Goal: Task Accomplishment & Management: Complete application form

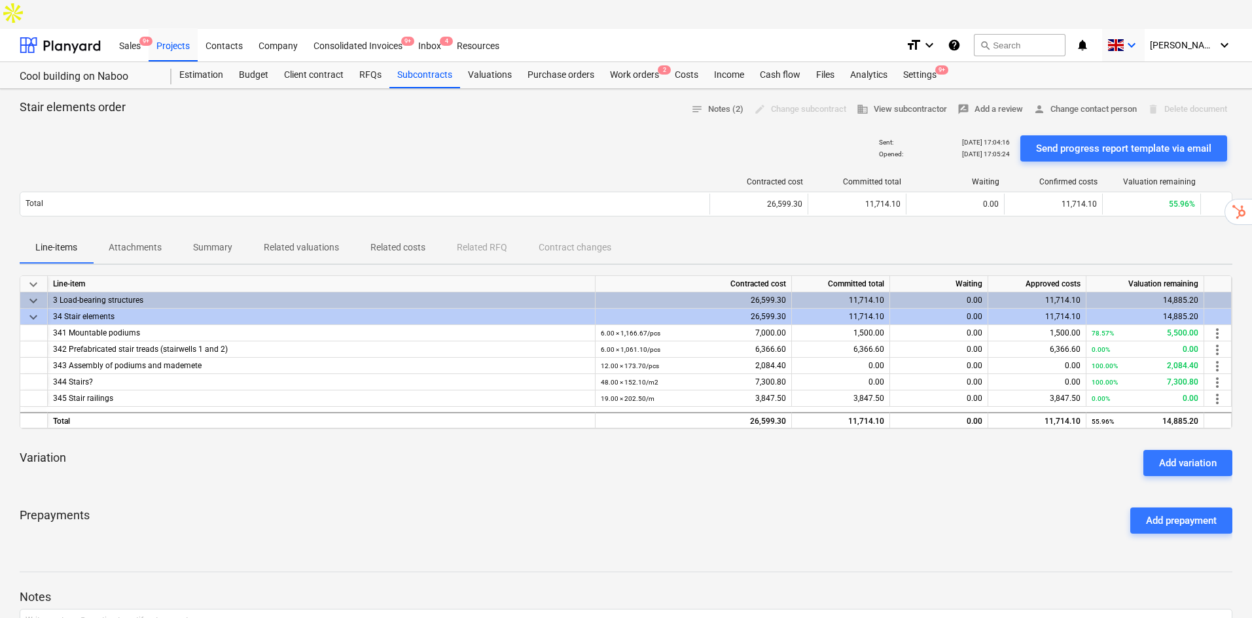
click at [1139, 37] on icon "keyboard_arrow_down" at bounding box center [1131, 45] width 16 height 16
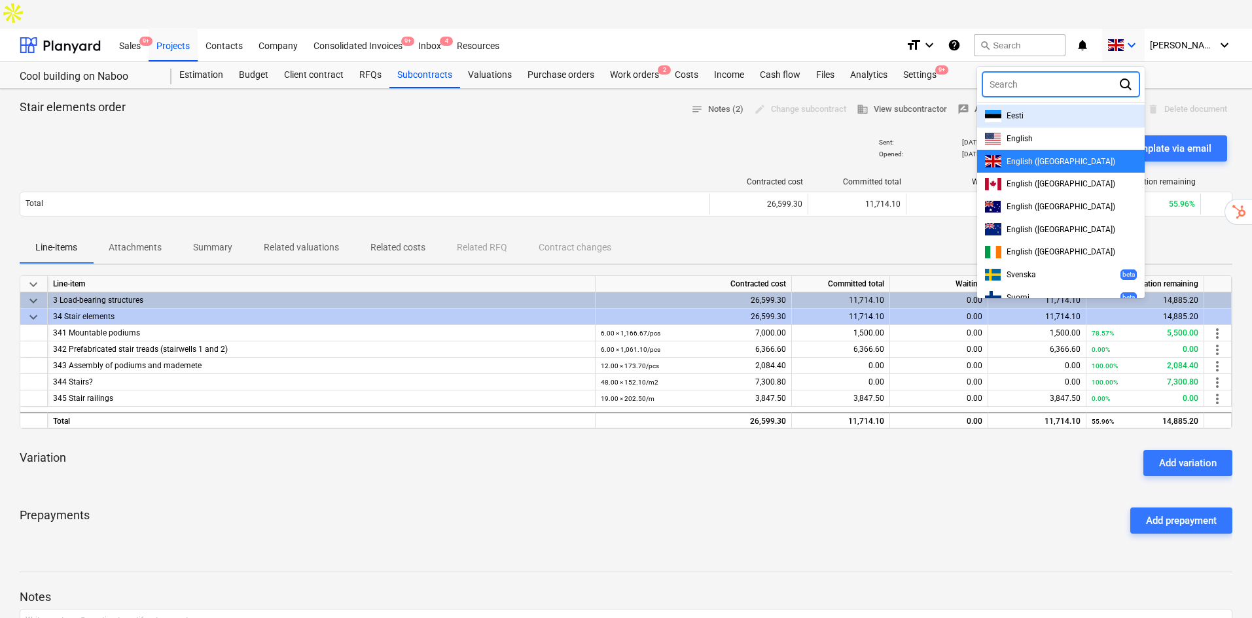
click at [1044, 110] on div "Eesti" at bounding box center [1061, 116] width 152 height 12
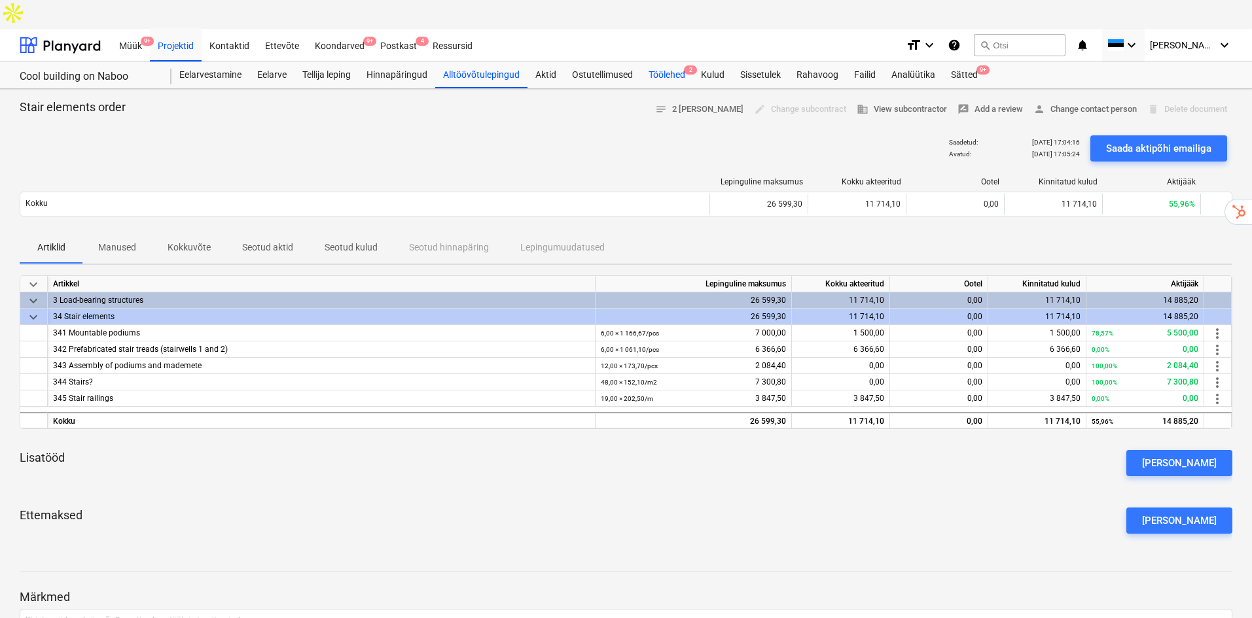
click at [673, 62] on div "Töölehed 2" at bounding box center [667, 75] width 52 height 26
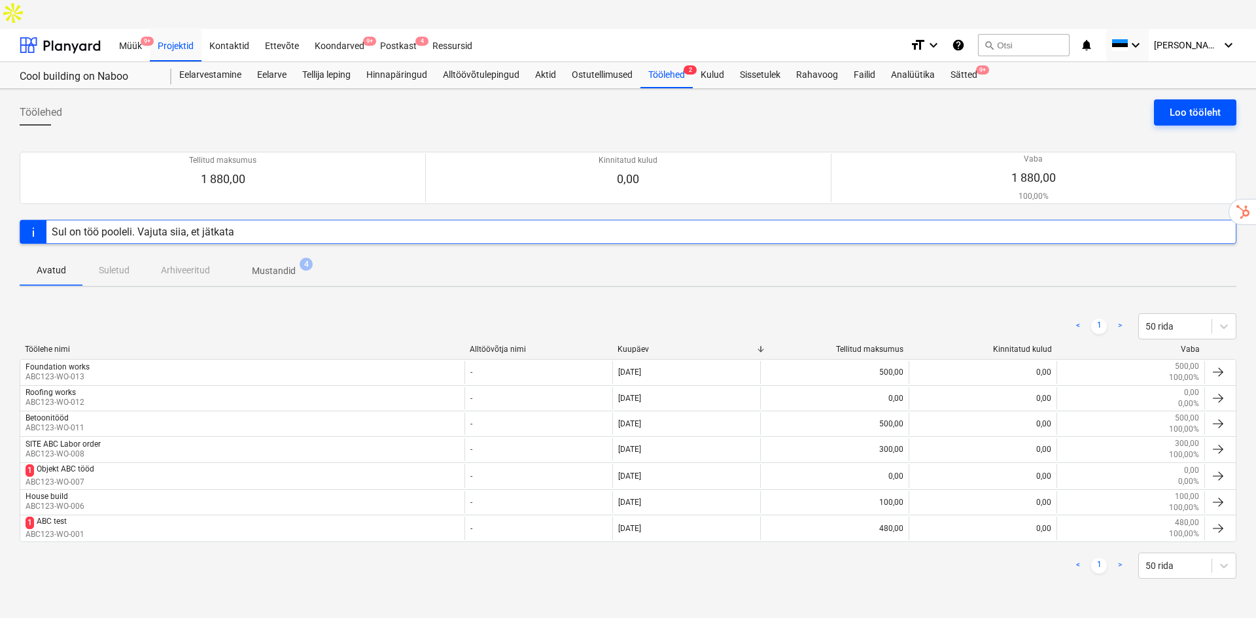
click at [1202, 104] on div "Loo tööleht" at bounding box center [1195, 112] width 51 height 17
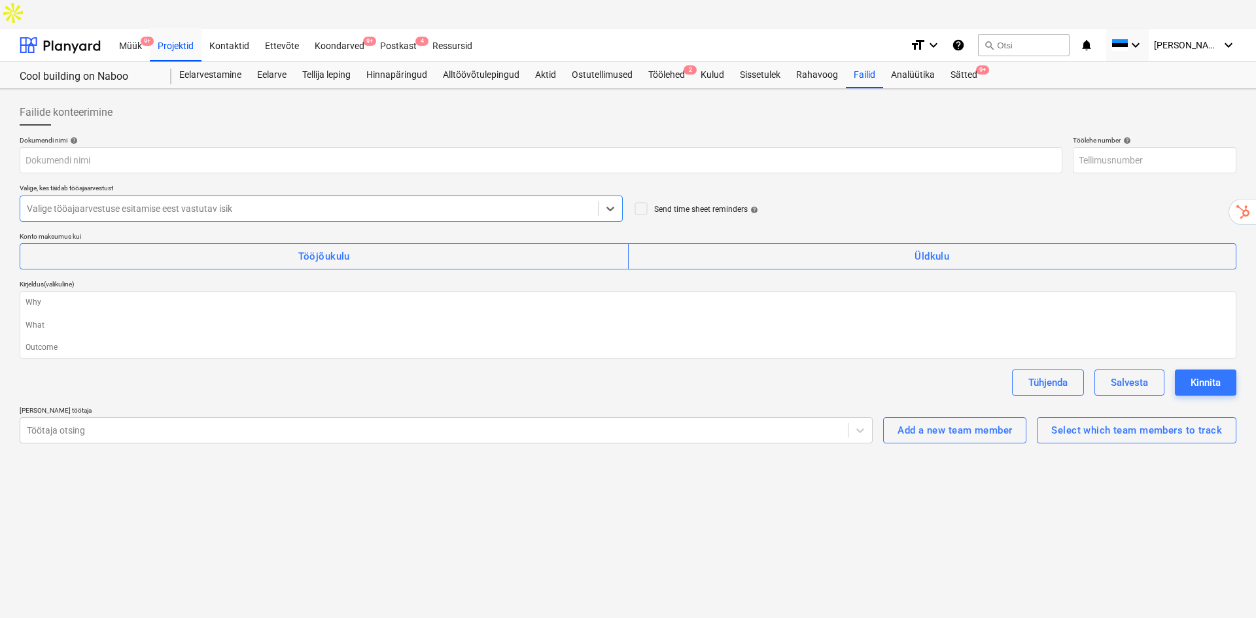
type textarea "x"
type input "ABC123-WO-015"
click at [200, 147] on input "text" at bounding box center [541, 160] width 1043 height 26
type textarea "x"
type input "J"
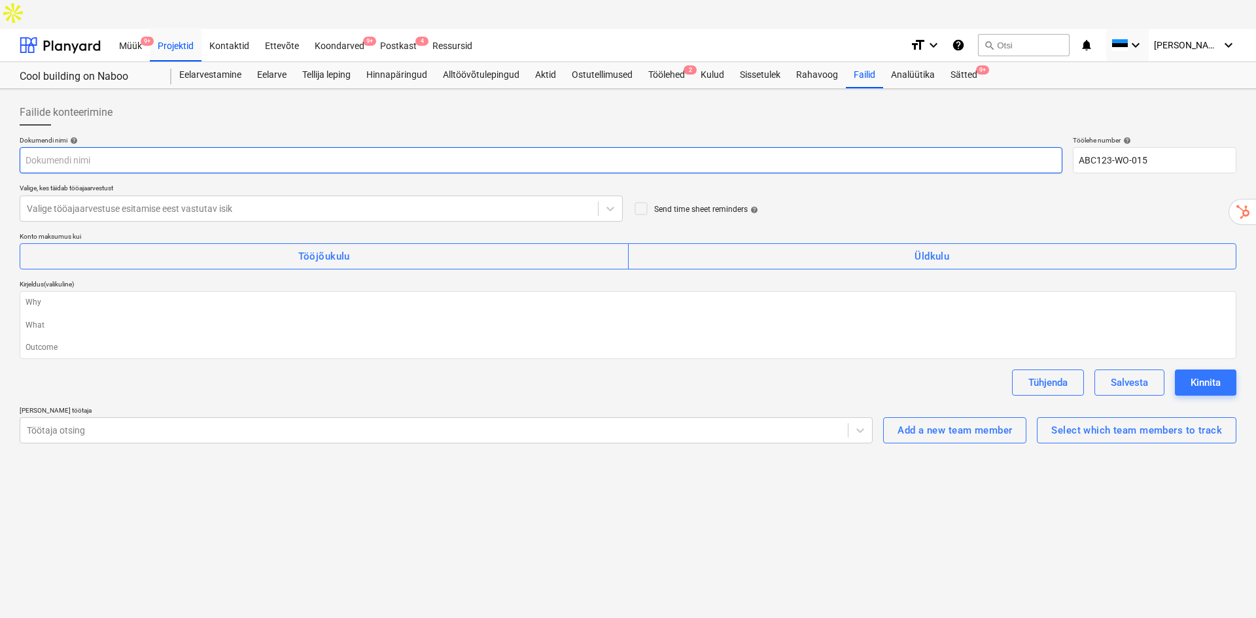
type textarea "x"
type input "H"
type textarea "x"
type input "Ho"
type textarea "x"
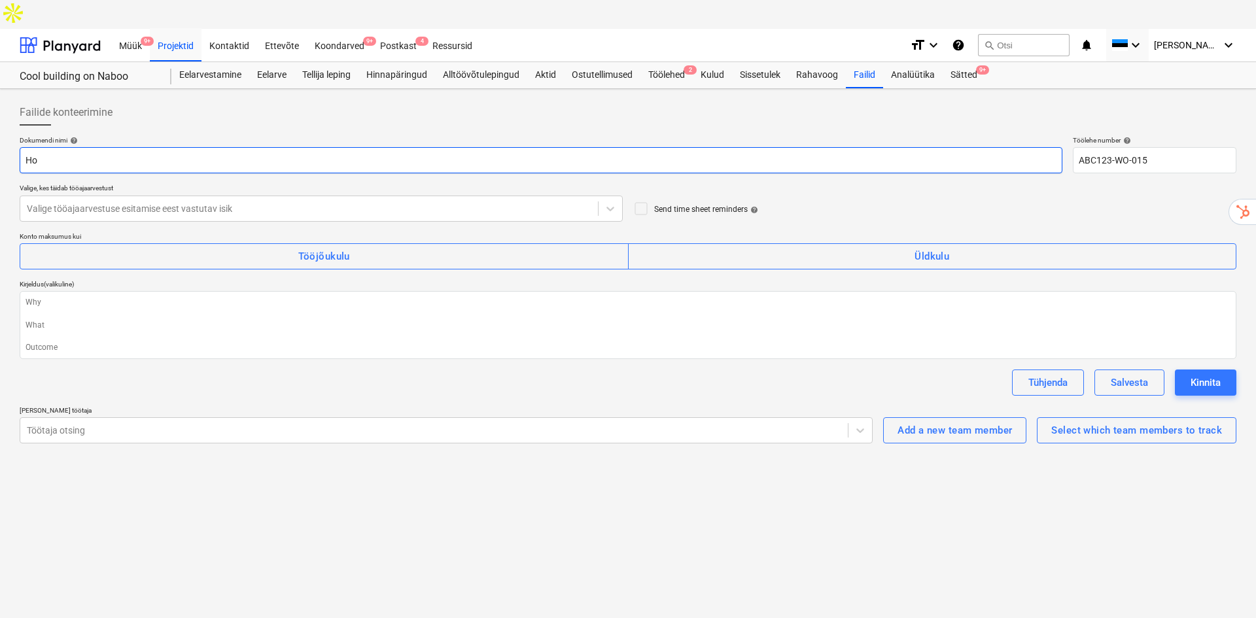
type input "Hoo"
type textarea "x"
type input "Hoone"
type textarea "x"
type input "Hoone"
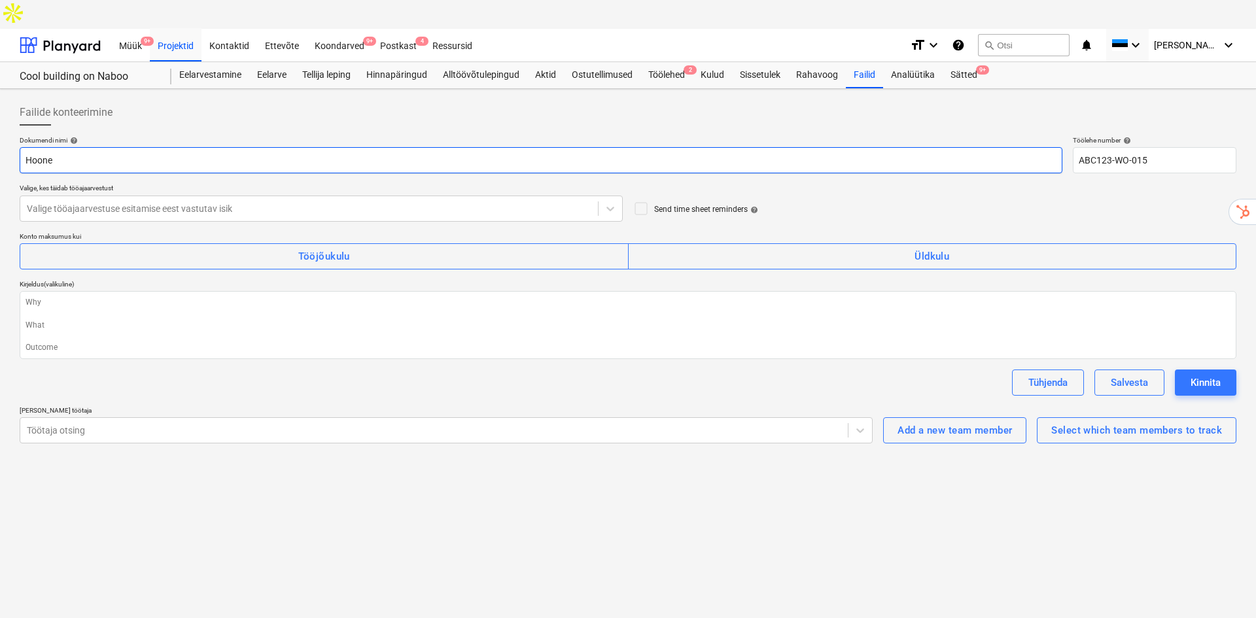
type textarea "x"
type input "Hoone A"
type textarea "x"
type input "[PERSON_NAME]"
type textarea "x"
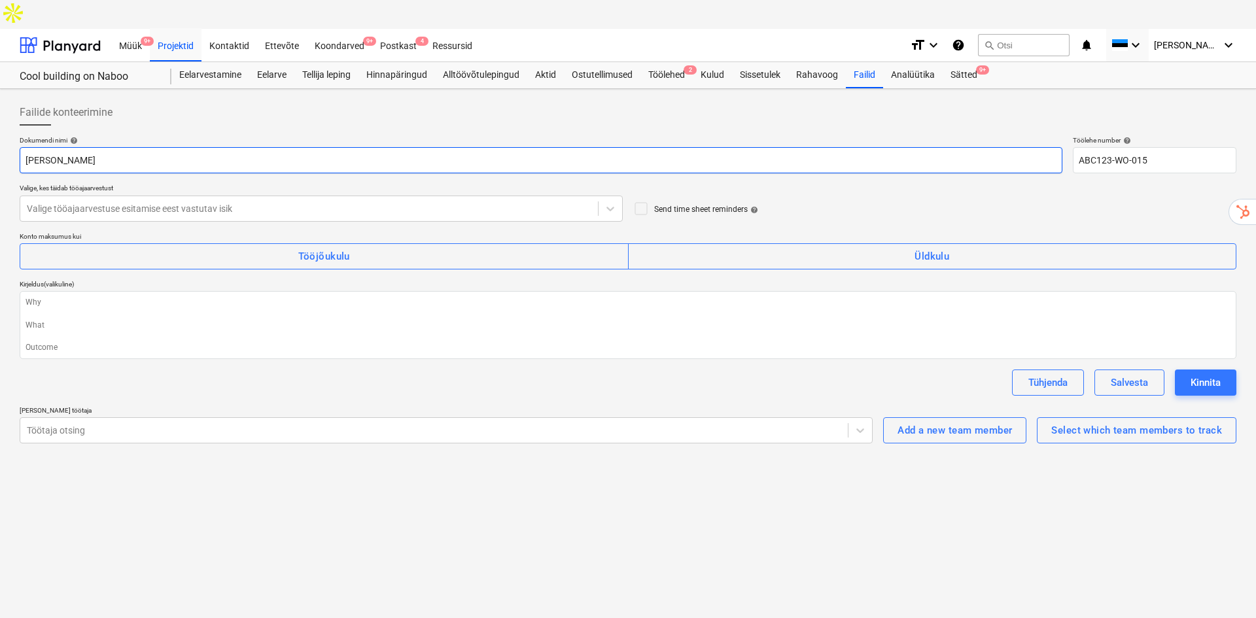
type input "Hoone ABC"
type textarea "x"
type input "Hoone ABC"
type textarea "x"
type input "Hoone ABC t"
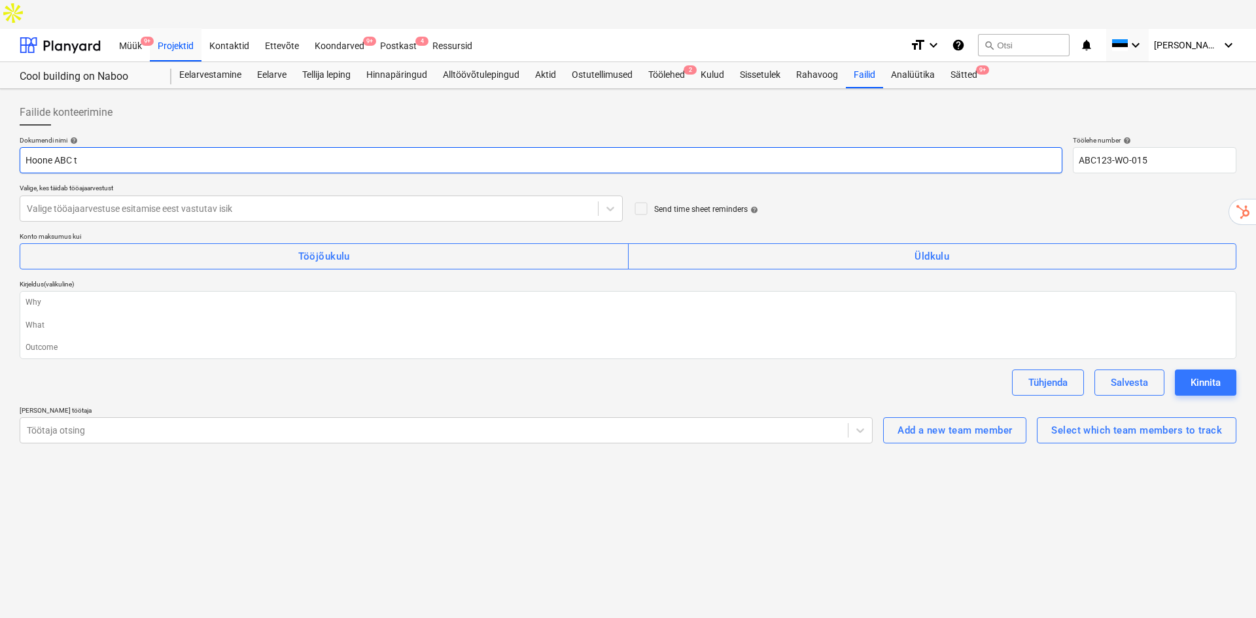
type textarea "x"
type input "Hoone ABC tö"
type textarea "x"
type input "Hoone ABC tööd"
type textarea "x"
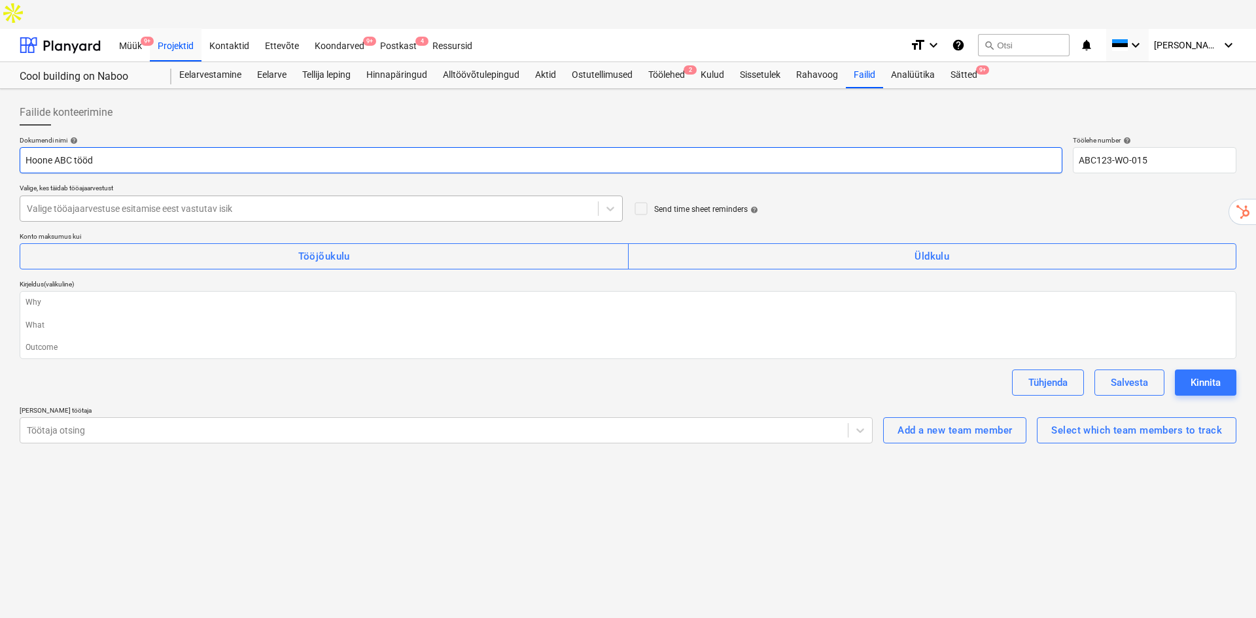
type input "Hoone ABC tööd"
click at [194, 202] on div at bounding box center [309, 208] width 565 height 13
click at [205, 202] on div at bounding box center [309, 208] width 565 height 13
click at [206, 202] on div at bounding box center [309, 208] width 565 height 13
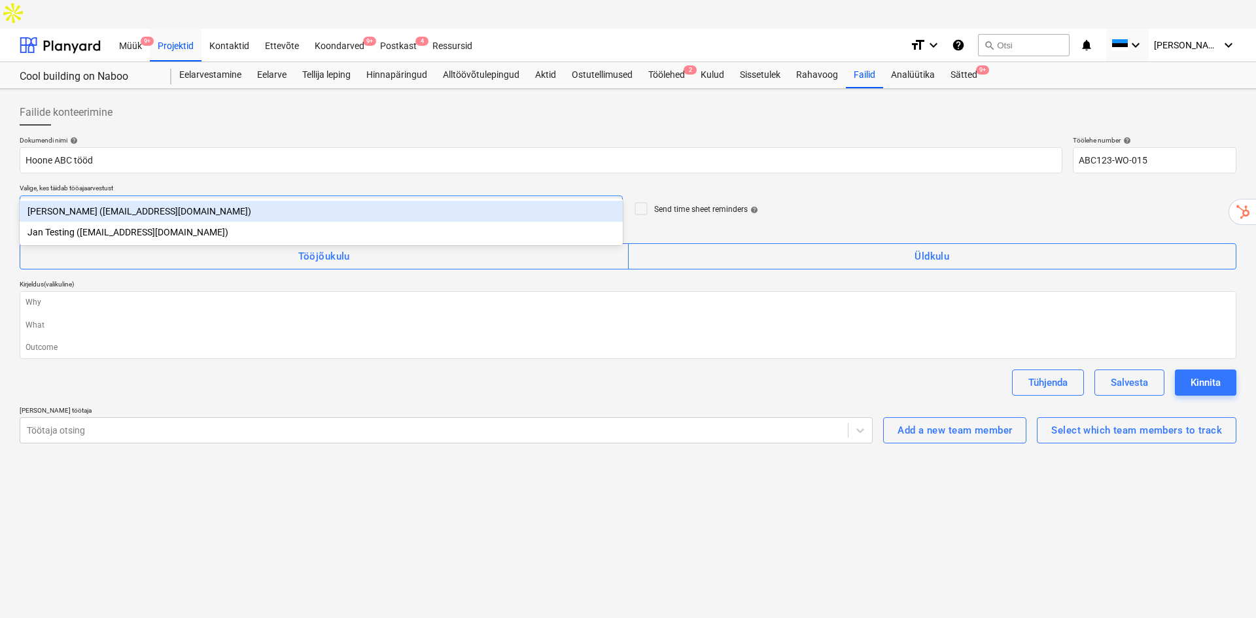
click at [77, 211] on div "[PERSON_NAME] ([EMAIL_ADDRESS][DOMAIN_NAME])" at bounding box center [321, 211] width 603 height 21
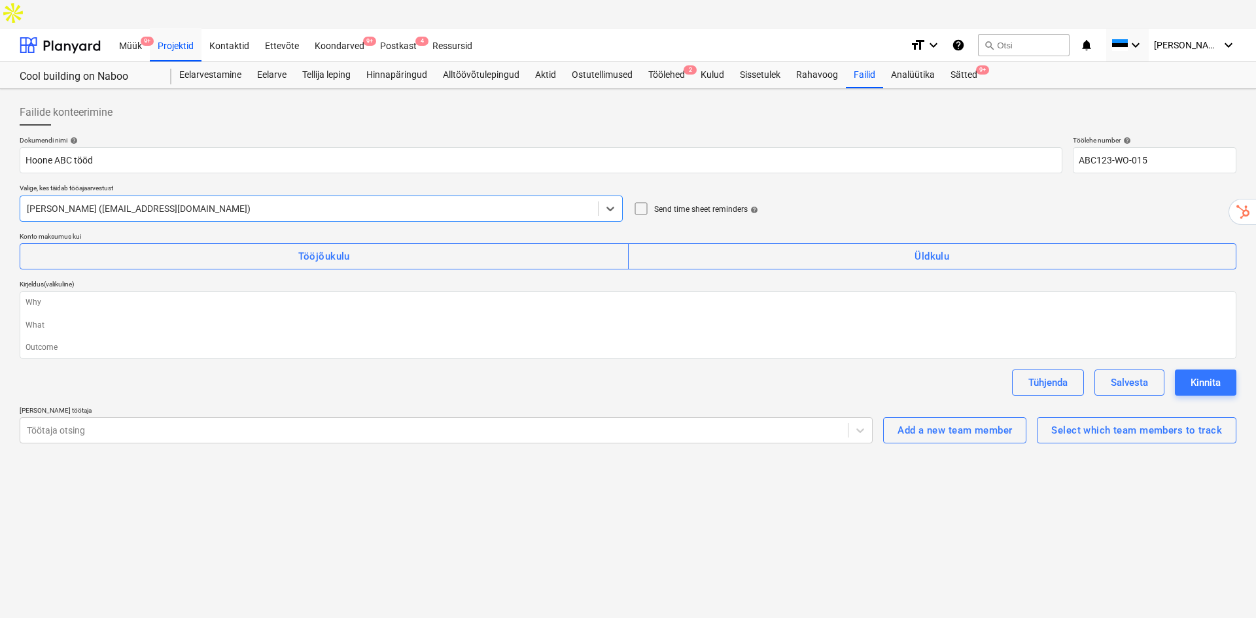
click at [637, 201] on icon at bounding box center [641, 209] width 16 height 16
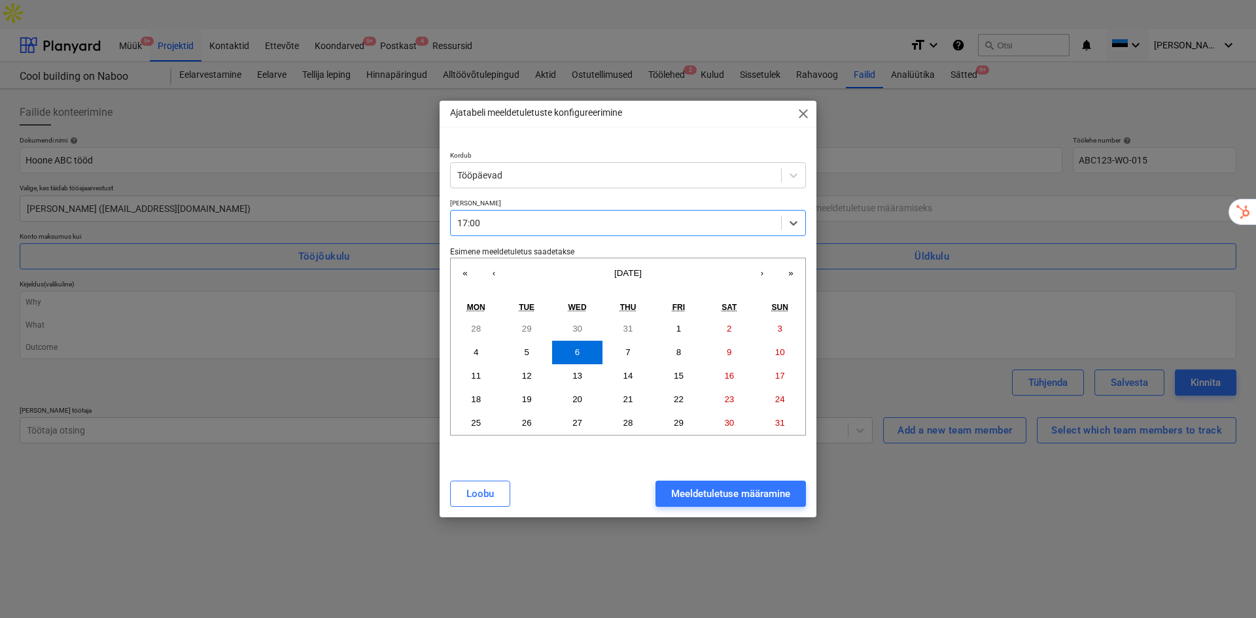
click at [805, 113] on span "close" at bounding box center [804, 114] width 16 height 16
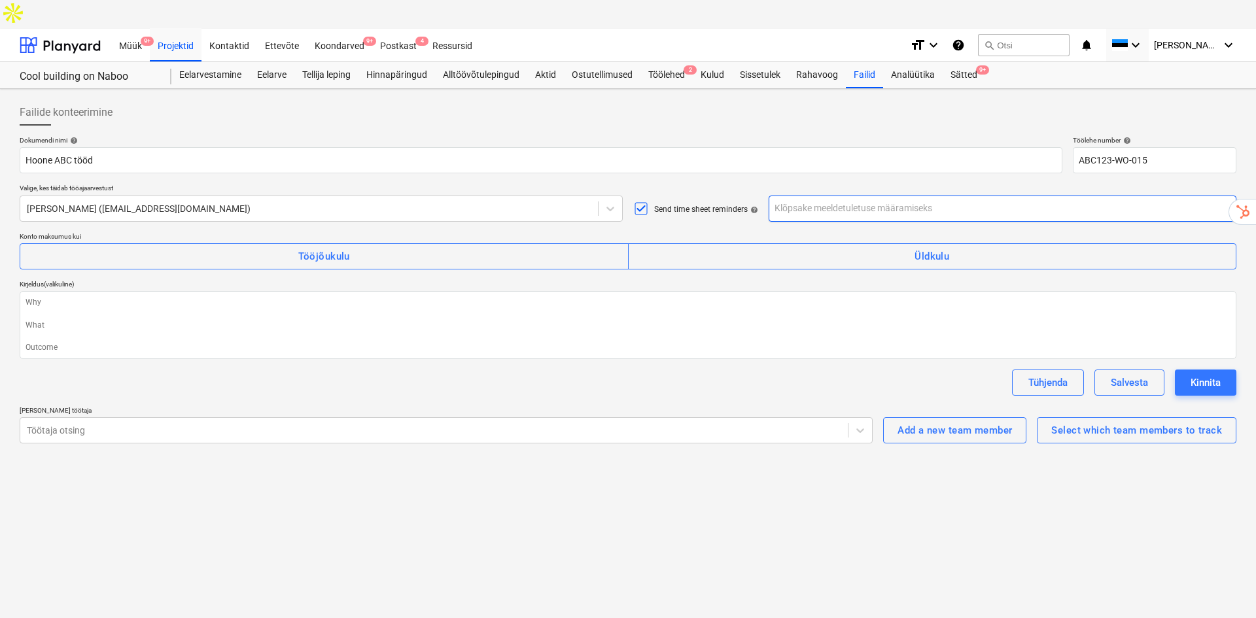
click at [847, 196] on input "text" at bounding box center [1003, 209] width 468 height 26
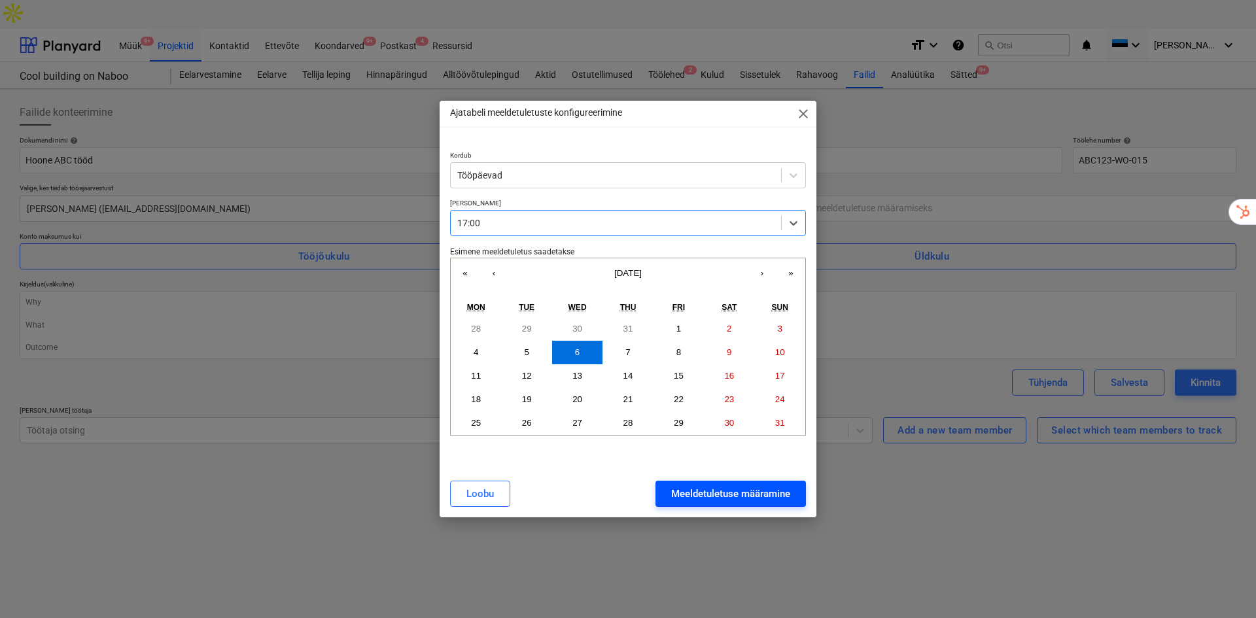
click at [781, 491] on div "Meeldetuletuse määramine" at bounding box center [730, 493] width 119 height 17
type textarea "x"
type input "Tööpäevad [PERSON_NAME] 17:00, alates [DATE]"
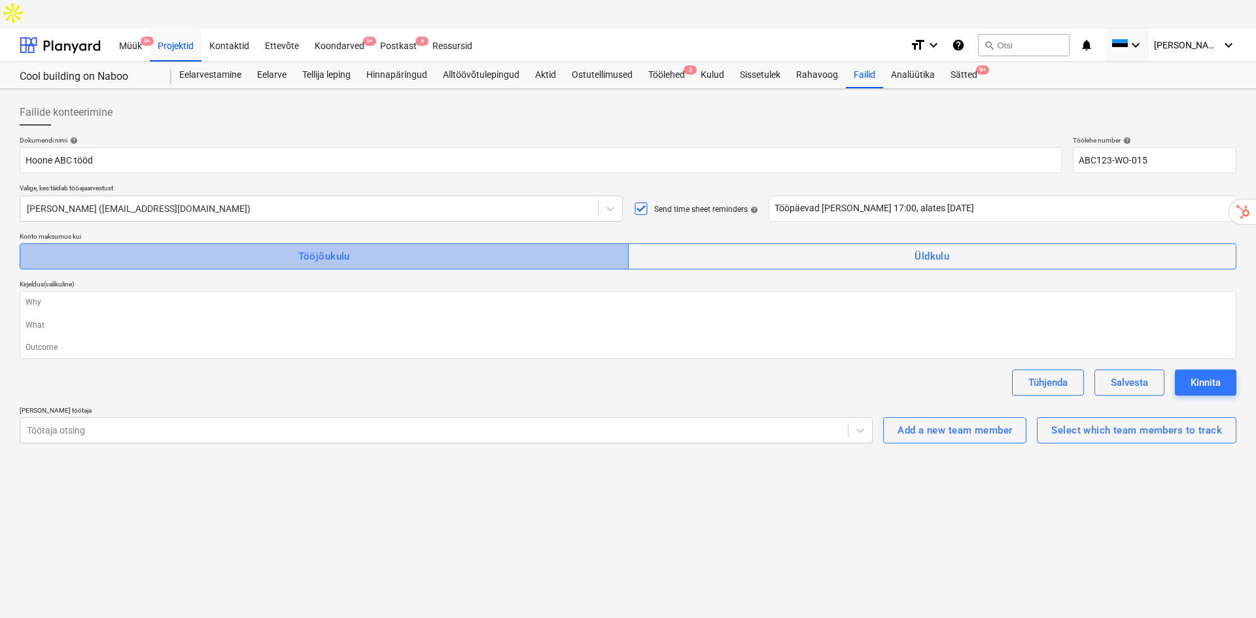
click at [139, 248] on span "Tööjõukulu" at bounding box center [324, 256] width 580 height 17
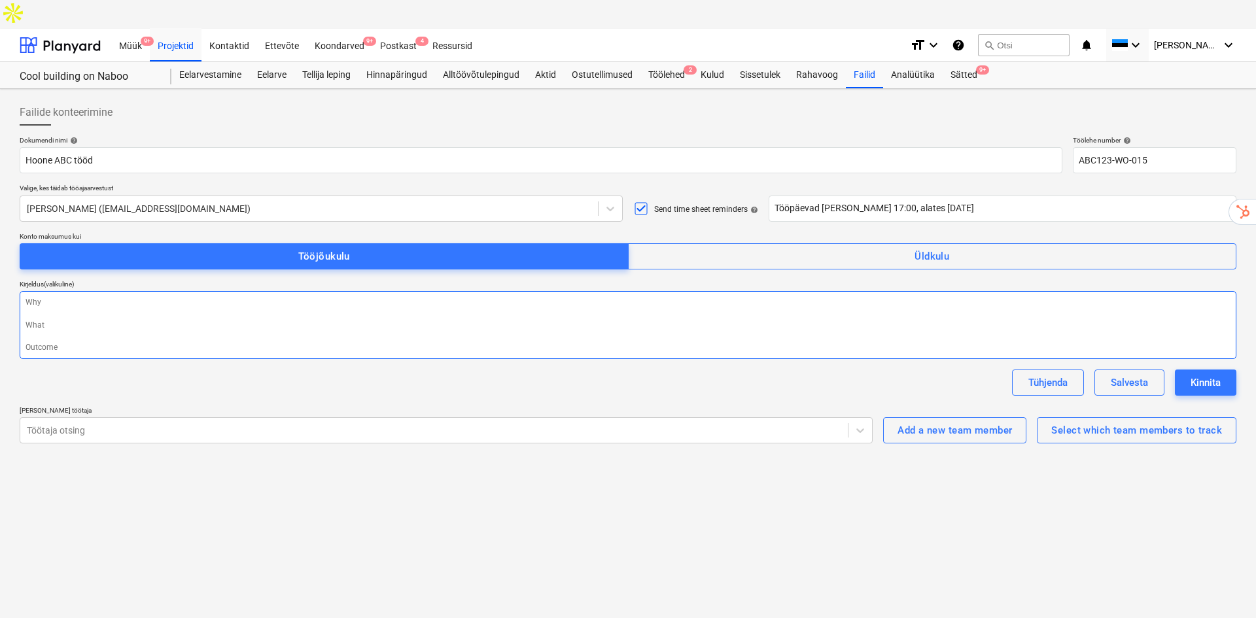
click at [139, 291] on textarea at bounding box center [628, 325] width 1217 height 68
type textarea "x"
type textarea "H"
type textarea "x"
type textarea "Ho"
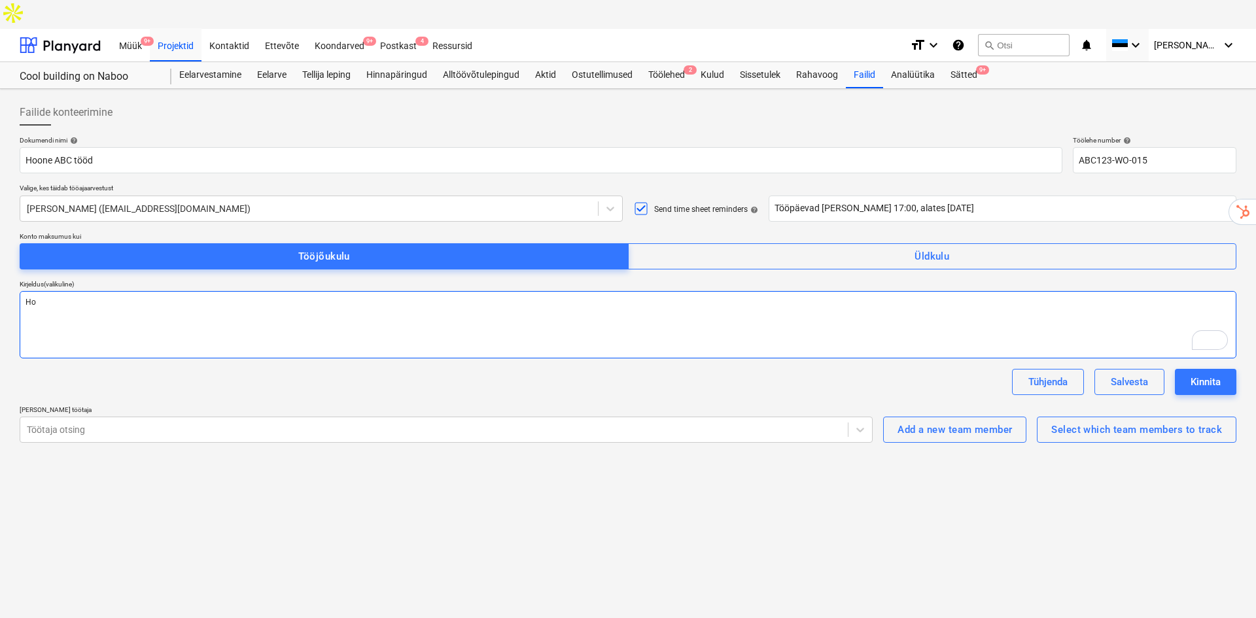
type textarea "x"
type textarea "Hoo"
type textarea "x"
type textarea "Hoon"
type textarea "x"
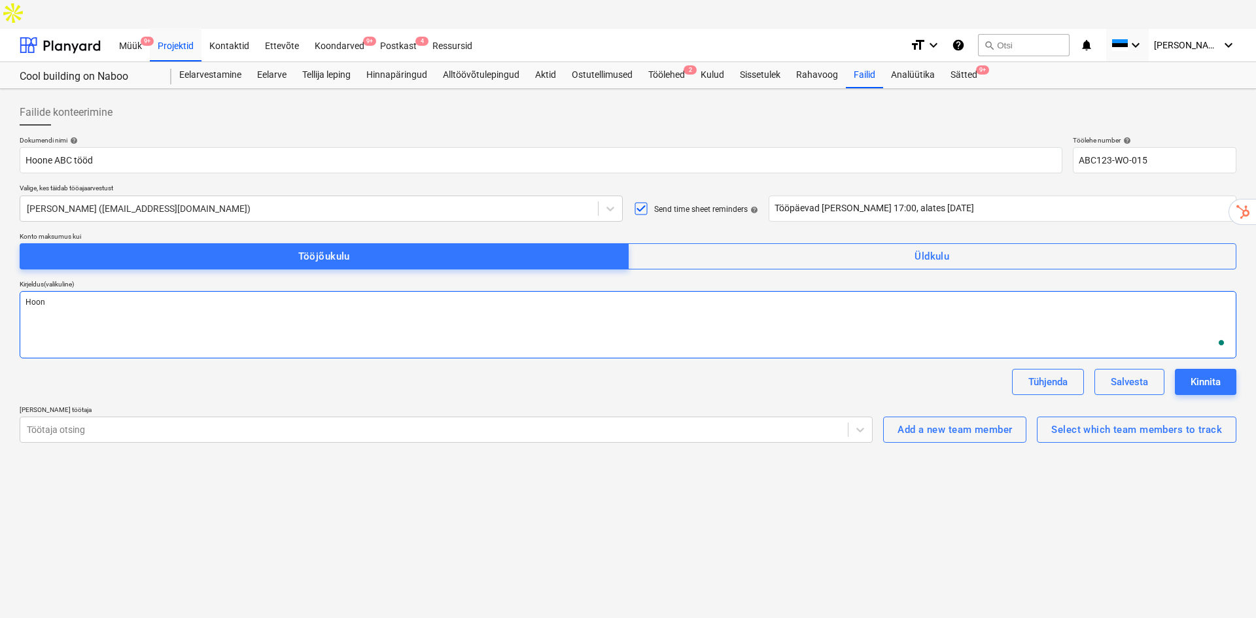
type textarea "Hoone"
type textarea "x"
type textarea "Hoone T"
type textarea "x"
type textarea "Hoone"
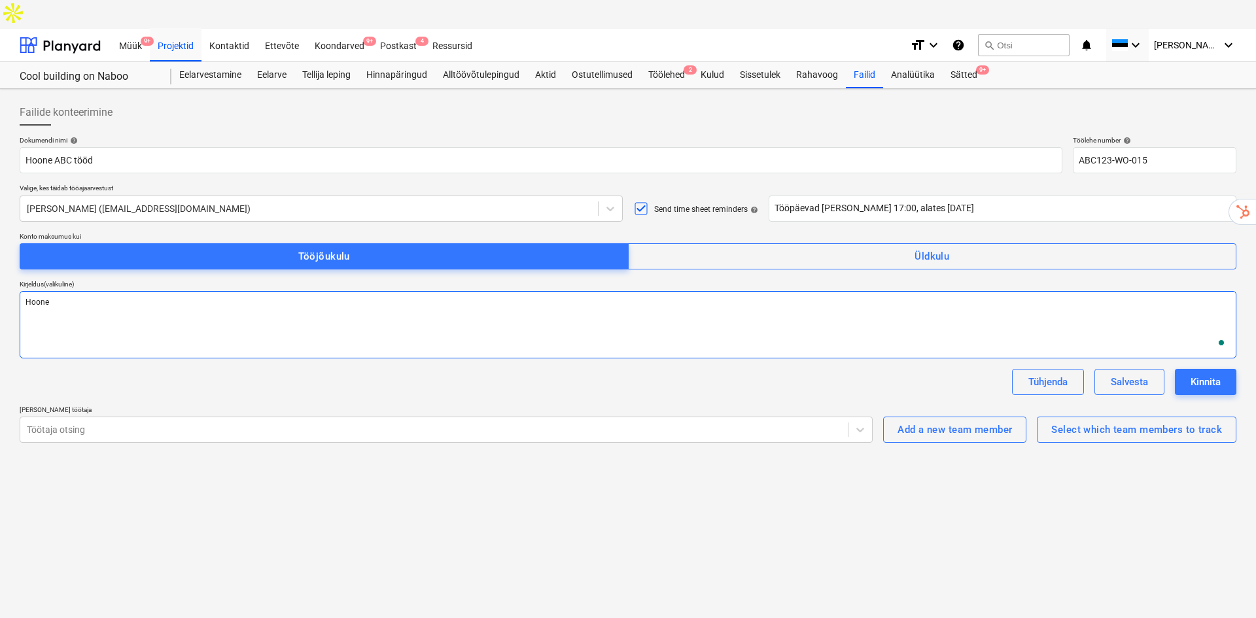
type textarea "x"
type textarea "Hoone t"
type textarea "x"
type textarea "[PERSON_NAME]"
type textarea "x"
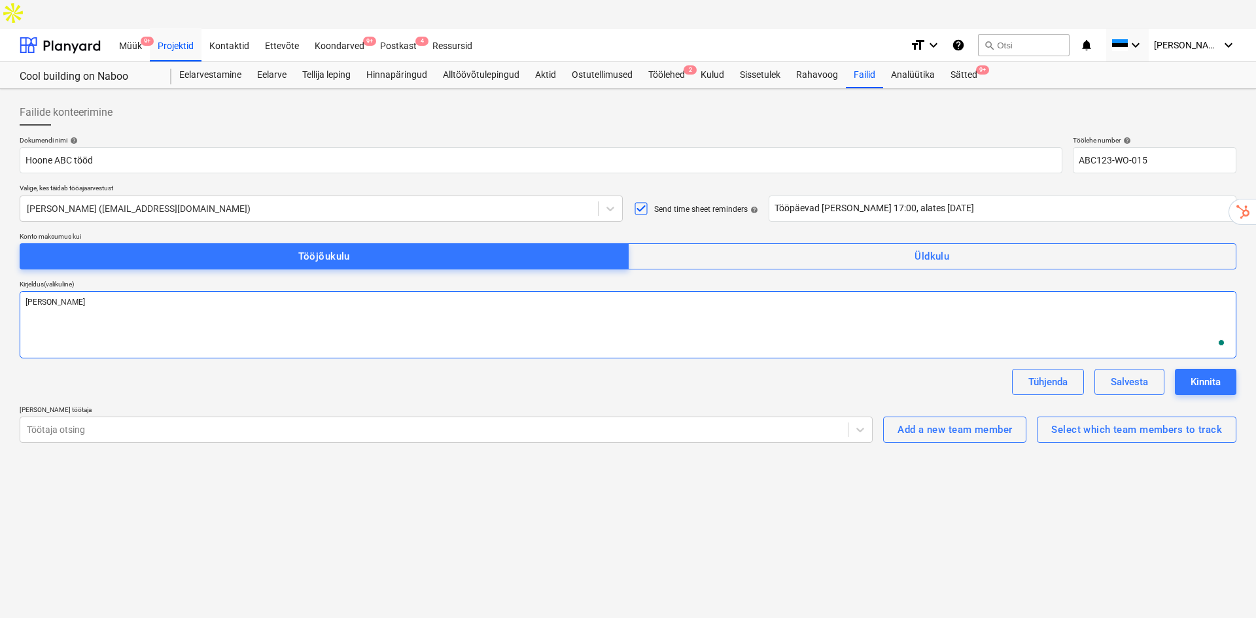
type textarea "[PERSON_NAME]"
type textarea "x"
type textarea "[PERSON_NAME]"
type textarea "x"
type textarea "Hoone t"
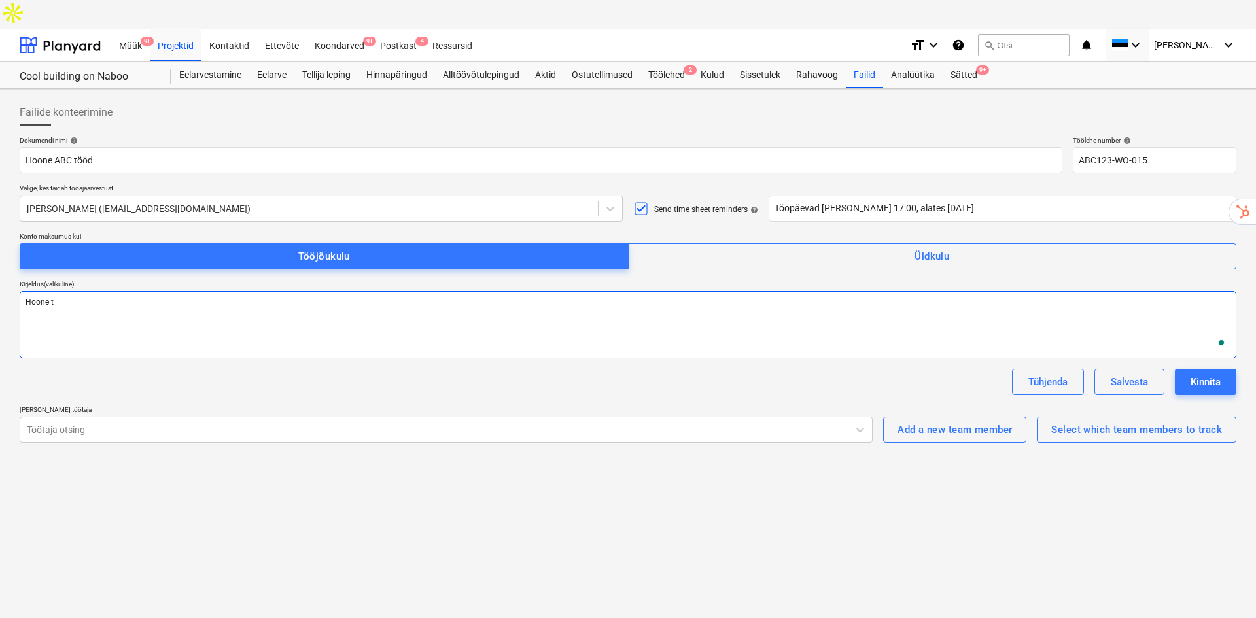
type textarea "x"
type textarea "Hoone tö"
type textarea "x"
type textarea "Hoone töö"
type textarea "x"
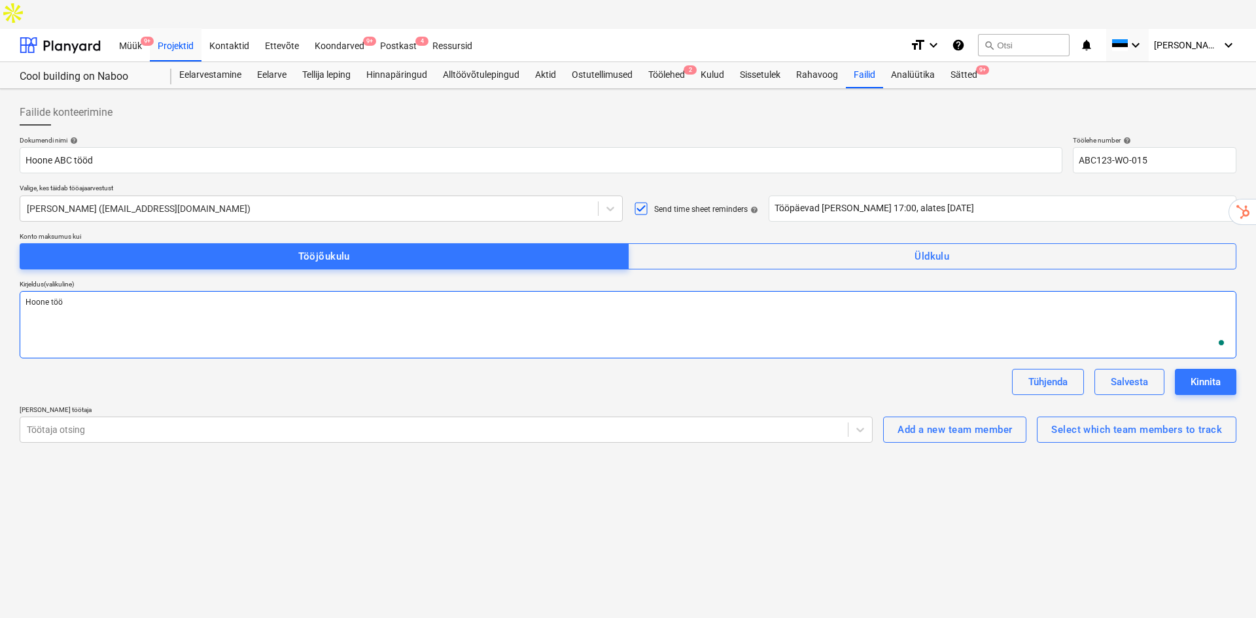
type textarea "[PERSON_NAME]"
type textarea "x"
type textarea "[PERSON_NAME]"
type textarea "x"
type textarea "[PERSON_NAME] v"
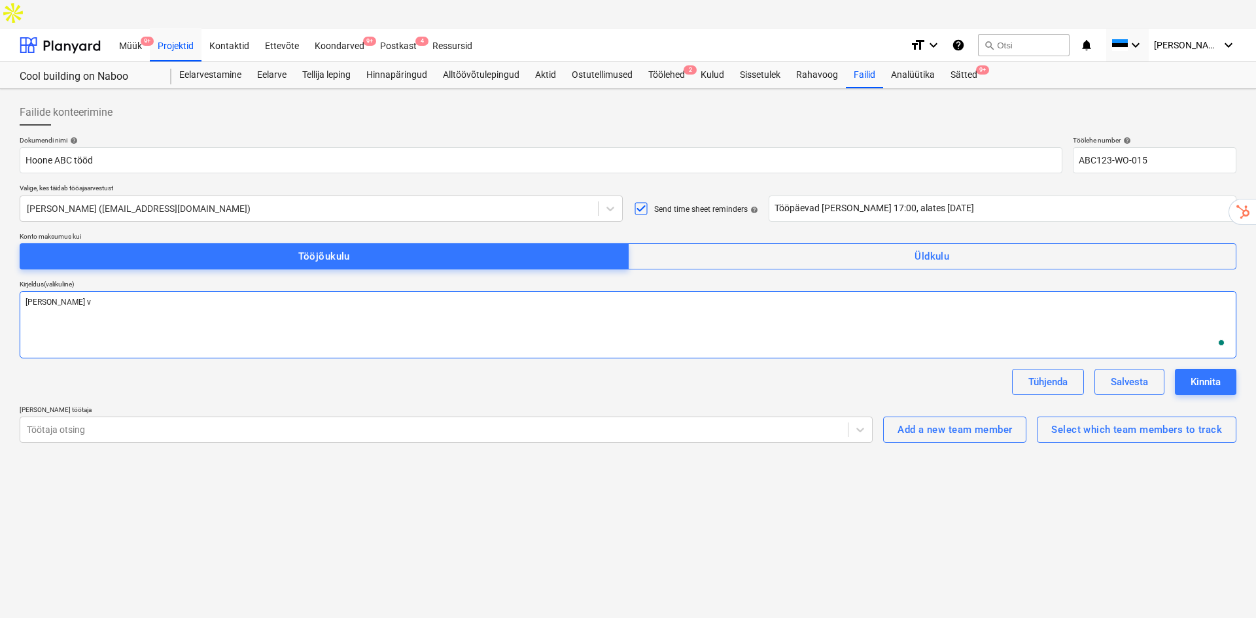
type textarea "x"
type textarea "[PERSON_NAME] va"
type textarea "x"
type textarea "[PERSON_NAME] vast"
type textarea "x"
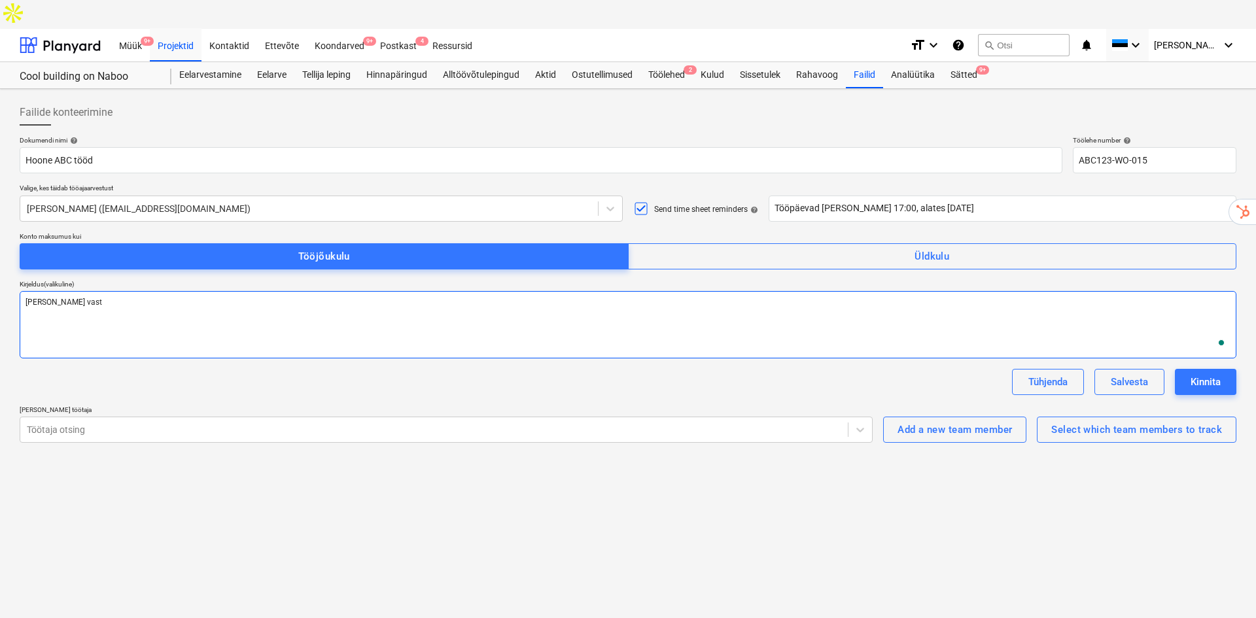
type textarea "Hoone [PERSON_NAME]"
type textarea "x"
type textarea "[PERSON_NAME] [PERSON_NAME]"
type textarea "x"
type textarea "[PERSON_NAME] vastava"
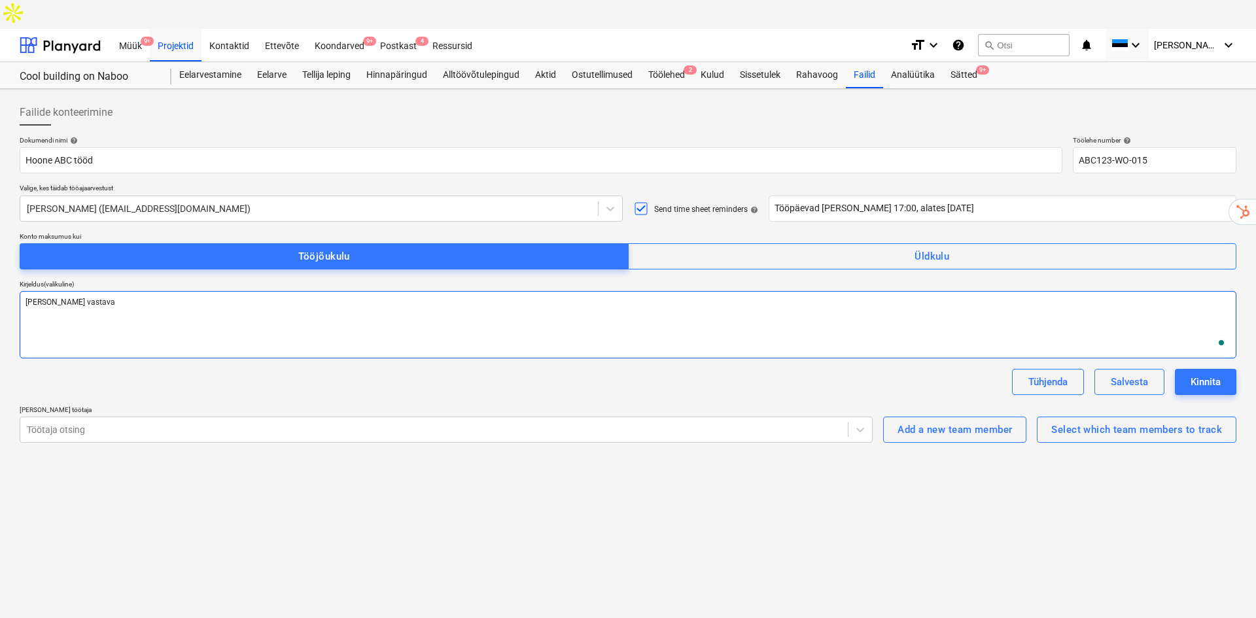
type textarea "x"
type textarea "[PERSON_NAME] vastaval"
type textarea "x"
type textarea "[PERSON_NAME] vastavalt"
type textarea "x"
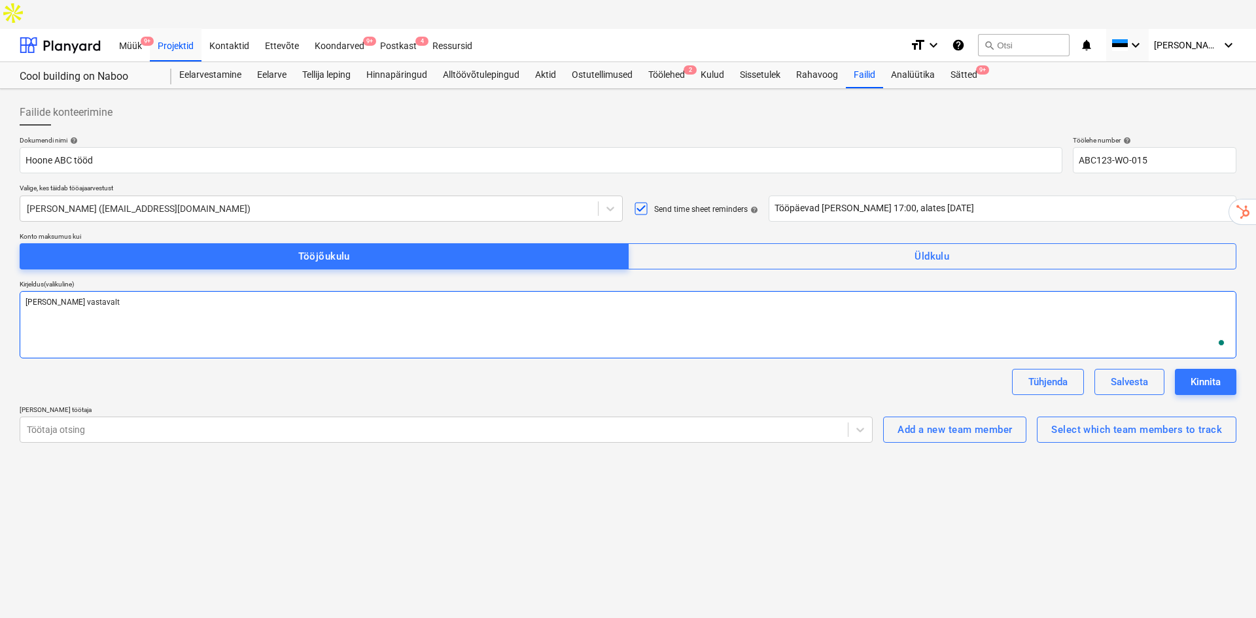
type textarea "[PERSON_NAME] vastavalt"
type textarea "x"
type textarea "[PERSON_NAME] vastavalt k"
type textarea "x"
type textarea "[PERSON_NAME] vastavalt ko"
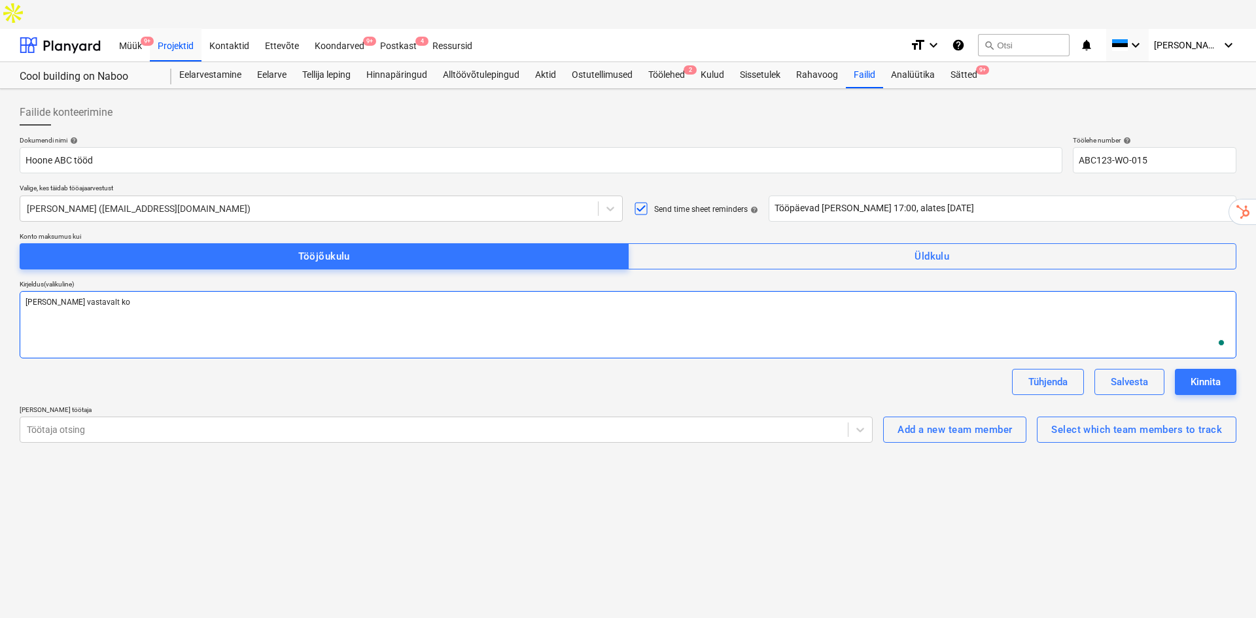
type textarea "x"
type textarea "[PERSON_NAME] vastavalt kok"
type textarea "x"
type textarea "[PERSON_NAME] vastavalt kokk"
type textarea "x"
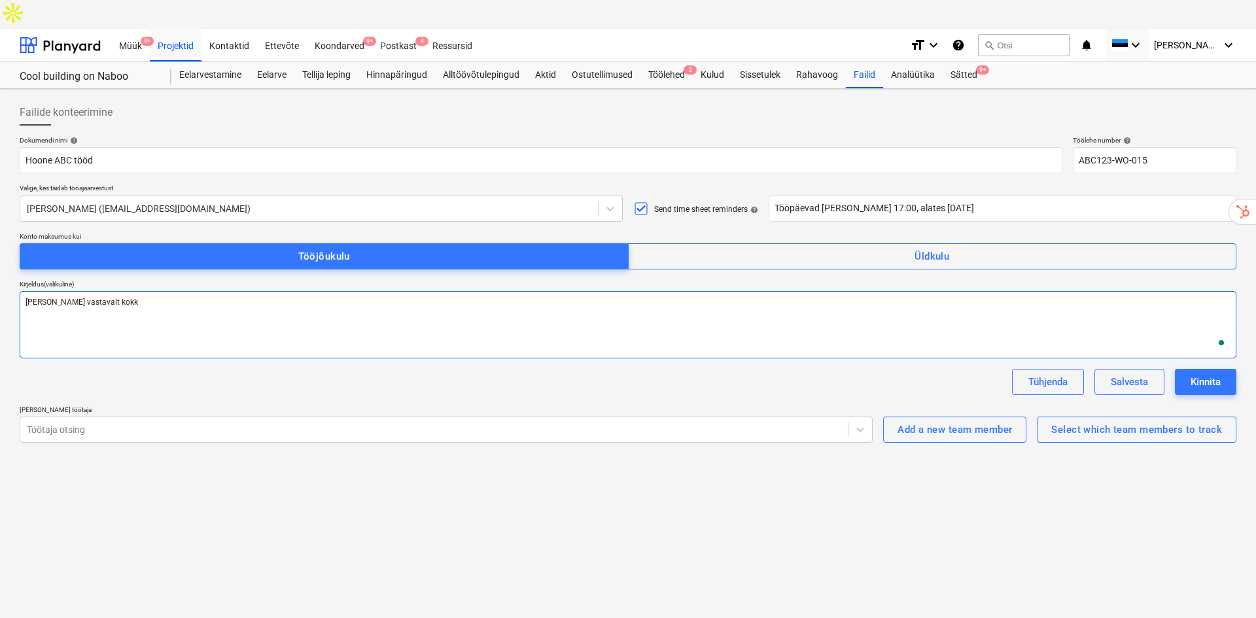
type textarea "[PERSON_NAME] vastavalt kokku"
type textarea "x"
type textarea "[PERSON_NAME] vastavalt kokkul"
type textarea "x"
type textarea "[PERSON_NAME] vastavalt kokkule"
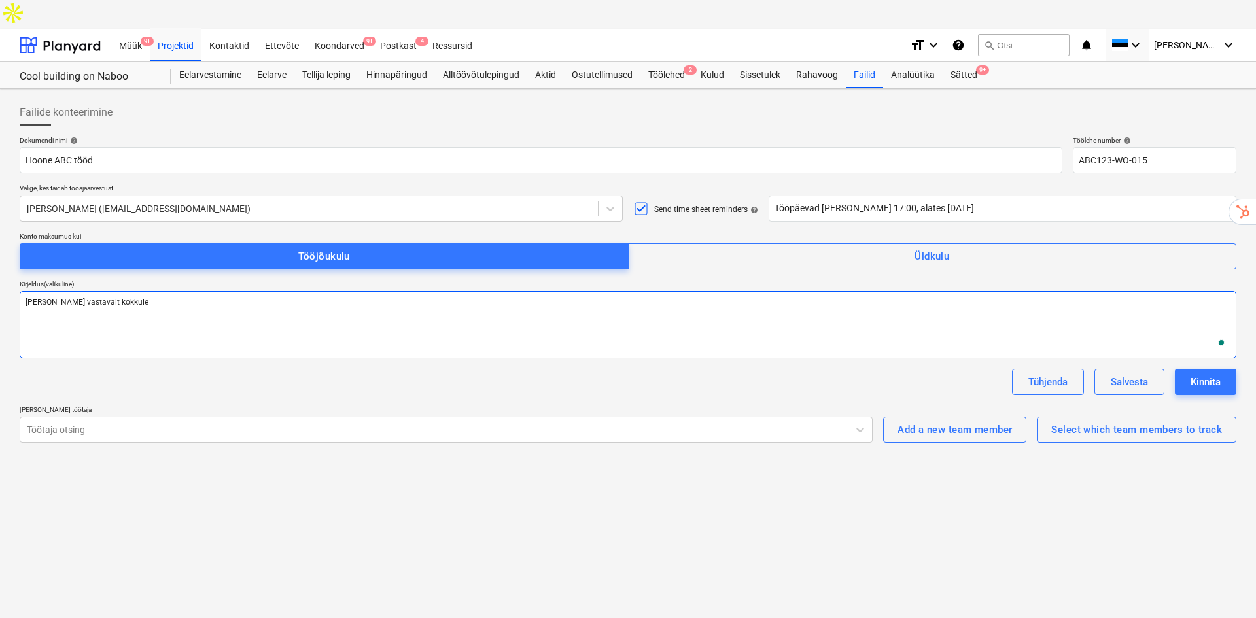
type textarea "x"
type textarea "[PERSON_NAME] vastavalt kokkulep"
type textarea "x"
type textarea "[PERSON_NAME] vastavalt kokkulepp"
type textarea "x"
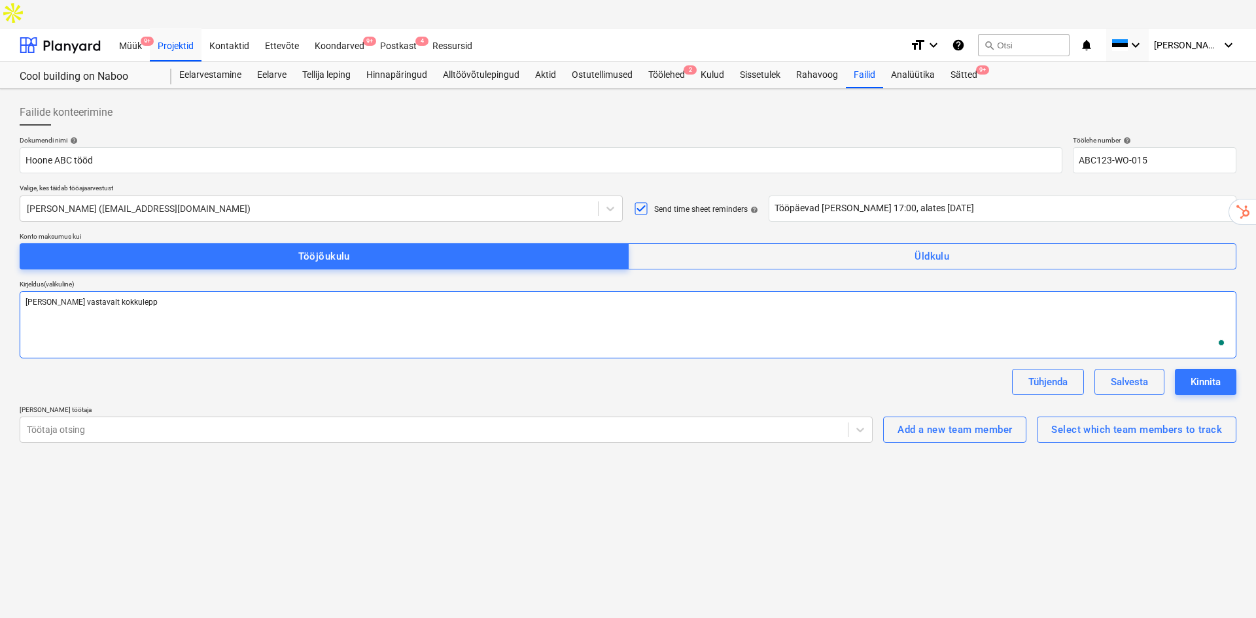
type textarea "[PERSON_NAME] vastavalt kokkuleppe"
type textarea "x"
type textarea "[PERSON_NAME] vastavalt kokkuleppel"
type textarea "x"
type textarea "[PERSON_NAME] vastavalt kokkuleppele"
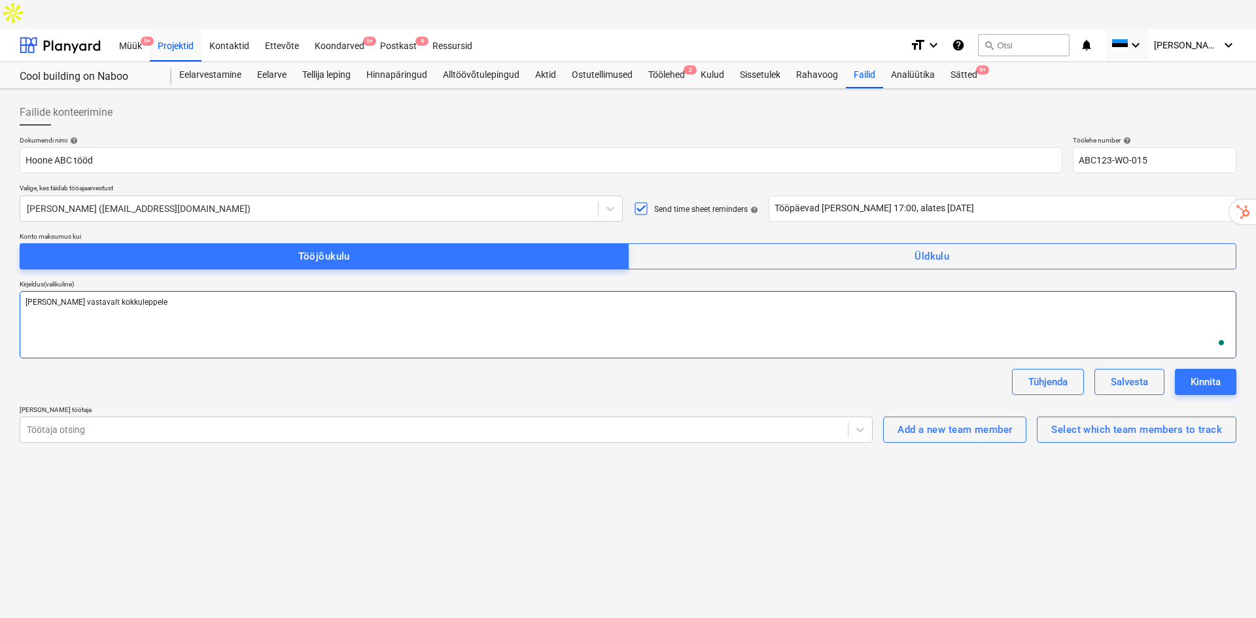
type textarea "x"
type textarea "[PERSON_NAME] vastavalt kokkuleppele"
type textarea "x"
type textarea "[PERSON_NAME] vastavalt kokkuleppele j"
type textarea "x"
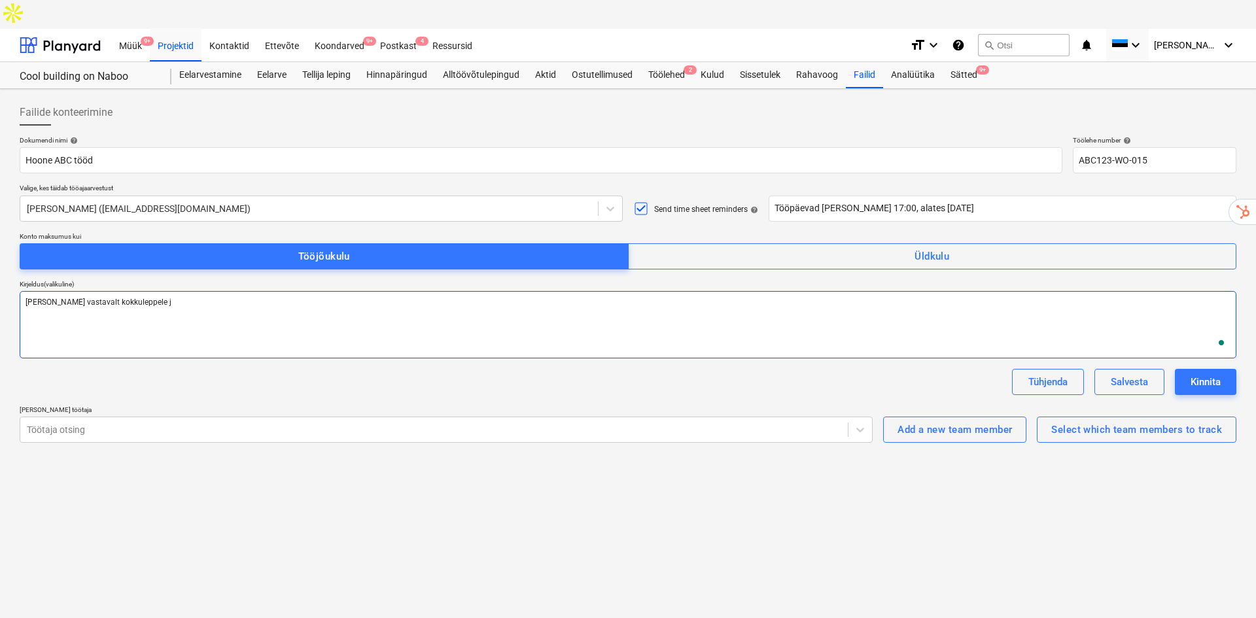
type textarea "[PERSON_NAME] vastavalt kokkuleppele jn"
type textarea "x"
type textarea "[PERSON_NAME] vastavalt kokkuleppele jne"
type textarea "x"
type textarea "[PERSON_NAME] vastavalt kokkuleppele jne."
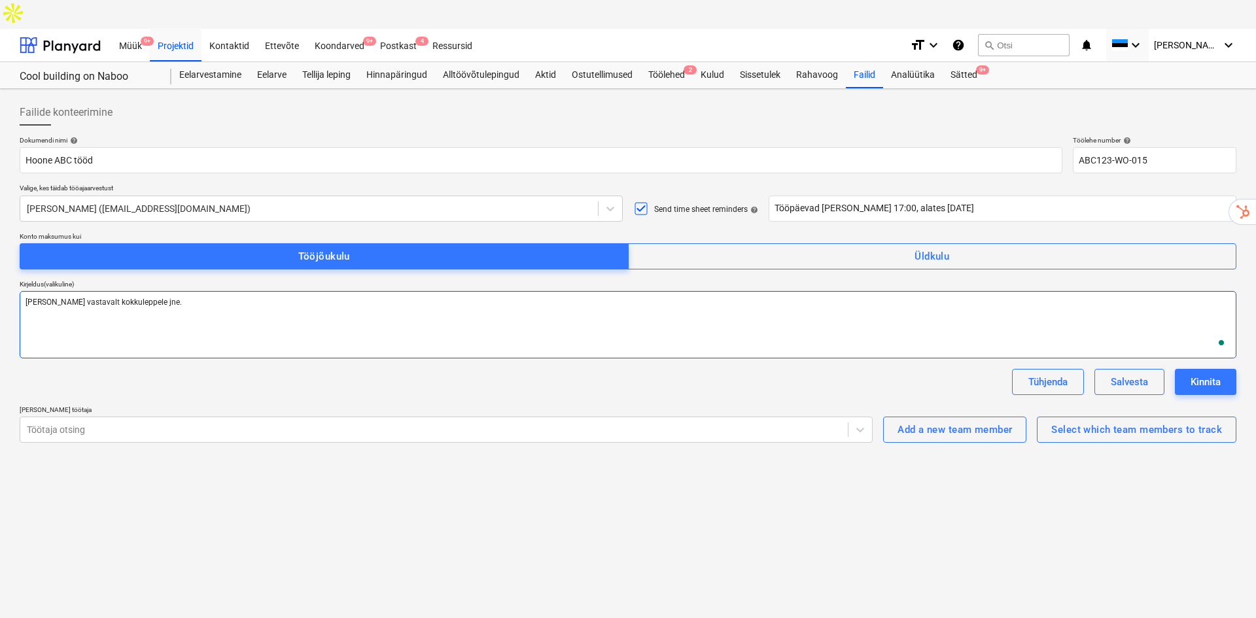
type textarea "x"
type textarea "[PERSON_NAME] vastavalt kokkuleppele jne."
click at [1120, 421] on div "Select which team members to track" at bounding box center [1136, 429] width 171 height 17
type textarea "x"
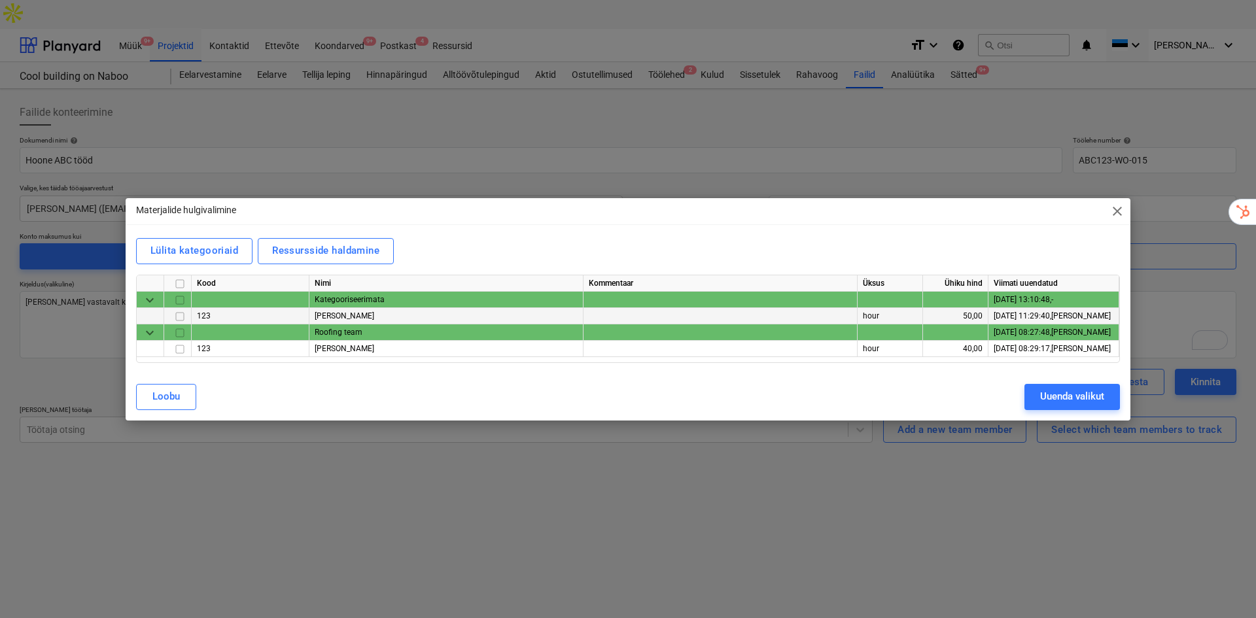
click at [176, 313] on input "checkbox" at bounding box center [180, 316] width 16 height 16
click at [181, 354] on input "checkbox" at bounding box center [180, 349] width 16 height 16
checkbox input "true"
click at [1073, 398] on div "Uuenda valikut" at bounding box center [1072, 396] width 64 height 17
type textarea "x"
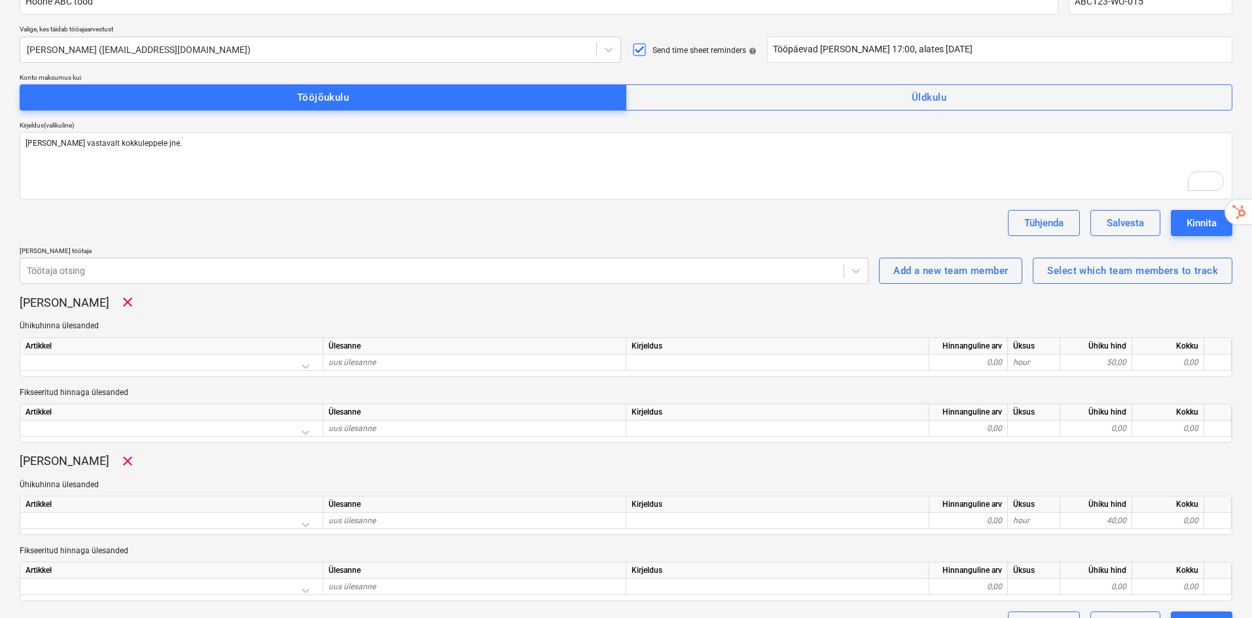
scroll to position [160, 0]
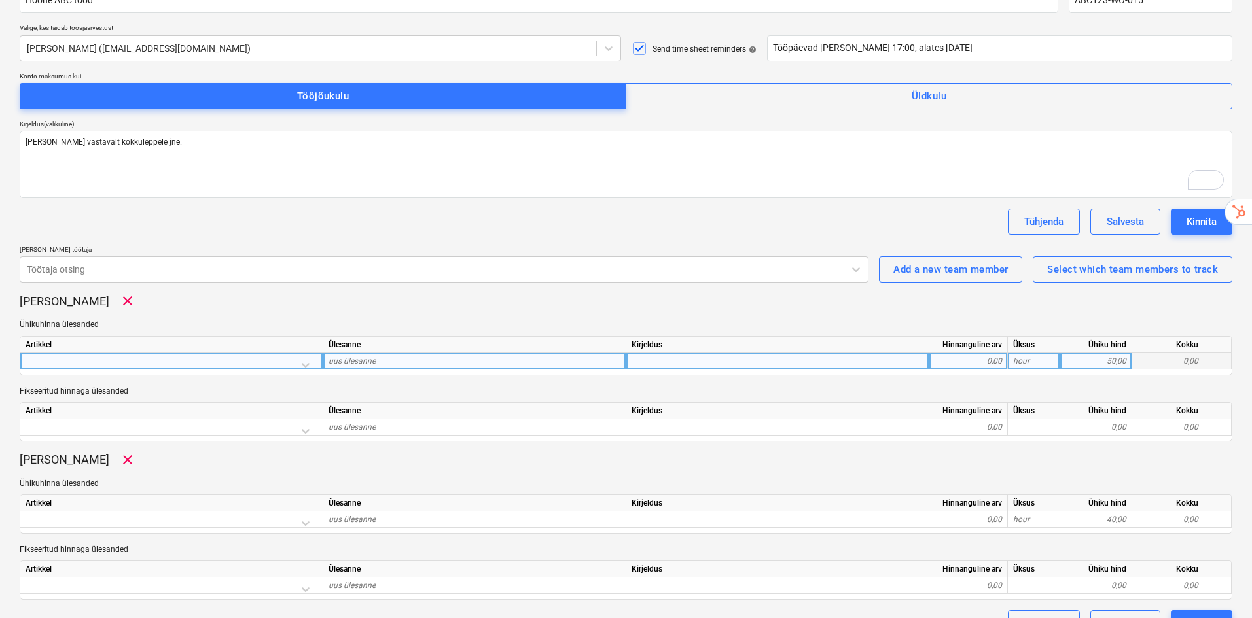
click at [408, 353] on div "uus ülesanne" at bounding box center [474, 361] width 303 height 16
type input "Platsi ettevalmistus"
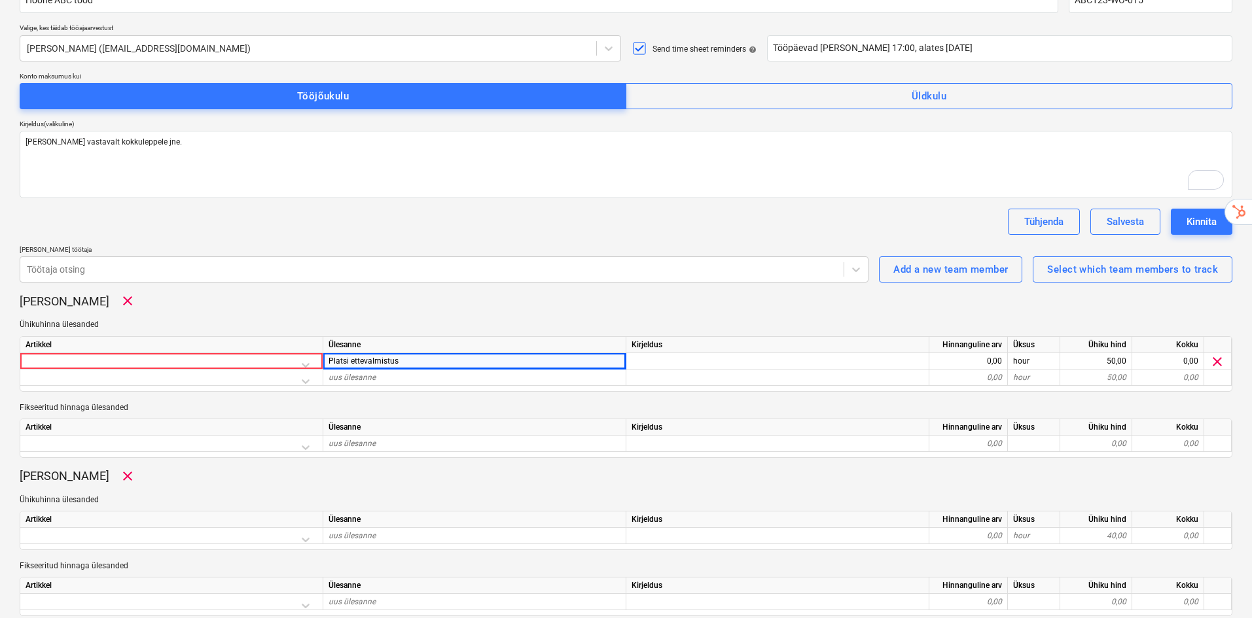
click at [273, 293] on div "[PERSON_NAME] clear" at bounding box center [626, 301] width 1212 height 16
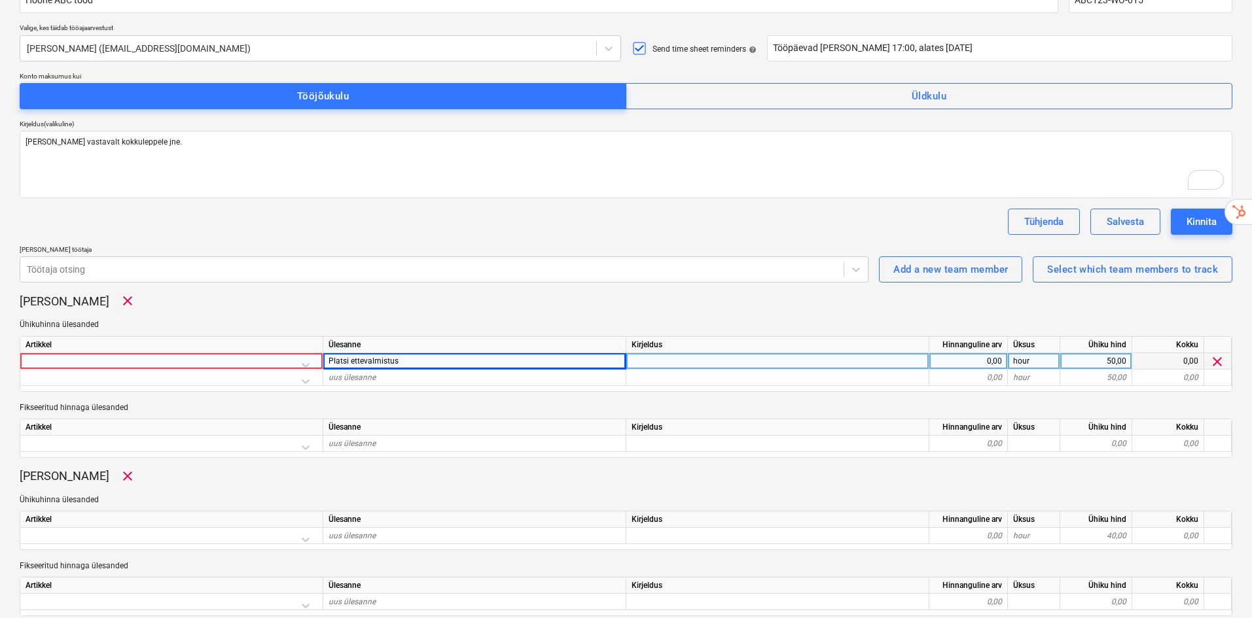
click at [302, 353] on div at bounding box center [172, 364] width 292 height 23
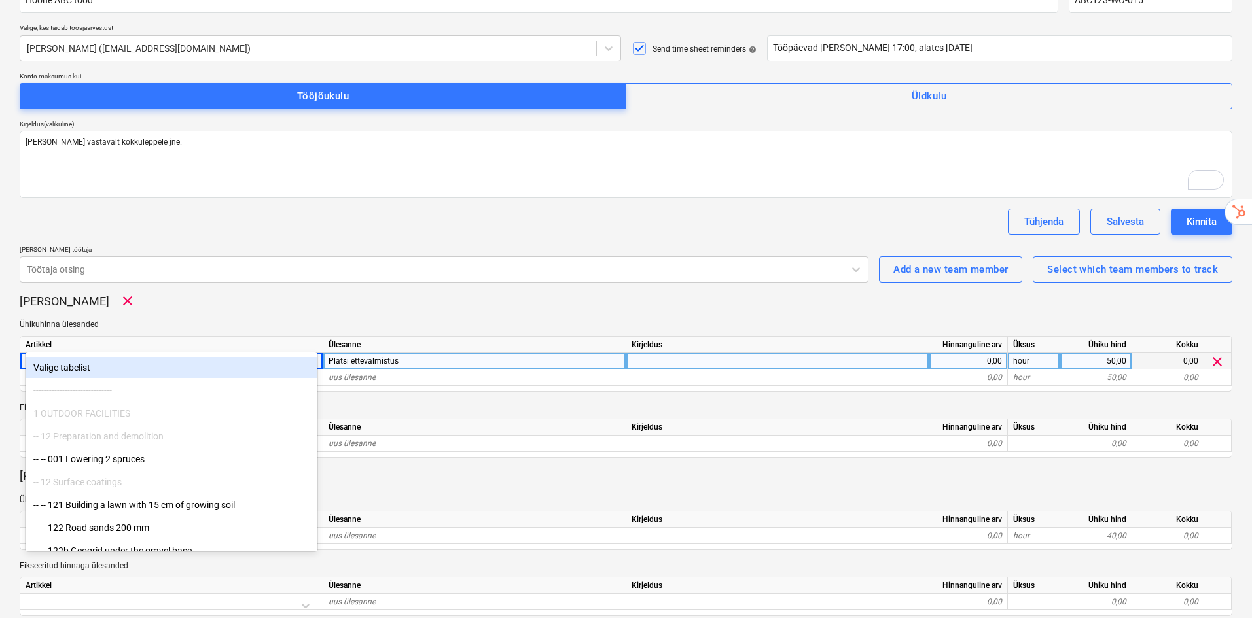
scroll to position [87, 0]
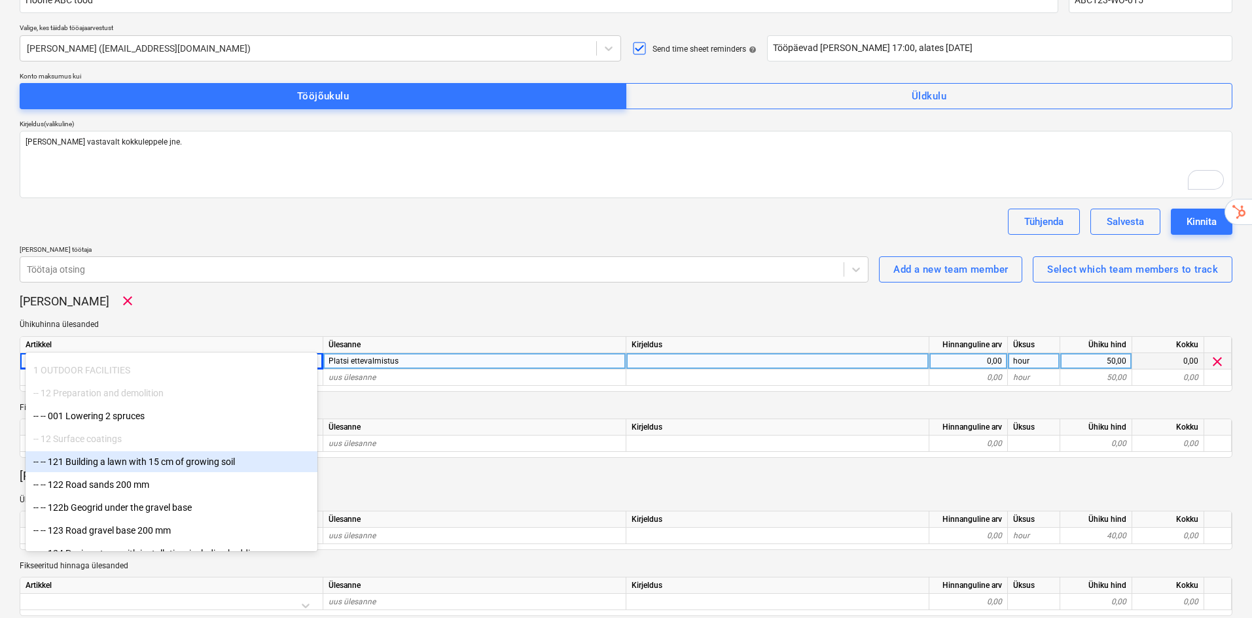
click at [160, 459] on div "-- -- 121 Building a lawn with 15 cm of growing soil" at bounding box center [172, 461] width 292 height 21
type textarea "x"
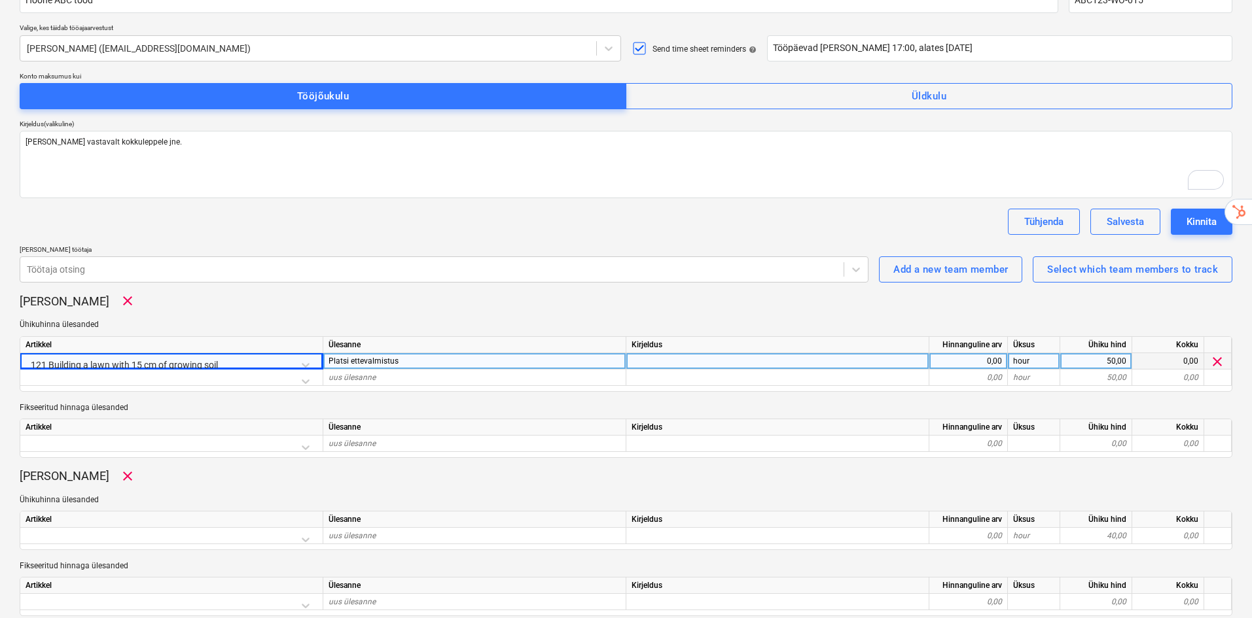
click at [328, 293] on div "[PERSON_NAME] clear" at bounding box center [626, 301] width 1212 height 16
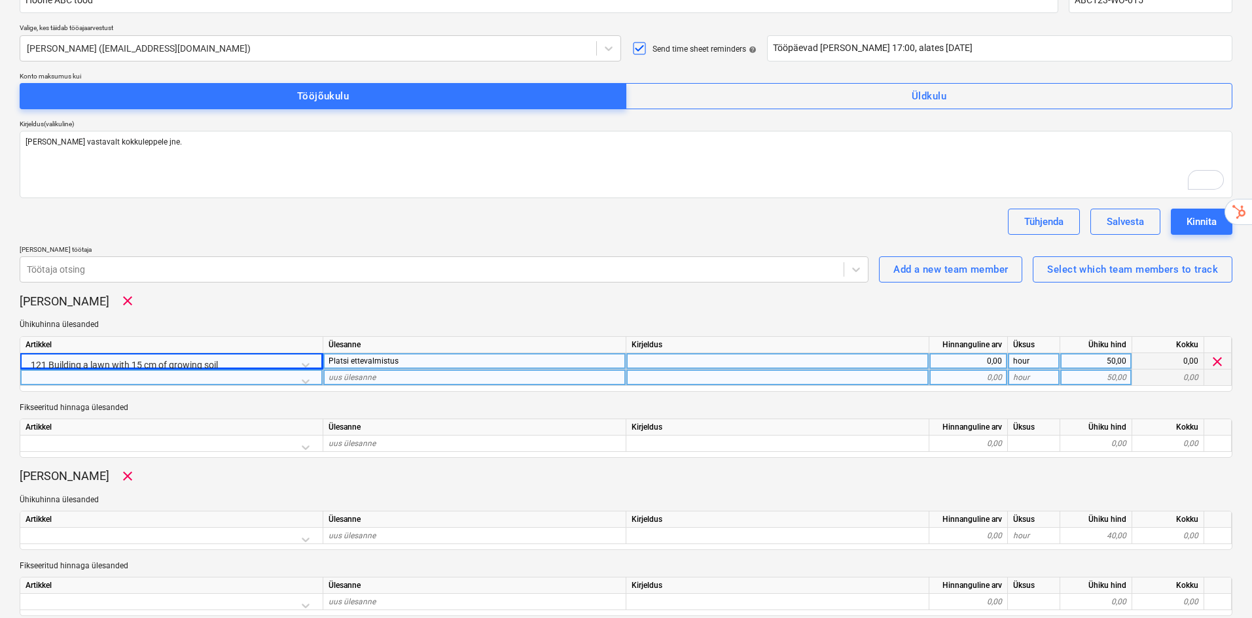
click at [402, 370] on div "uus ülesanne" at bounding box center [474, 378] width 303 height 16
type input "Koristamine"
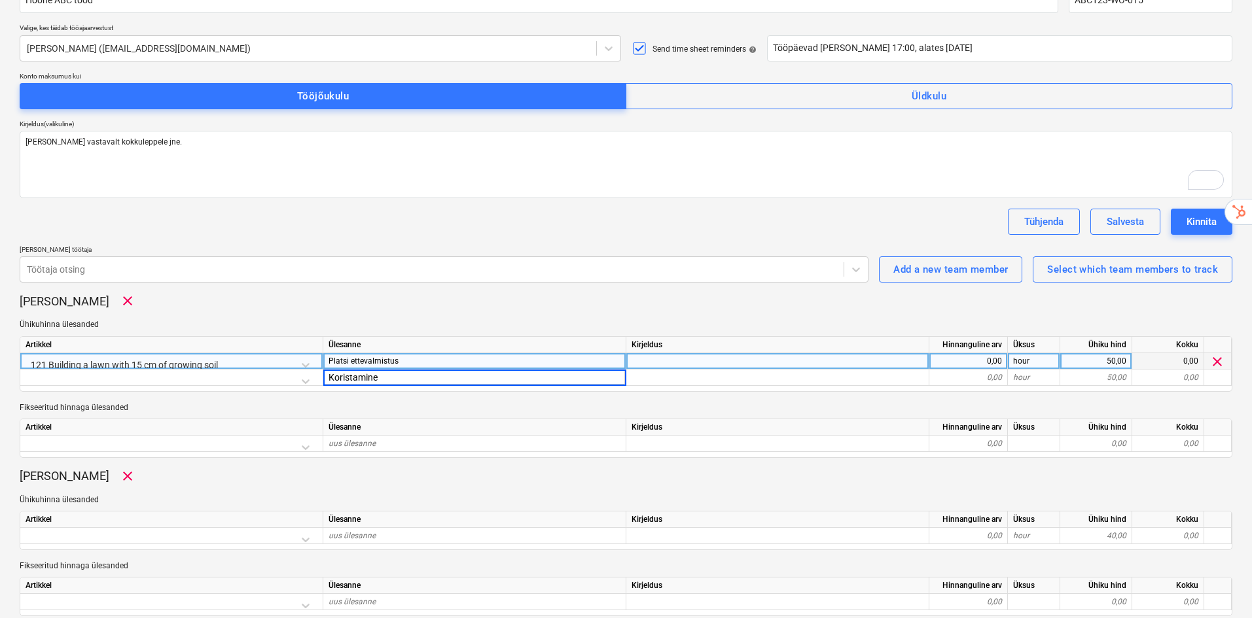
click at [552, 260] on div "Dokumendi nimi help Hoone ABC tööd Töölehe number help ABC123-WO-015 Valige, ke…" at bounding box center [626, 314] width 1212 height 677
type textarea "x"
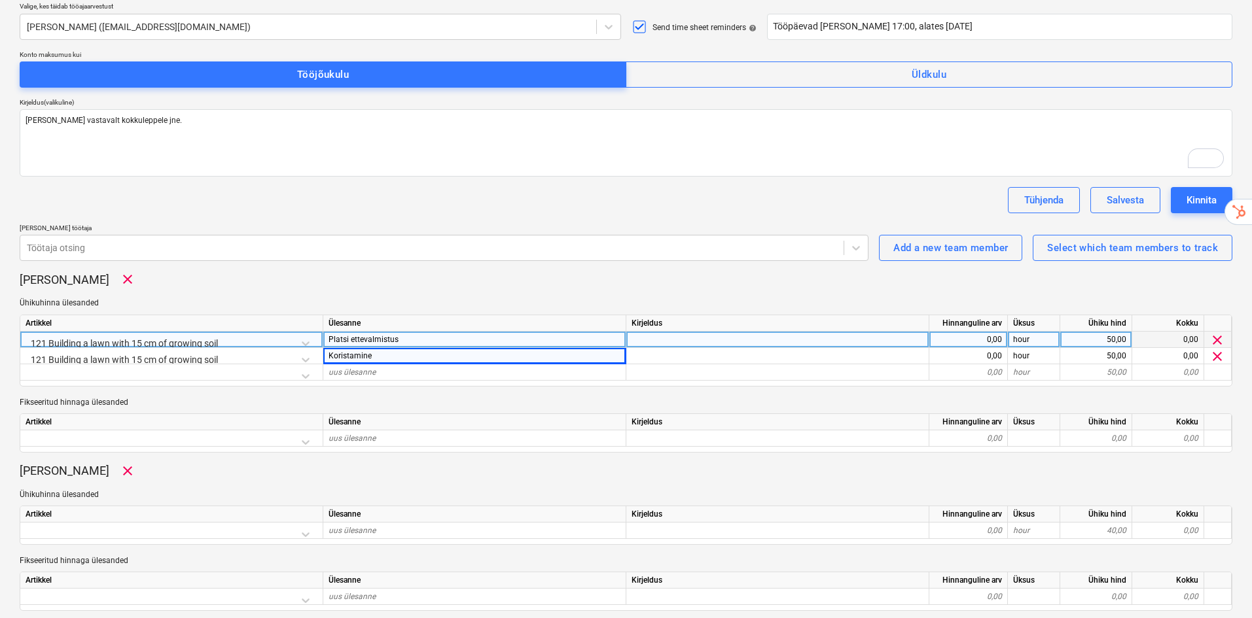
scroll to position [193, 0]
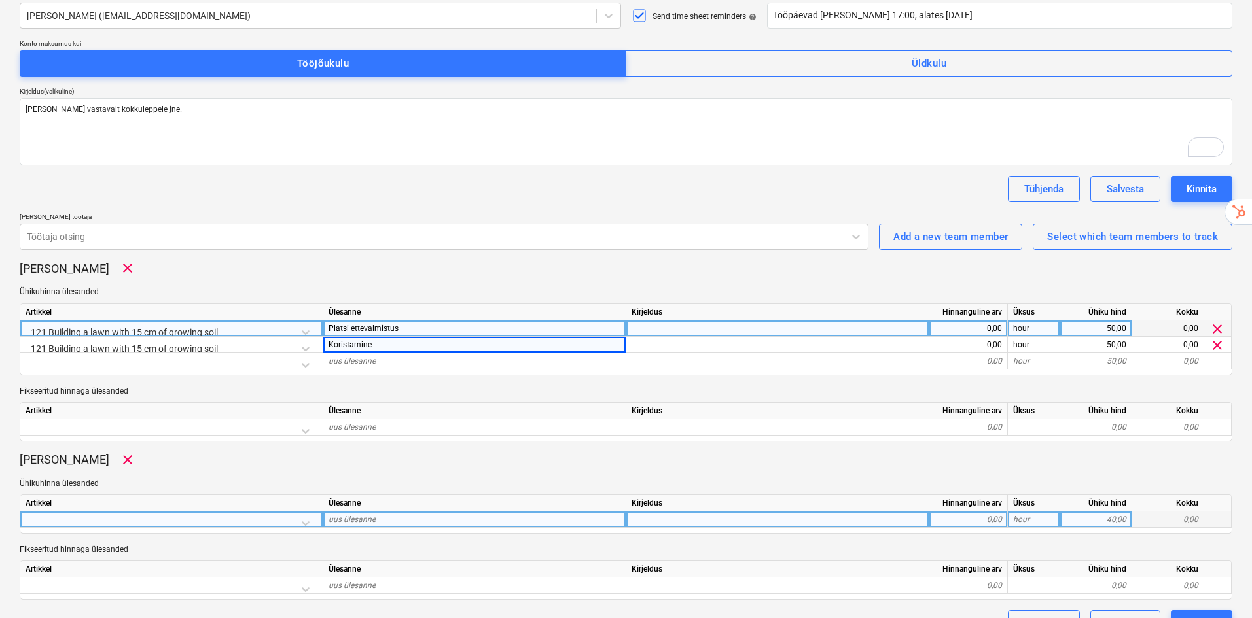
click at [402, 512] on div "uus ülesanne" at bounding box center [474, 520] width 303 height 16
type input "Vundamendi kaeved"
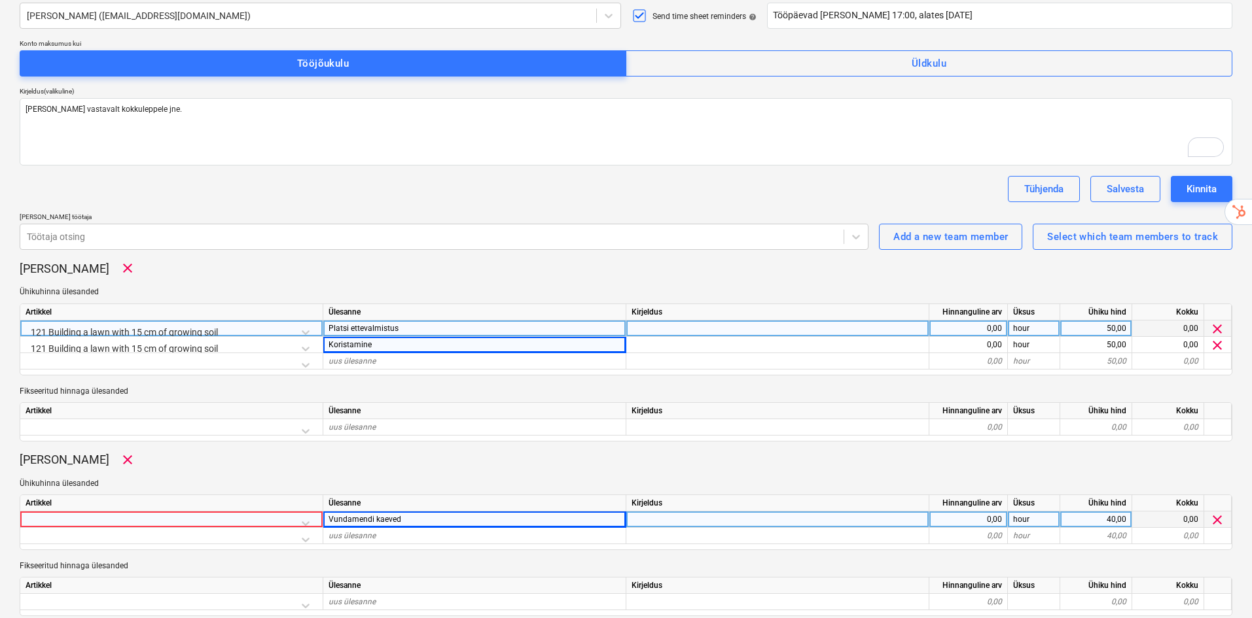
click at [209, 512] on div at bounding box center [172, 523] width 292 height 23
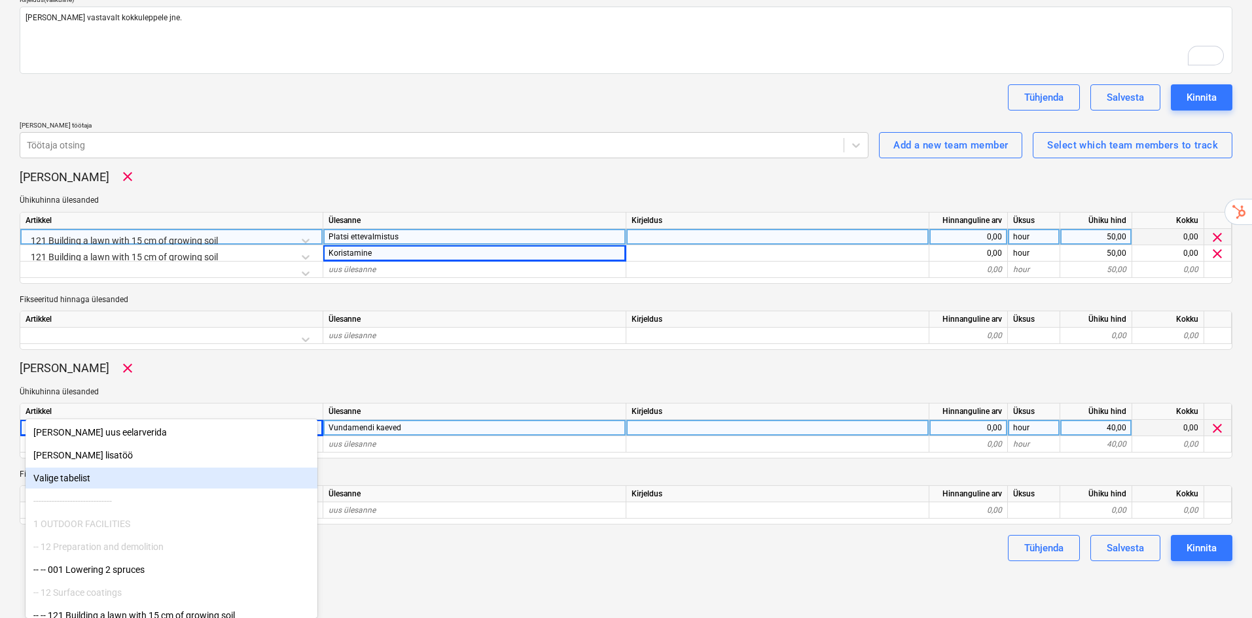
scroll to position [44, 0]
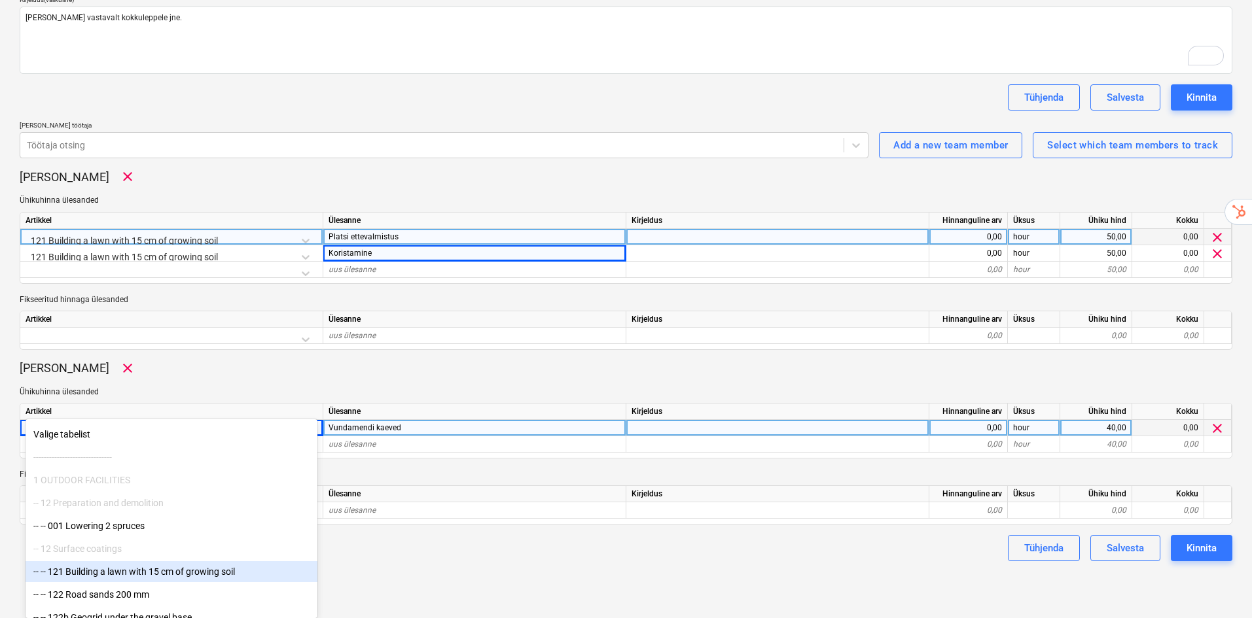
click at [166, 569] on div "-- -- 121 Building a lawn with 15 cm of growing soil" at bounding box center [172, 571] width 292 height 21
type textarea "x"
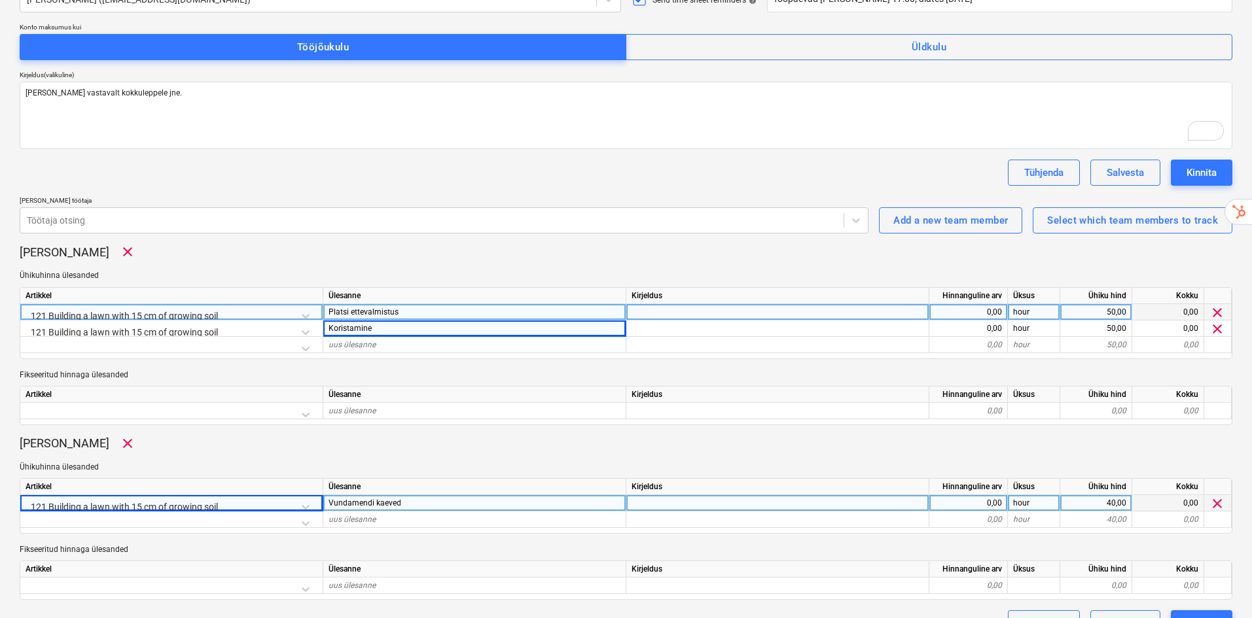
click at [966, 304] on div "0,00" at bounding box center [967, 312] width 67 height 16
type input "10"
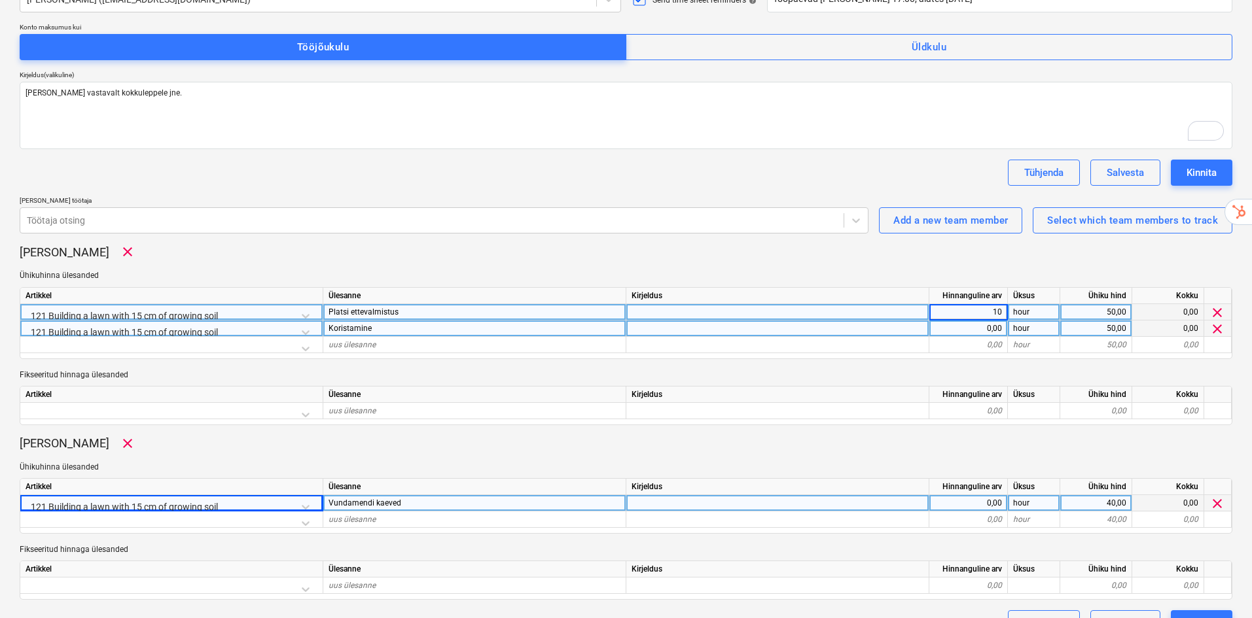
type textarea "x"
click at [981, 321] on div "0,00" at bounding box center [967, 329] width 67 height 16
type input "20"
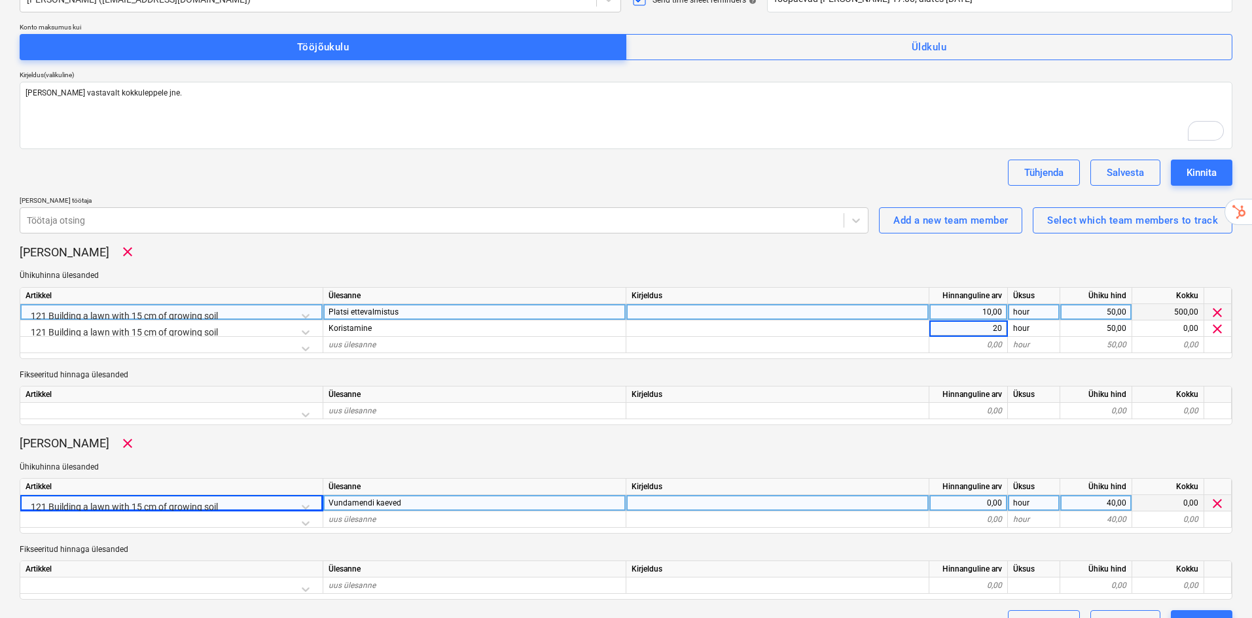
click at [991, 270] on p "Ühikuhinna ülesanded" at bounding box center [626, 275] width 1212 height 11
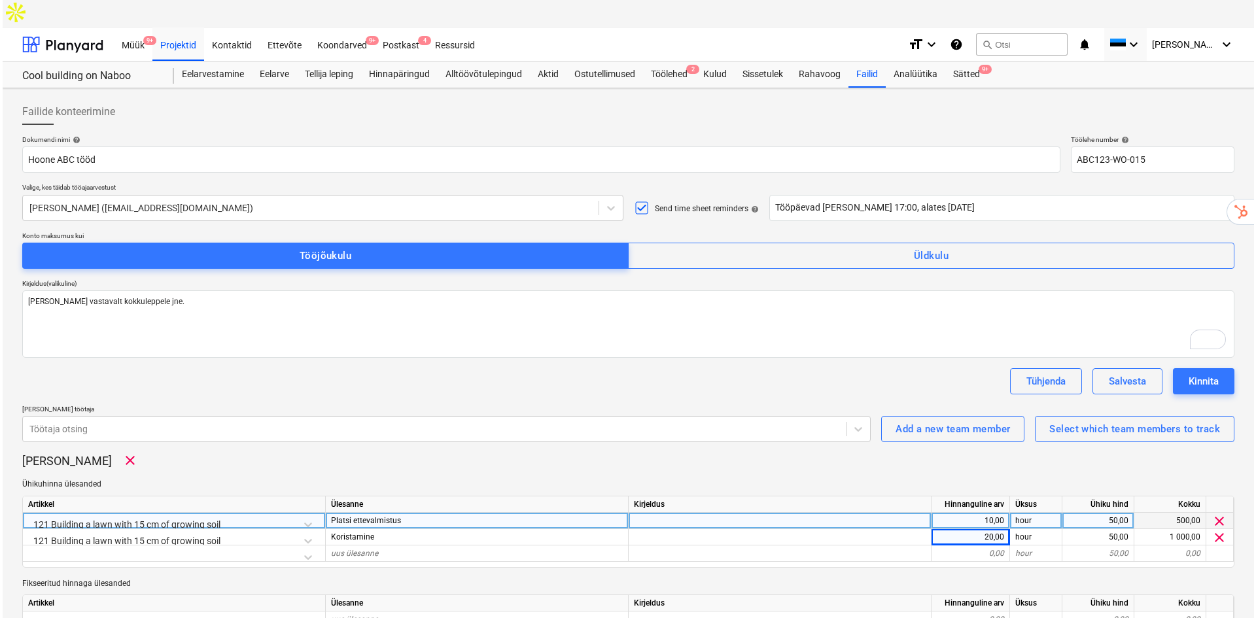
scroll to position [0, 0]
click at [1203, 374] on div "Kinnita" at bounding box center [1201, 382] width 30 height 17
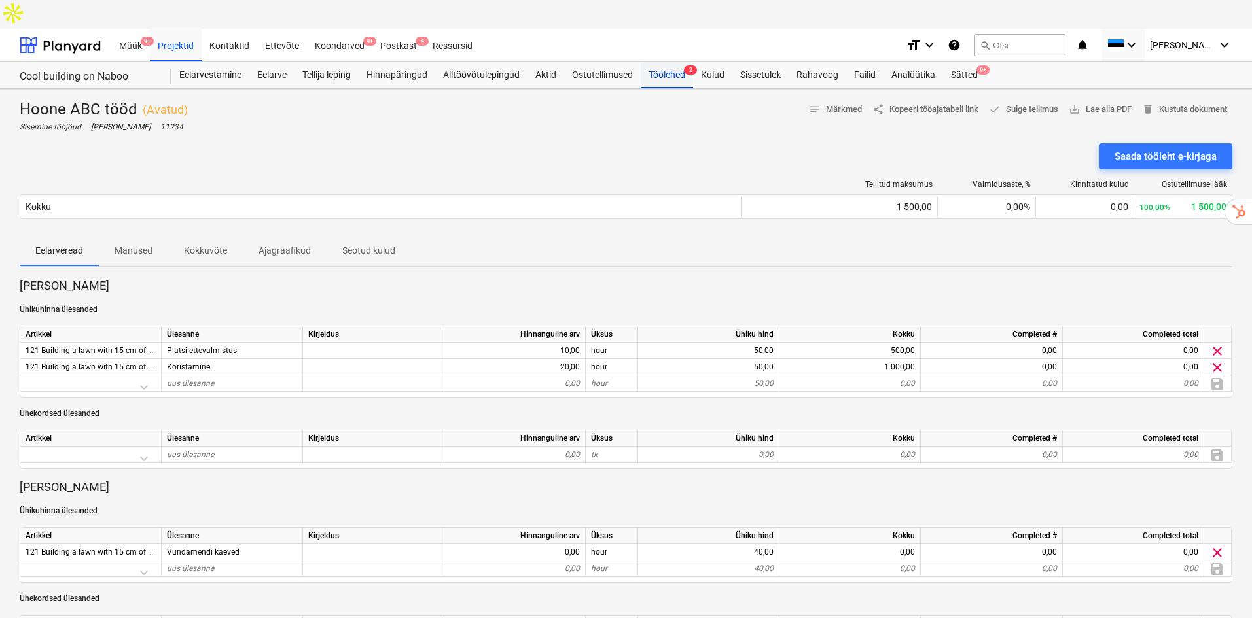
click at [657, 62] on div "Töölehed 2" at bounding box center [667, 75] width 52 height 26
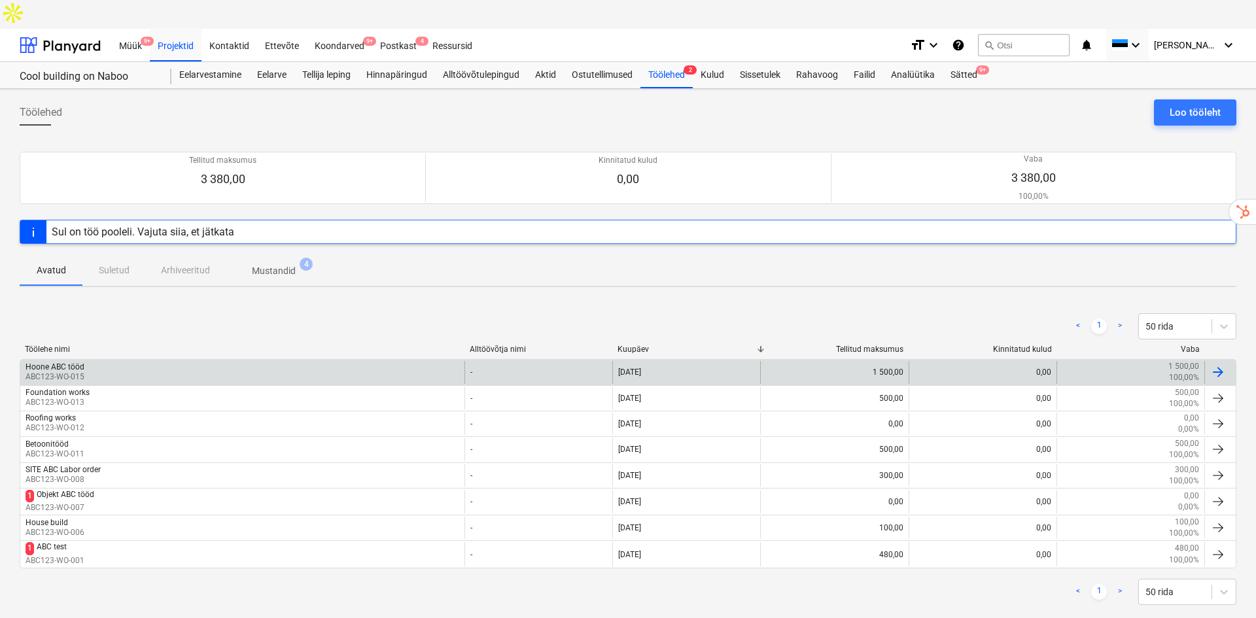
click at [80, 362] on div "Hoone ABC tööd" at bounding box center [55, 366] width 59 height 9
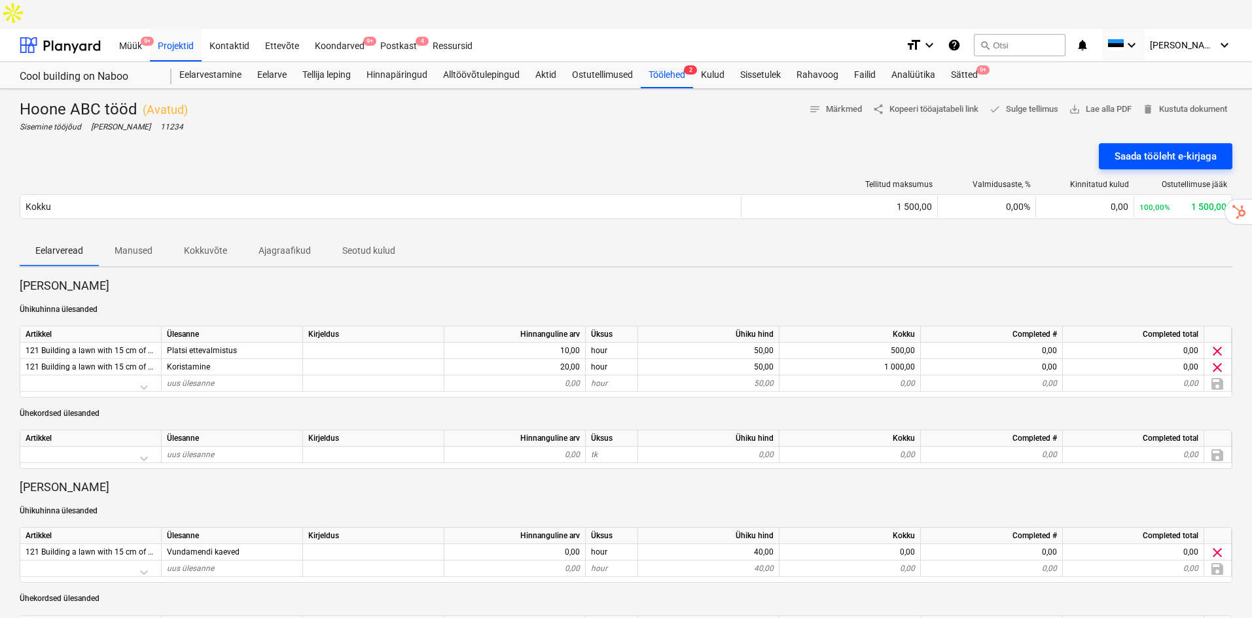
click at [1163, 148] on div "Saada tööleht e-kirjaga" at bounding box center [1165, 156] width 102 height 17
click at [668, 62] on div "Töölehed 3" at bounding box center [667, 75] width 52 height 26
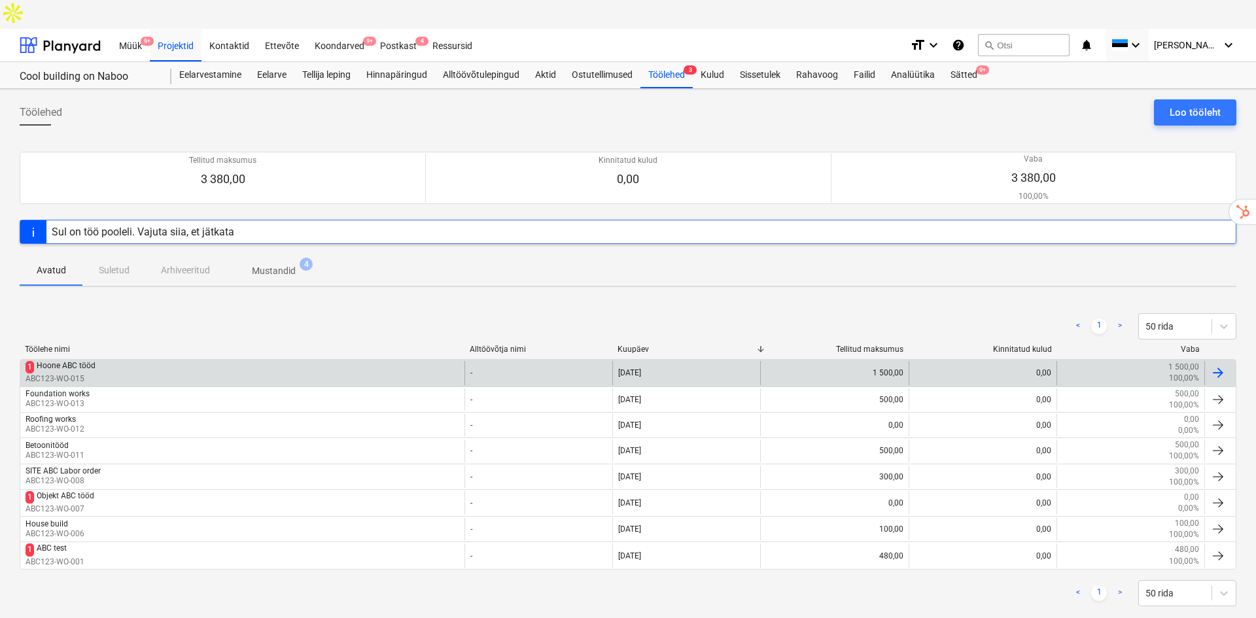
click at [50, 361] on div "Hoone ABC tööd" at bounding box center [66, 367] width 59 height 12
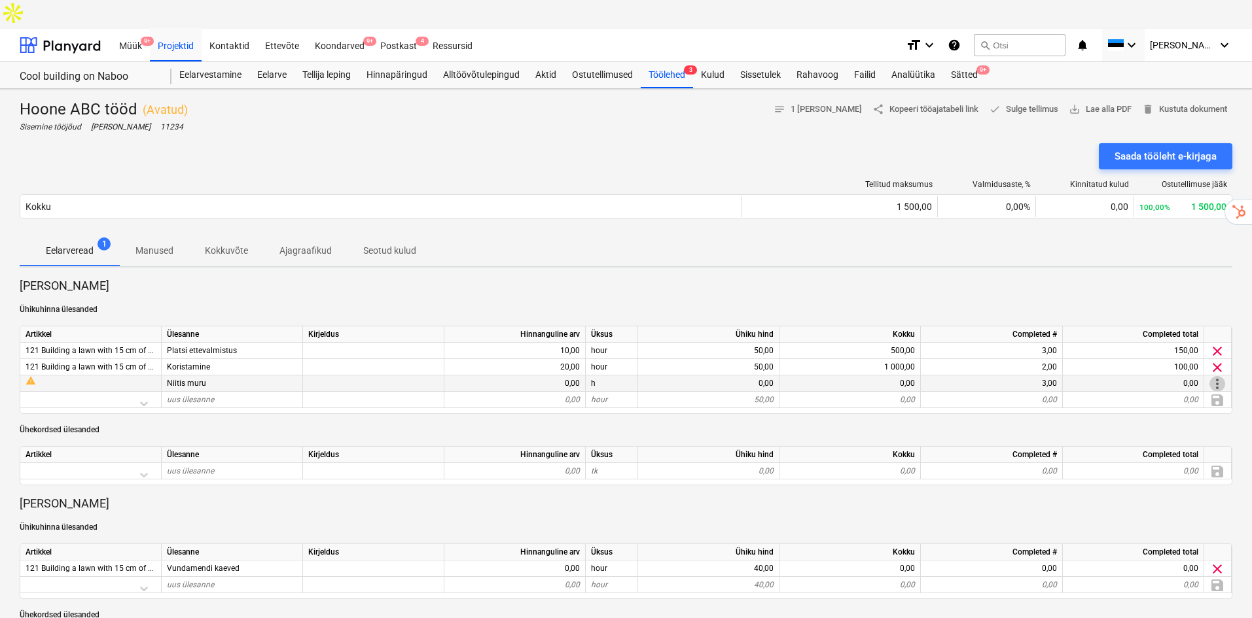
click at [1217, 376] on span "more_vert" at bounding box center [1217, 384] width 16 height 16
click at [1167, 351] on li "Redigeeri" at bounding box center [1194, 355] width 101 height 30
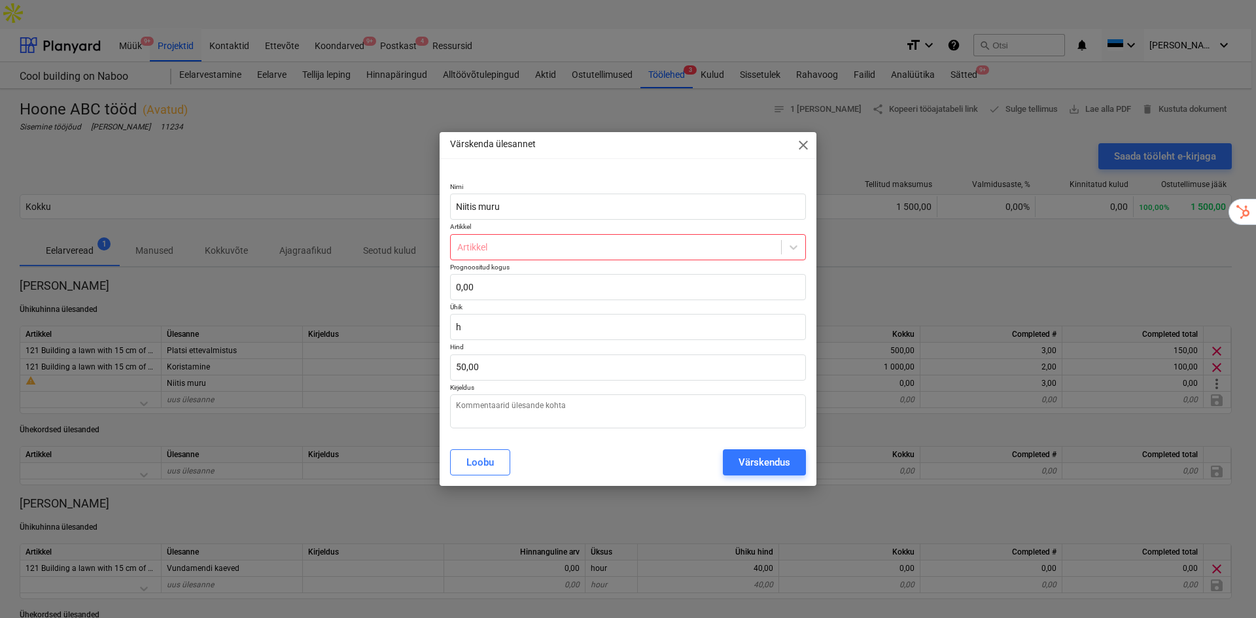
click at [724, 254] on div at bounding box center [615, 247] width 317 height 13
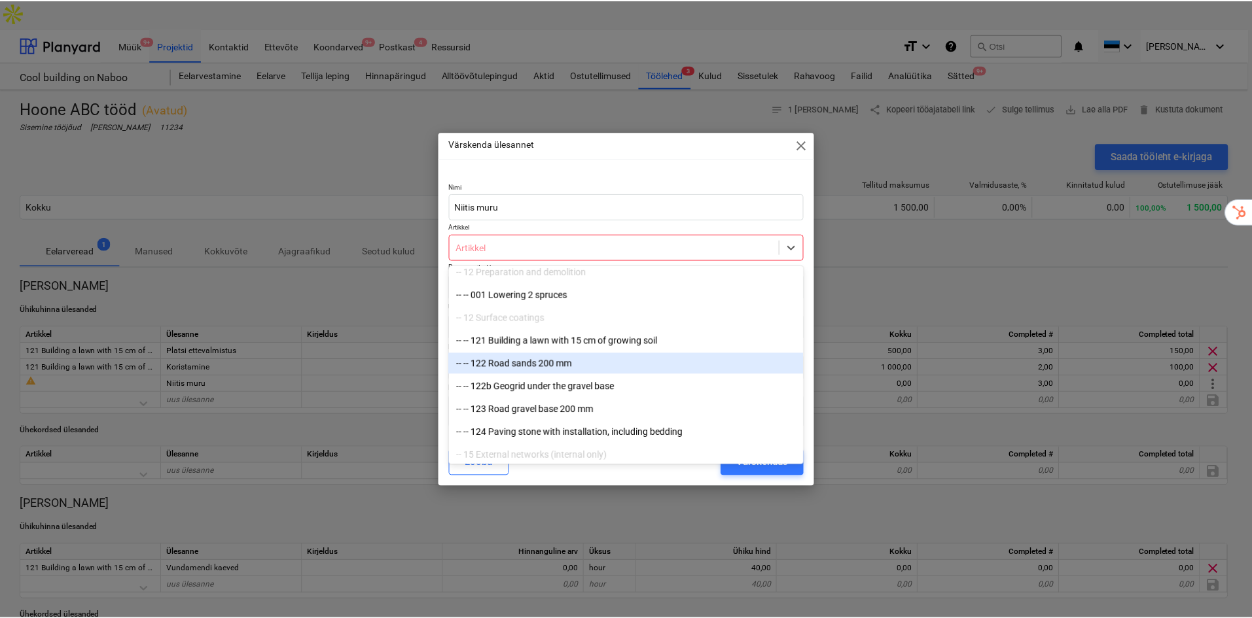
scroll to position [44, 0]
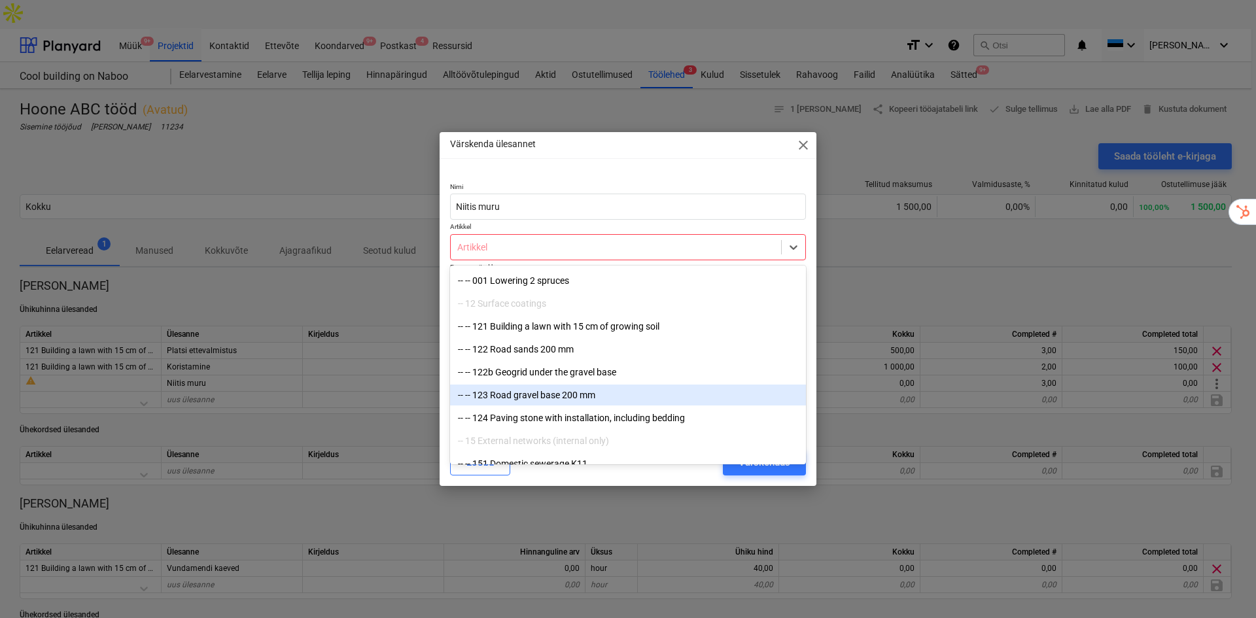
click at [498, 398] on div "-- -- 123 Road gravel base 200 mm" at bounding box center [628, 395] width 356 height 21
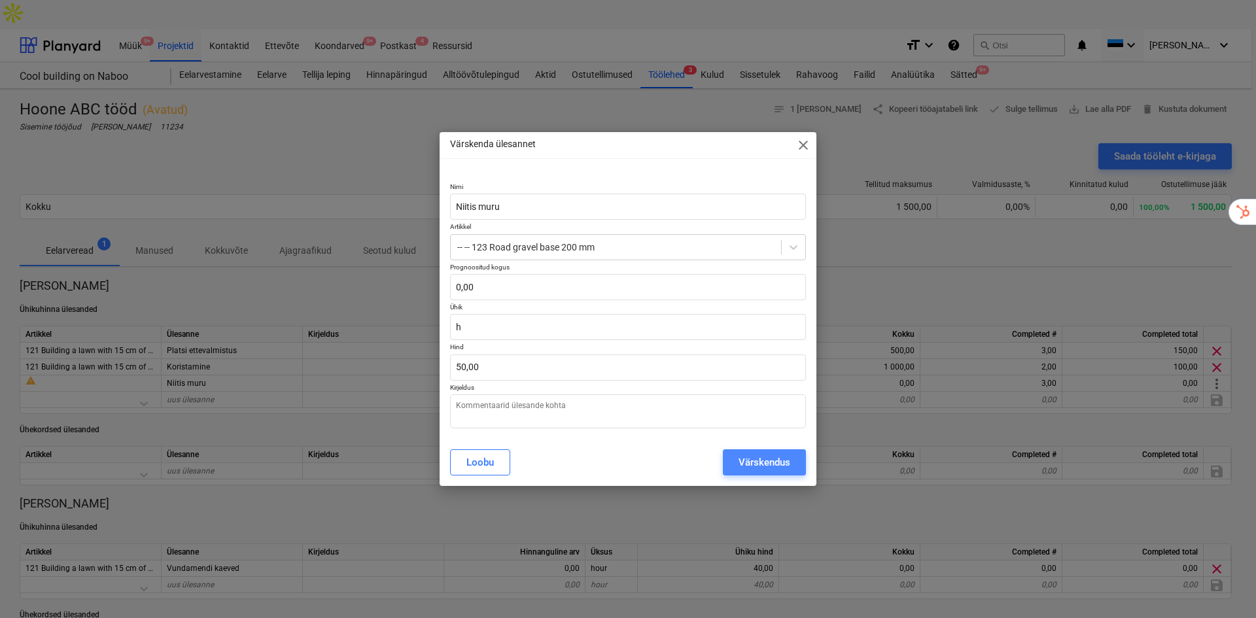
click at [730, 455] on button "Värskendus" at bounding box center [764, 463] width 83 height 26
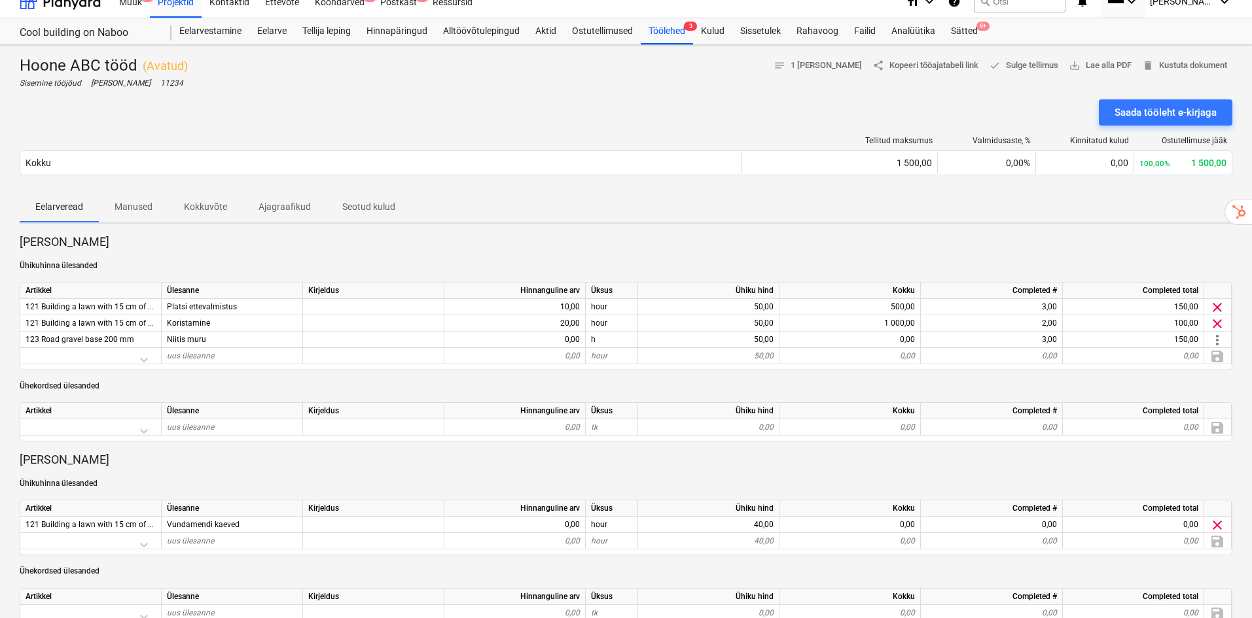
scroll to position [0, 0]
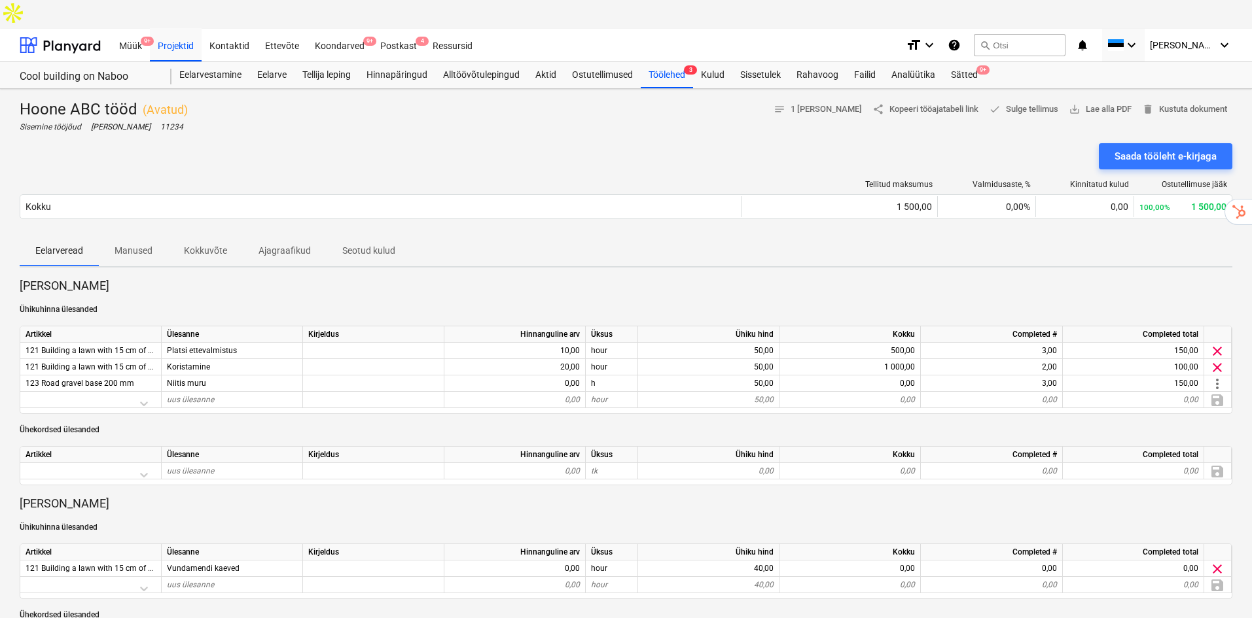
click at [285, 244] on p "Ajagraafikud" at bounding box center [284, 251] width 52 height 14
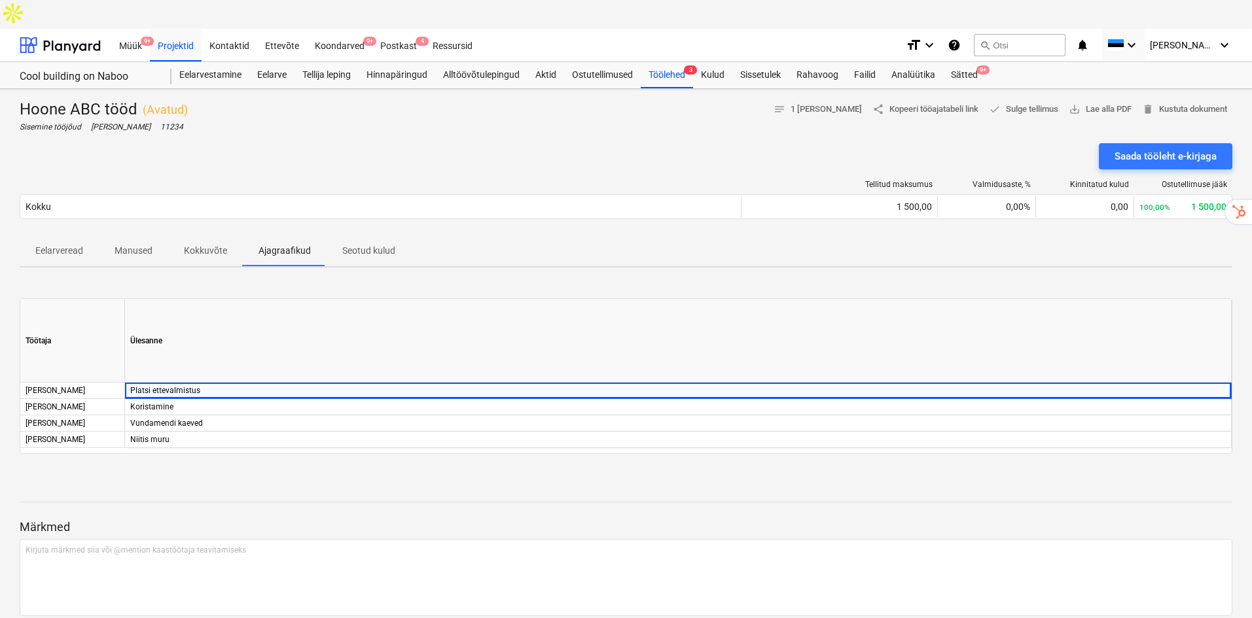
type textarea "x"
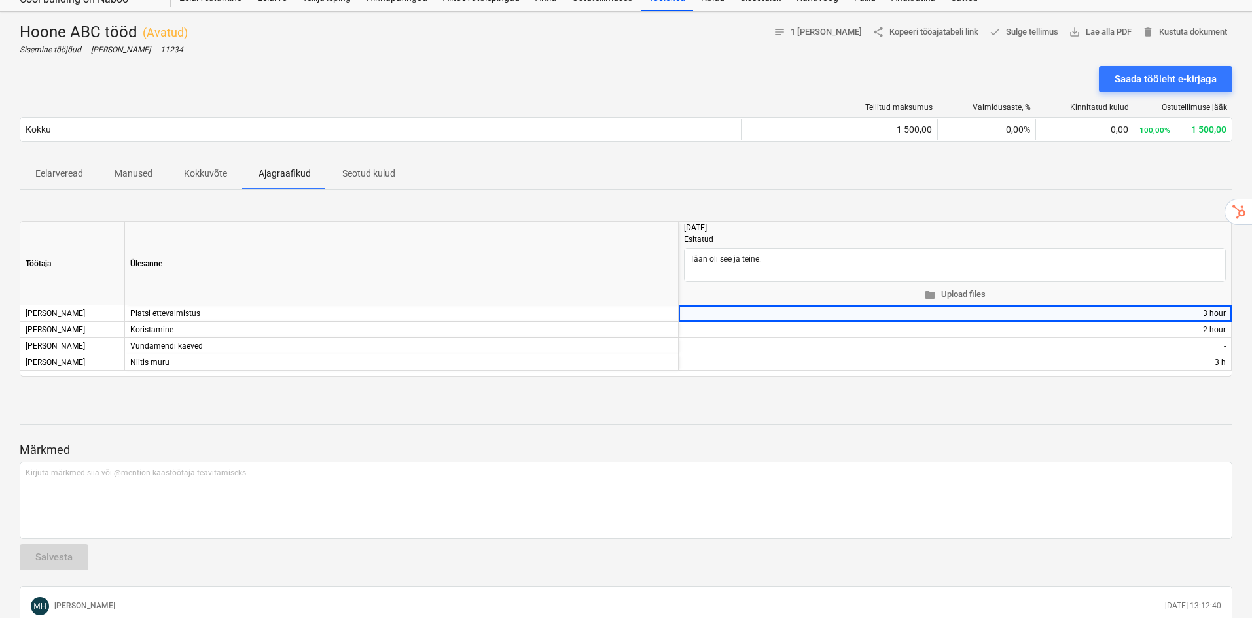
scroll to position [44, 0]
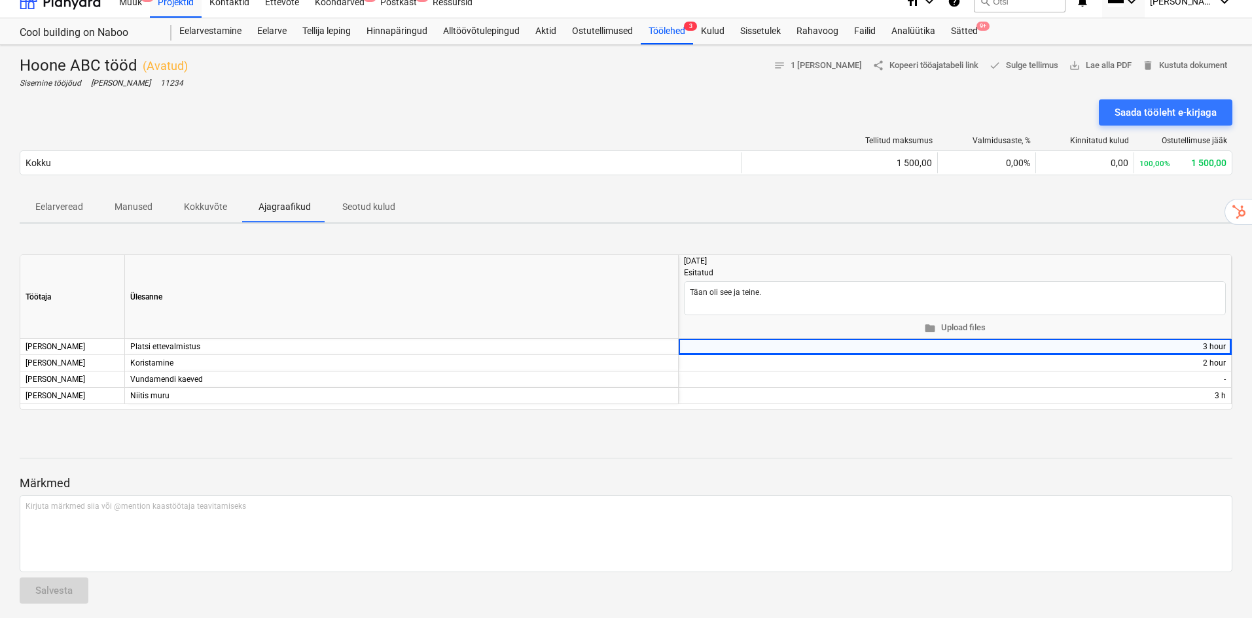
drag, startPoint x: 682, startPoint y: 234, endPoint x: 721, endPoint y: 231, distance: 38.7
click at [721, 255] on div "[DATE] Esitatud Täan oli see ja teine. folder Upload files" at bounding box center [955, 297] width 553 height 84
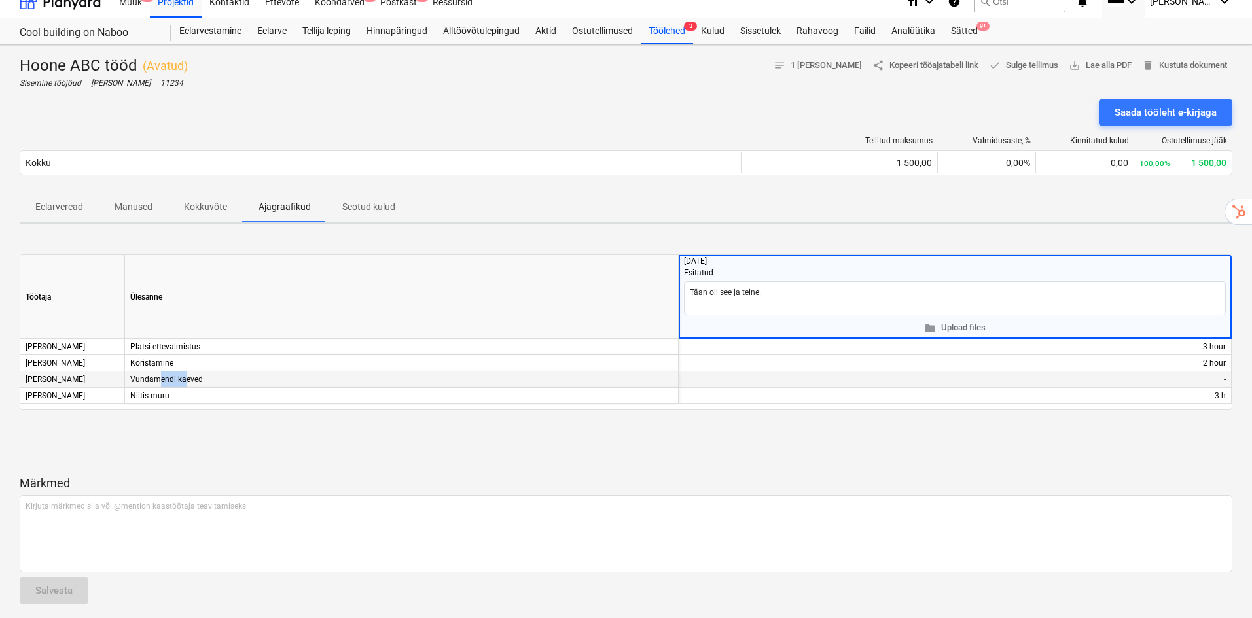
drag, startPoint x: 157, startPoint y: 347, endPoint x: 183, endPoint y: 344, distance: 26.4
click at [183, 372] on div "Vundamendi kaeved" at bounding box center [402, 380] width 554 height 16
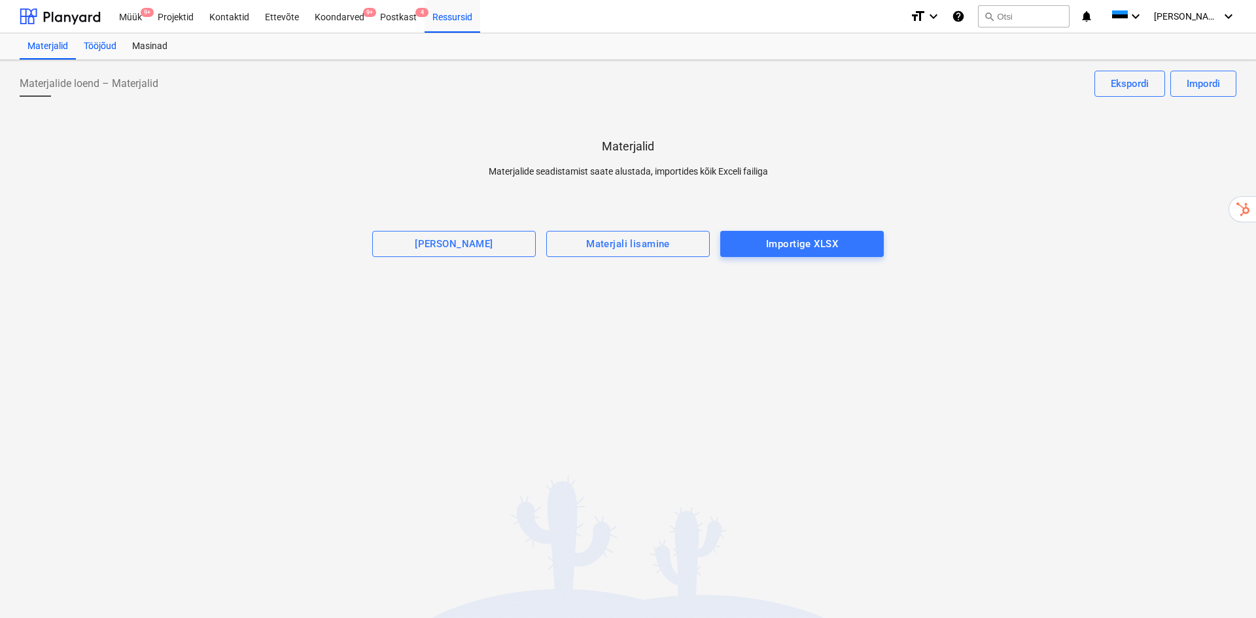
click at [109, 46] on div "Tööjõud" at bounding box center [100, 46] width 48 height 26
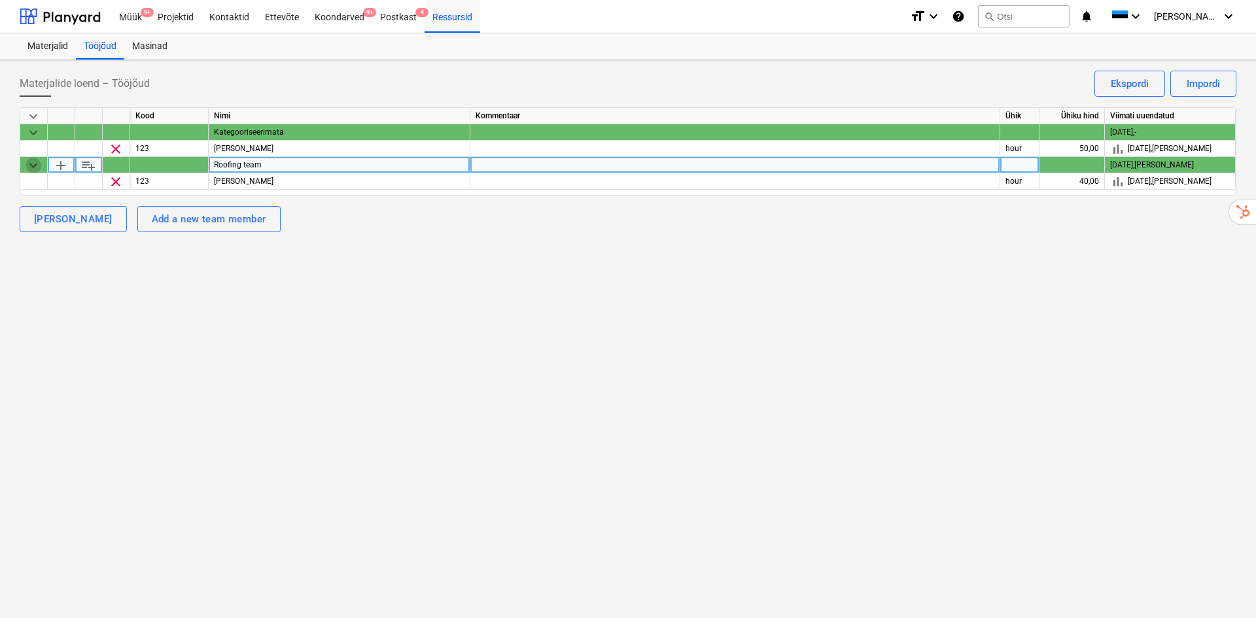
click at [33, 168] on span "keyboard_arrow_down" at bounding box center [34, 166] width 16 height 16
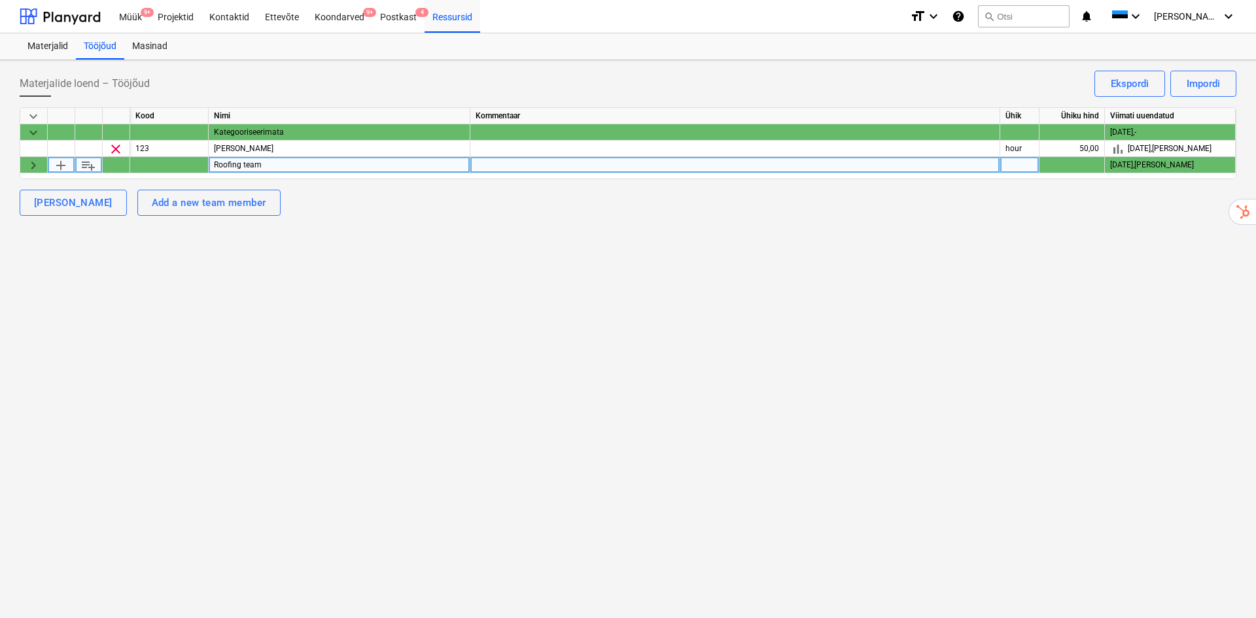
click at [32, 161] on span "keyboard_arrow_right" at bounding box center [34, 166] width 16 height 16
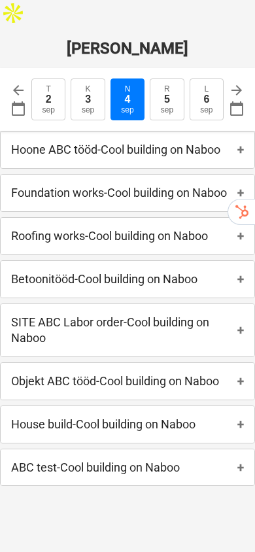
click at [220, 142] on p "Hoone ABC tööd - Cool building on Naboo" at bounding box center [115, 150] width 209 height 16
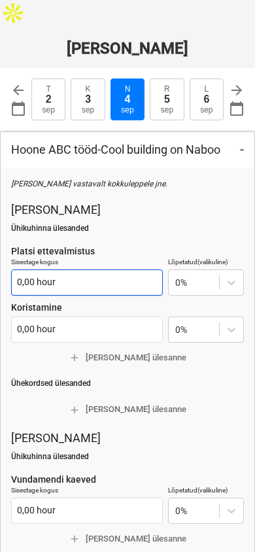
click at [47, 270] on input "0,00 hour" at bounding box center [87, 283] width 152 height 26
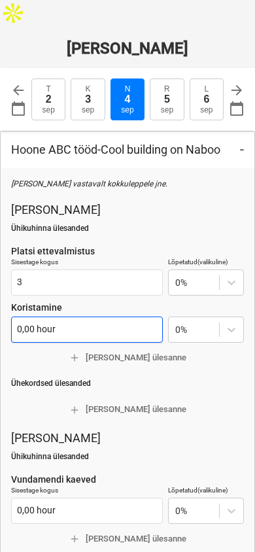
click at [77, 317] on input "0,00 hour" at bounding box center [87, 330] width 152 height 26
type input "3,00 hour"
type input "2"
type textarea "x"
type input "2"
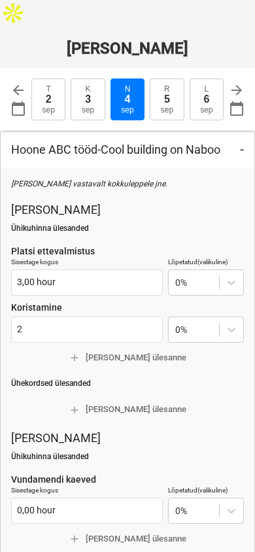
click at [12, 348] on button "add Lisa ülesanne" at bounding box center [127, 358] width 233 height 20
type textarea "x"
type input "2,00 hour"
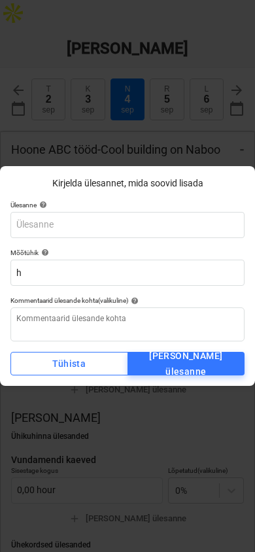
click at [179, 152] on div "Kirjelda ülesannet, mida soovid lisada Ülesanne help Mõõtühik help h Kommentaar…" at bounding box center [127, 276] width 255 height 552
click at [73, 370] on div "Tühista" at bounding box center [68, 364] width 33 height 16
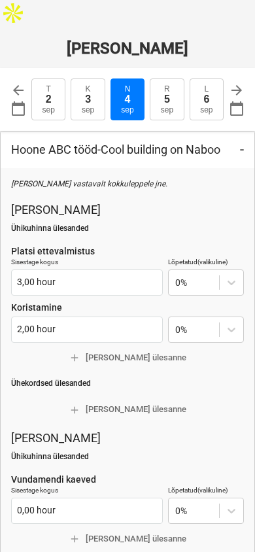
click at [141, 351] on span "add Lisa ülesanne" at bounding box center [127, 358] width 222 height 15
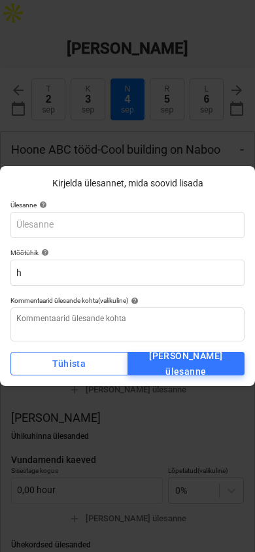
type textarea "x"
type input "N"
type textarea "x"
type input "Ni"
type textarea "x"
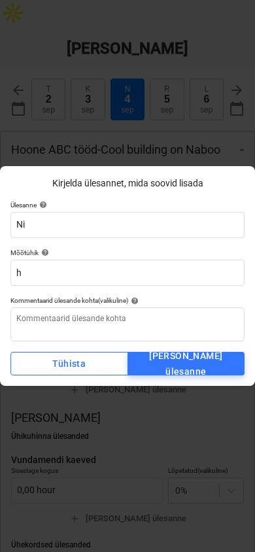
type input "Nii"
type textarea "x"
type input "Niit"
type textarea "x"
type input "Niiti"
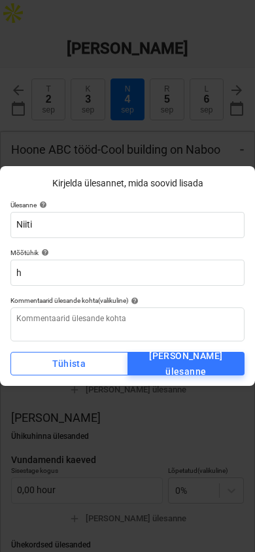
type textarea "x"
type input "Niitis"
type textarea "x"
type input "Niitis"
type textarea "x"
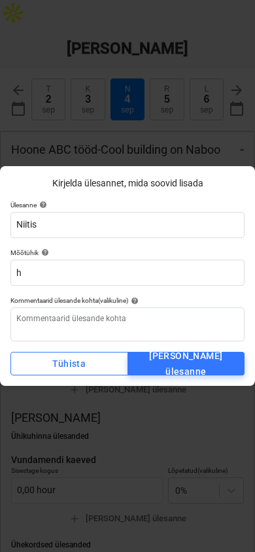
type input "Niitis m"
type textarea "x"
type input "Niitis mu"
type textarea "x"
type input "Niitis muru"
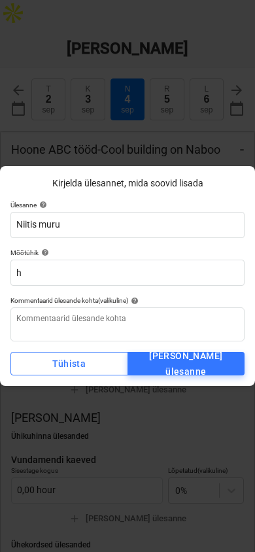
type textarea "x"
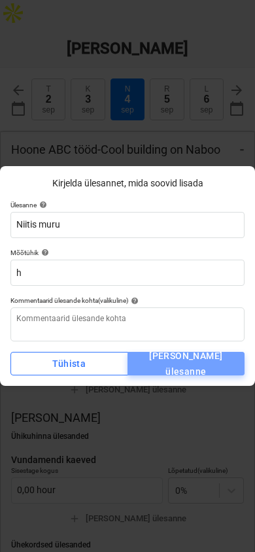
type input "Niitis muru"
click at [171, 362] on div "Lisa ülesanne" at bounding box center [186, 364] width 97 height 32
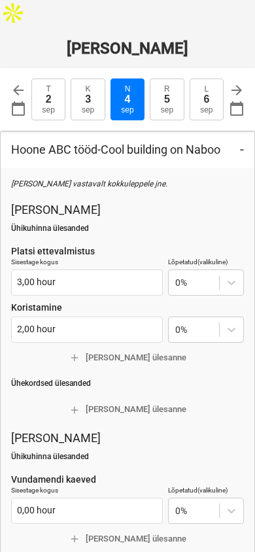
type textarea "x"
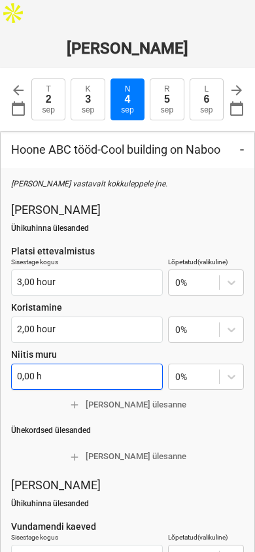
click at [50, 364] on input "0,00 h" at bounding box center [87, 377] width 152 height 26
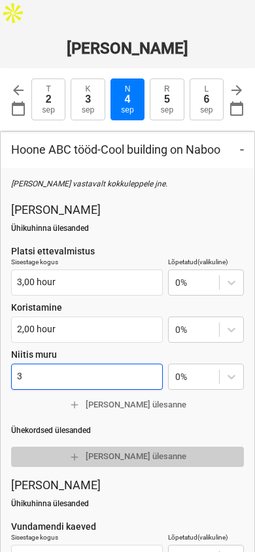
type input "3"
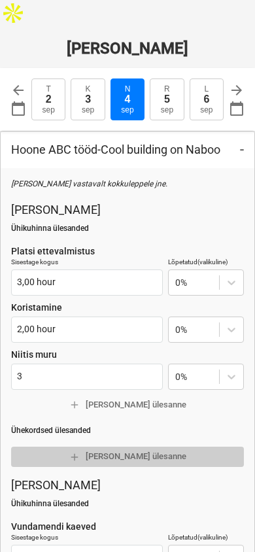
click at [237, 450] on span "add Lisa ülesanne" at bounding box center [127, 457] width 222 height 15
type textarea "x"
type input "3,00 h"
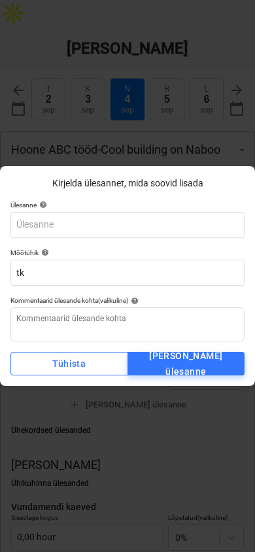
click at [175, 143] on div "Kirjelda ülesannet, mida soovid lisada Ülesanne help Mõõtühik help tk Kommentaa…" at bounding box center [127, 276] width 255 height 552
click at [77, 376] on button "Tühista" at bounding box center [69, 364] width 118 height 24
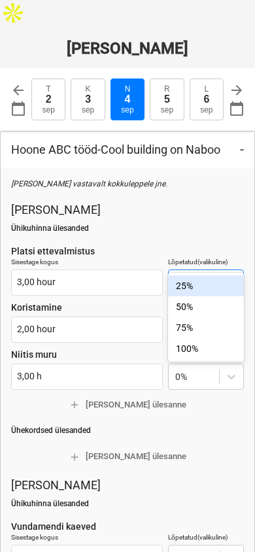
click at [202, 287] on div "25%" at bounding box center [206, 285] width 76 height 21
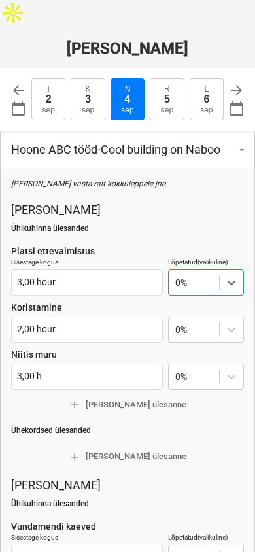
type textarea "x"
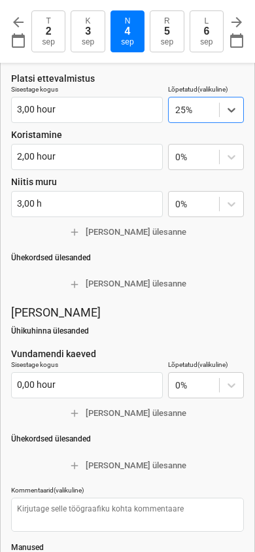
scroll to position [175, 0]
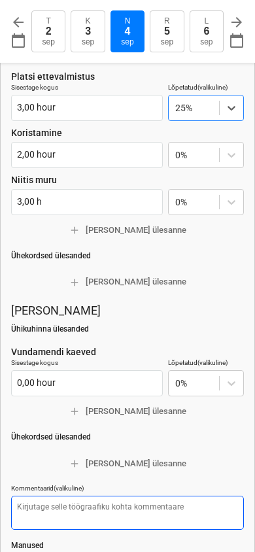
click at [66, 496] on textarea at bounding box center [127, 513] width 233 height 34
type textarea "T"
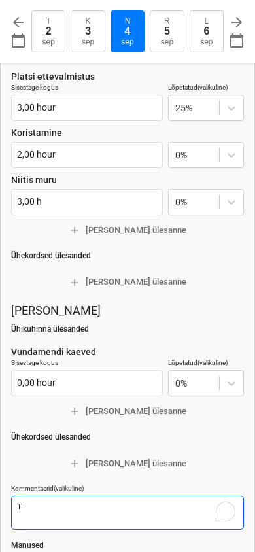
type textarea "x"
type textarea "Täan"
type textarea "x"
type textarea "Täan o"
type textarea "x"
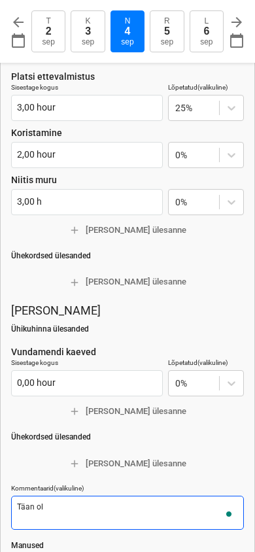
type textarea "Täan oli"
type textarea "x"
type textarea "Täan oli s"
type textarea "x"
type textarea "Täan oli se"
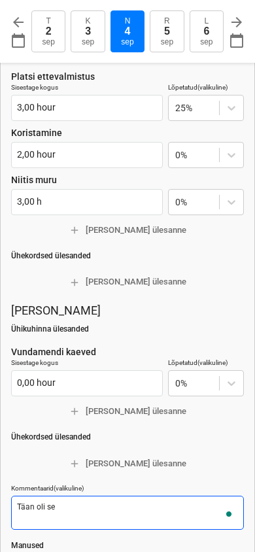
type textarea "x"
type textarea "Täan oli see ja"
type textarea "x"
type textarea "Täan oli see ja"
type textarea "x"
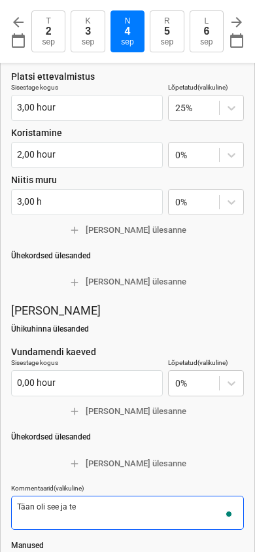
type textarea "Täan oli see ja tei"
type textarea "x"
type textarea "Täan oli see ja teine"
type textarea "x"
type textarea "Täan oli see ja teine.,"
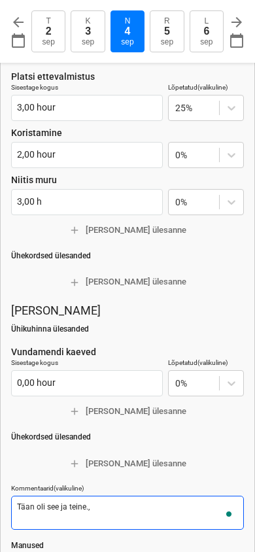
type textarea "x"
type textarea "Täan oli see ja teine."
type textarea "x"
type textarea "Täan oli see ja teine"
type textarea "x"
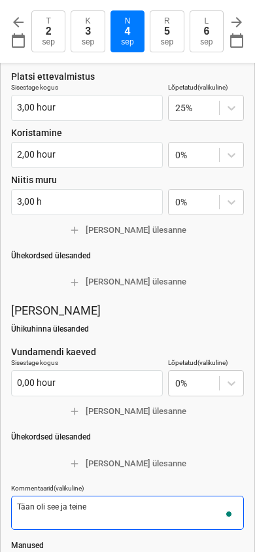
type textarea "Täan oli see ja teine-"
type textarea "x"
type textarea "Täan oli see ja teine"
type textarea "x"
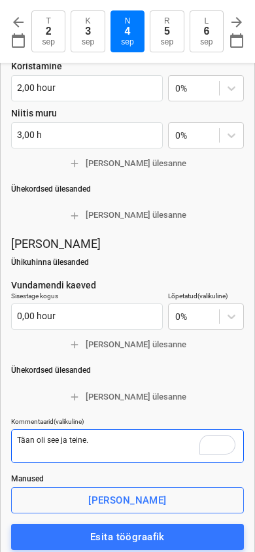
scroll to position [262, 0]
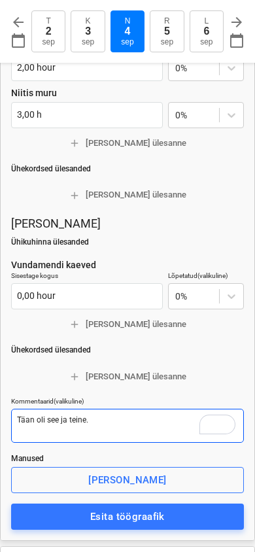
type textarea "Täan oli see ja teine."
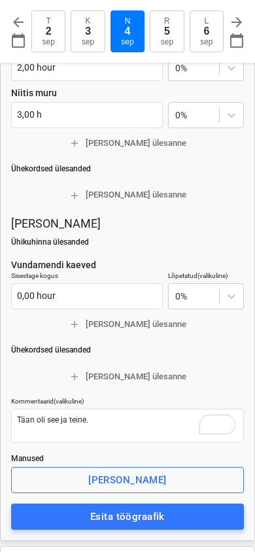
click at [109, 504] on button "Esita töögraafik" at bounding box center [127, 517] width 233 height 26
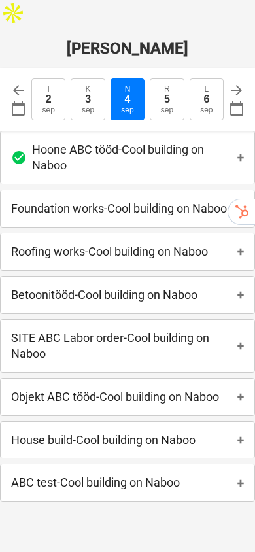
click at [238, 390] on span "+" at bounding box center [241, 397] width 7 height 14
type textarea "x"
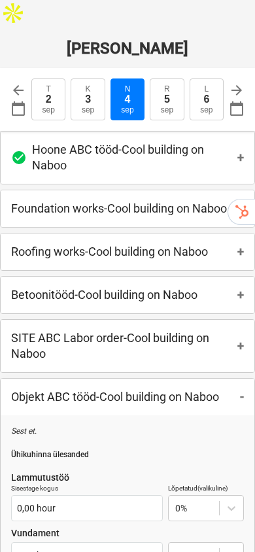
click at [241, 390] on span "-" at bounding box center [242, 397] width 4 height 14
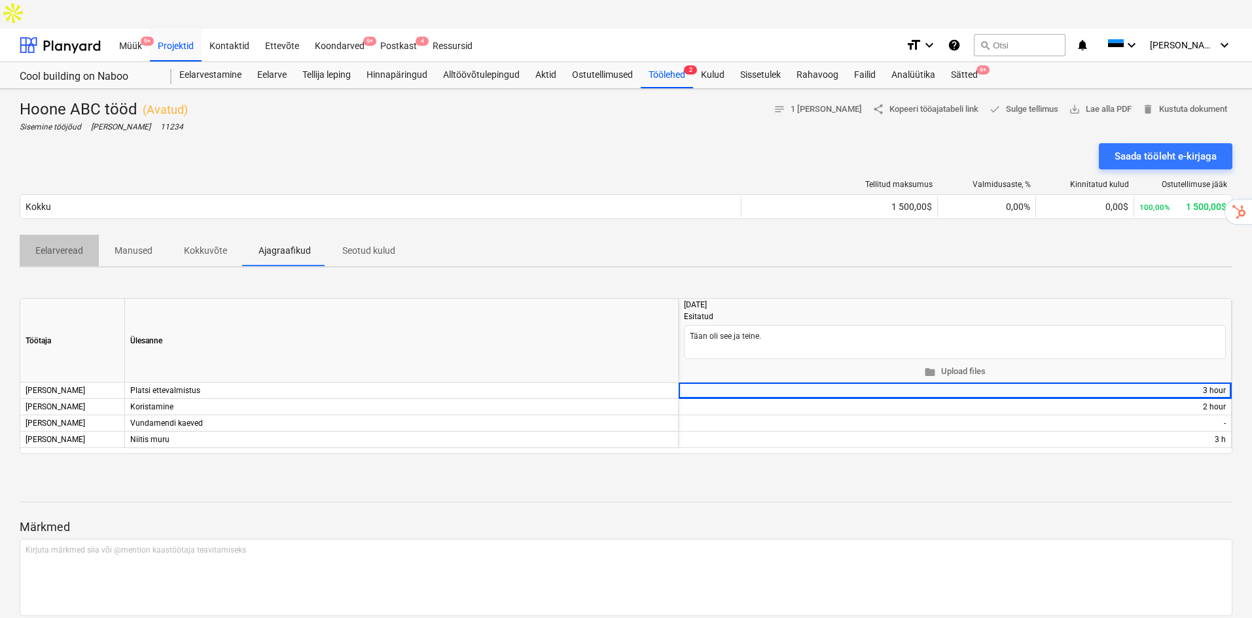
click at [44, 244] on p "Eelarveread" at bounding box center [59, 251] width 48 height 14
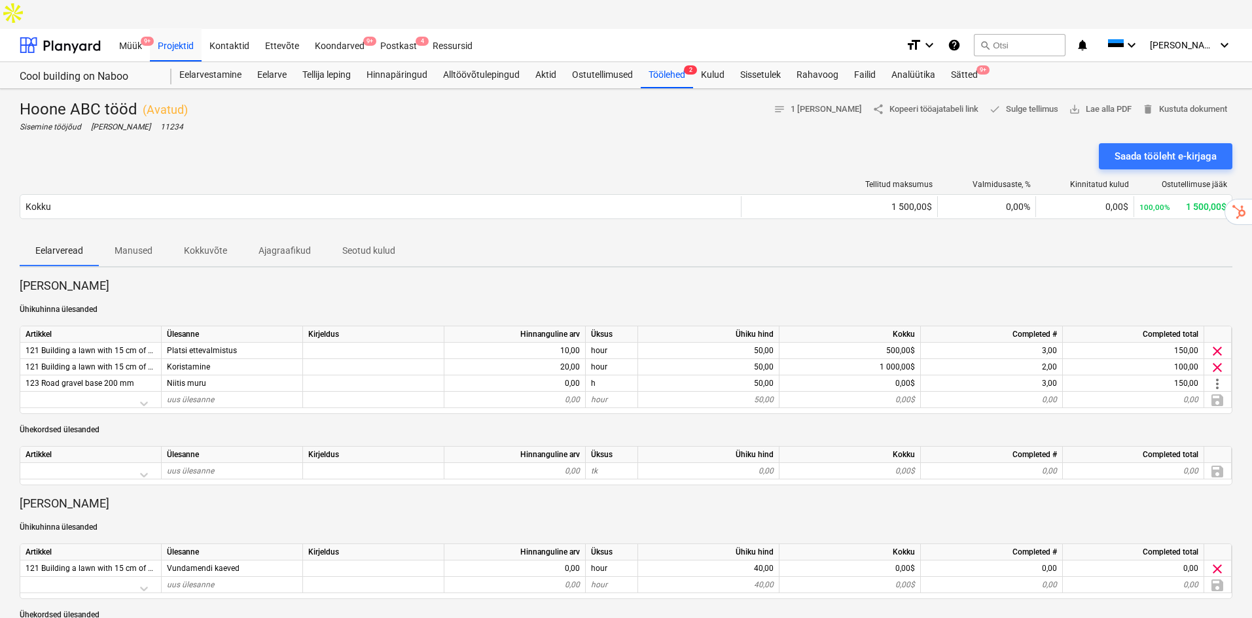
click at [261, 244] on p "Ajagraafikud" at bounding box center [284, 251] width 52 height 14
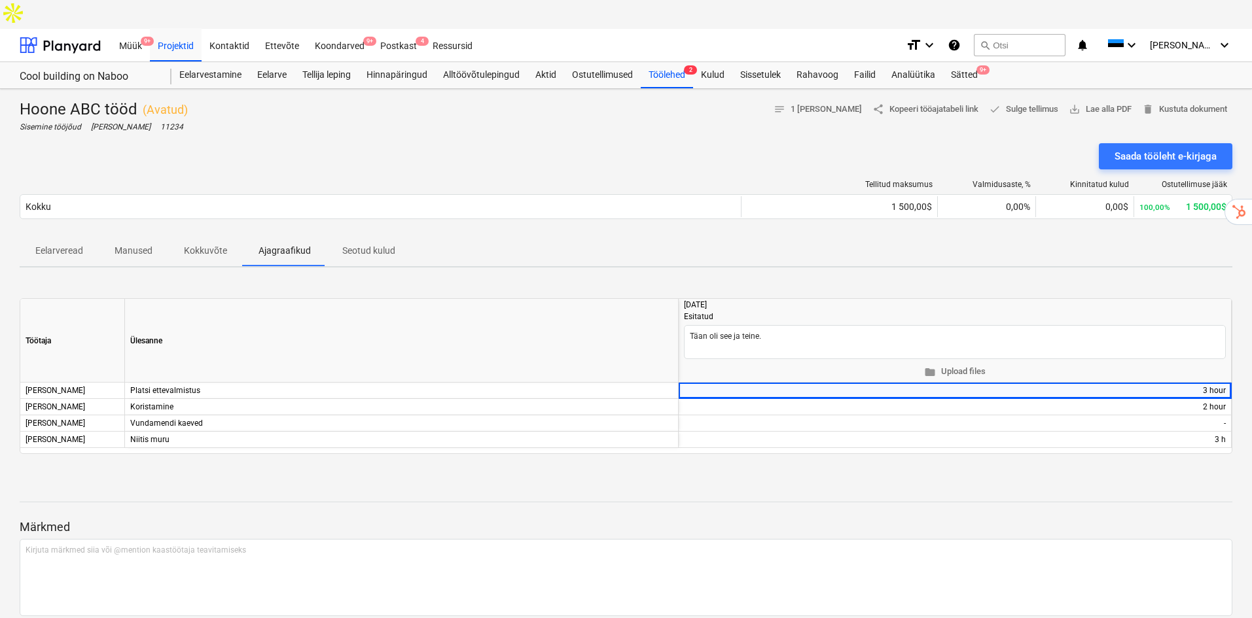
click at [1048, 485] on div at bounding box center [626, 490] width 1212 height 10
click at [43, 244] on p "Eelarveread" at bounding box center [59, 251] width 48 height 14
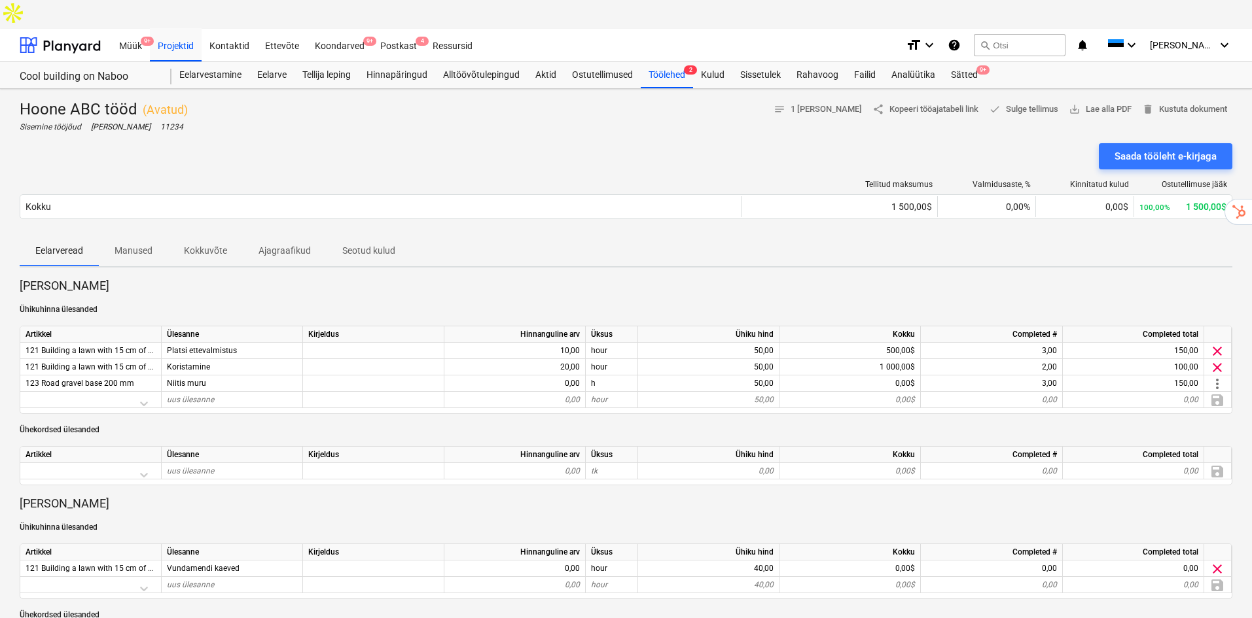
click at [226, 240] on span "Kokkuvõte" at bounding box center [205, 251] width 75 height 22
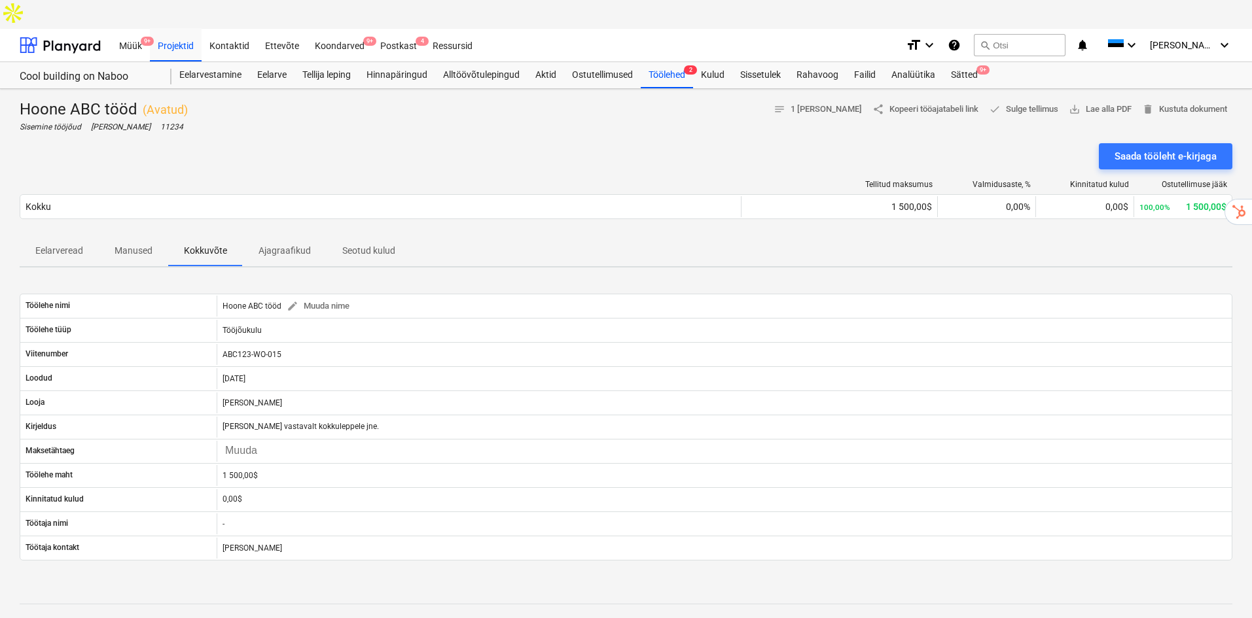
click at [281, 240] on span "Ajagraafikud" at bounding box center [285, 251] width 84 height 22
type textarea "x"
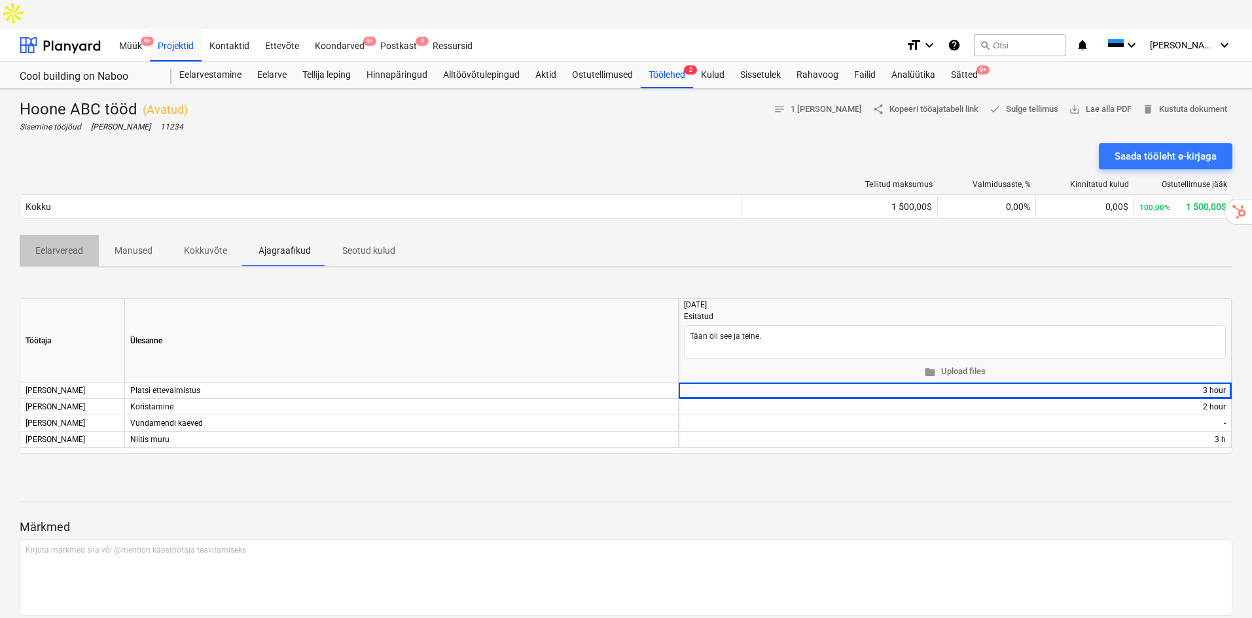
click at [69, 244] on p "Eelarveread" at bounding box center [59, 251] width 48 height 14
